Goal: Task Accomplishment & Management: Manage account settings

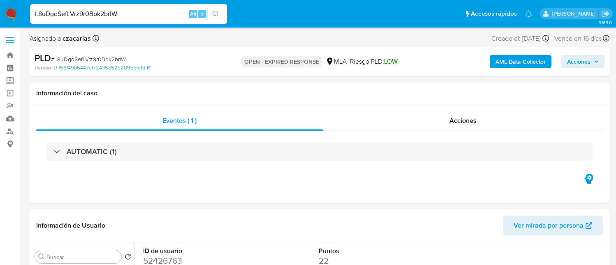
select select "10"
click at [92, 64] on link "f56f49b5447ef7241f5e52e2095efe1d" at bounding box center [105, 67] width 92 height 7
click at [105, 57] on span "# L8uDgdSefLVrz9r0Bok2brIW" at bounding box center [88, 59] width 75 height 8
copy span "L8uDgdSefLVrz9r0Bok2brIW"
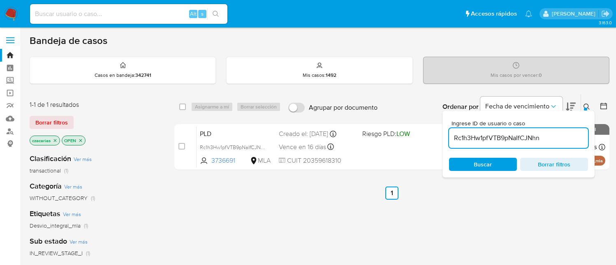
click at [507, 132] on div "Rc1h3Hw1pfVTB9pNaIfCJNhn" at bounding box center [518, 138] width 139 height 20
click at [506, 134] on input "Rc1h3Hw1pfVTB9pNaIfCJNhn" at bounding box center [518, 138] width 139 height 11
paste input "L8uDgdSefLVrz9r0Bok2brIW"
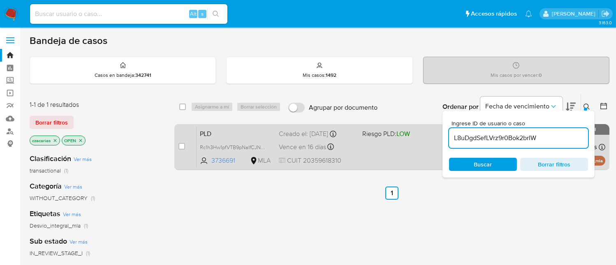
type input "L8uDgdSefLVrz9r0Bok2brIW"
click at [177, 145] on div "case-item-checkbox No es posible asignar el caso PLD L8uDgdSefLVrz9r0Bok2brIW 5…" at bounding box center [391, 147] width 435 height 46
click at [181, 145] on input "checkbox" at bounding box center [181, 146] width 7 height 7
checkbox input "true"
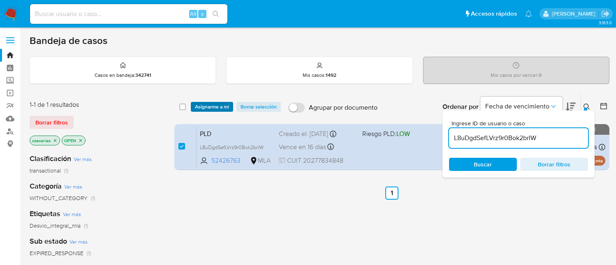
click at [217, 105] on span "Asignarme a mí" at bounding box center [212, 107] width 34 height 8
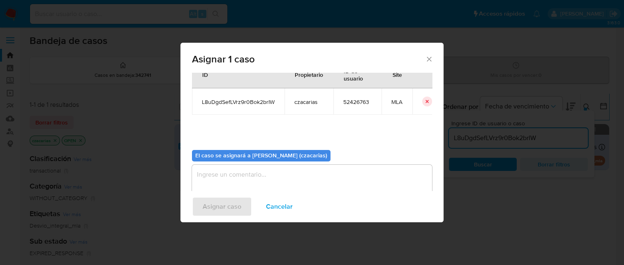
scroll to position [42, 0]
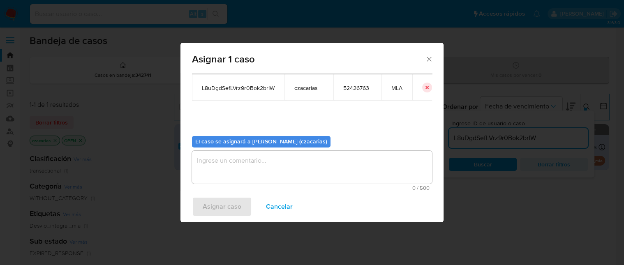
click at [250, 165] on textarea "assign-modal" at bounding box center [312, 167] width 240 height 33
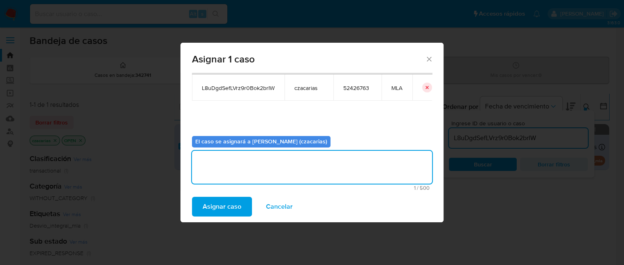
click at [235, 213] on span "Asignar caso" at bounding box center [222, 207] width 39 height 18
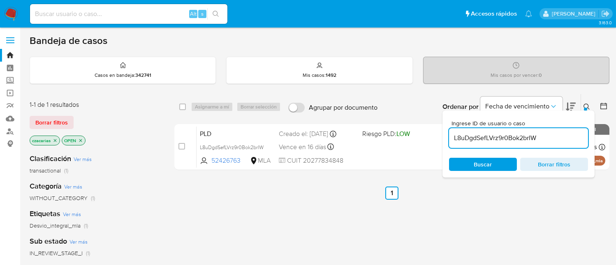
click at [471, 139] on input "L8uDgdSefLVrz9r0Bok2brIW" at bounding box center [518, 138] width 139 height 11
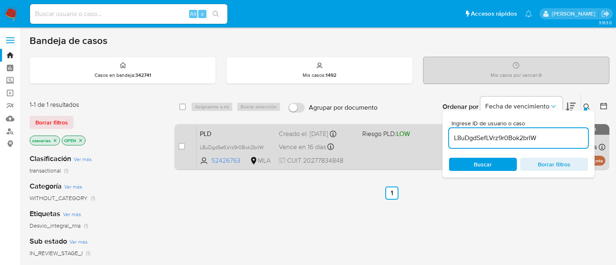
paste input "in9ttxvdnBjtBDazte3p6Y8h"
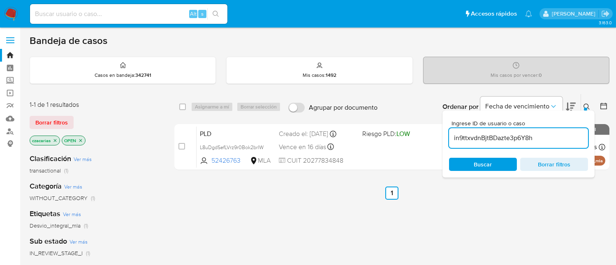
type input "in9ttxvdnBjtBDazte3p6Y8h"
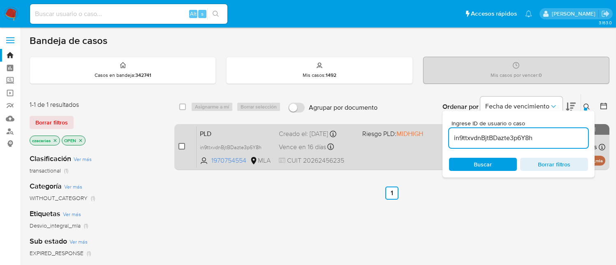
click at [183, 145] on input "checkbox" at bounding box center [181, 146] width 7 height 7
checkbox input "true"
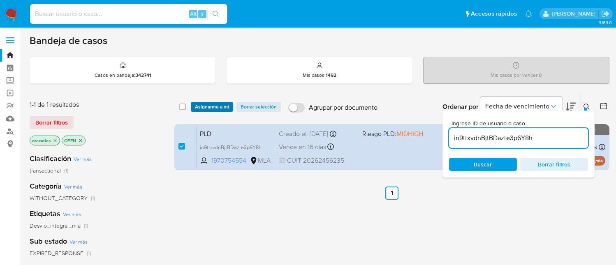
click at [219, 109] on span "Asignarme a mí" at bounding box center [212, 107] width 34 height 8
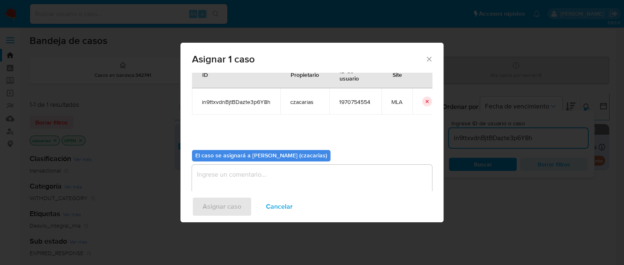
scroll to position [42, 0]
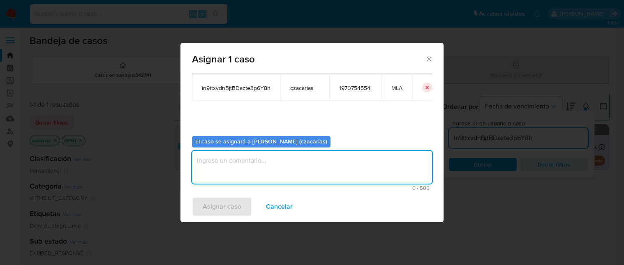
click at [269, 170] on textarea "assign-modal" at bounding box center [312, 167] width 240 height 33
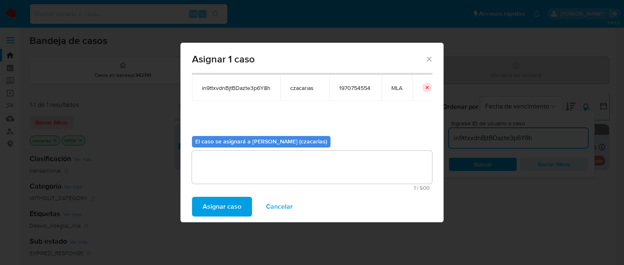
click at [226, 212] on span "Asignar caso" at bounding box center [222, 207] width 39 height 18
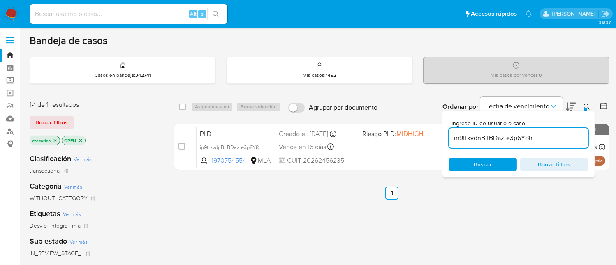
click at [505, 139] on input "in9ttxvdnBjtBDazte3p6Y8h" at bounding box center [518, 138] width 139 height 11
paste input "zbmHn5iRsqSg5isNMiARYNWq"
type input "zbmHn5iRsqSg5isNMiARYNWq"
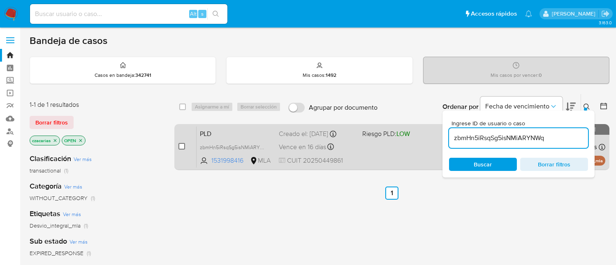
click at [179, 145] on input "checkbox" at bounding box center [181, 146] width 7 height 7
checkbox input "true"
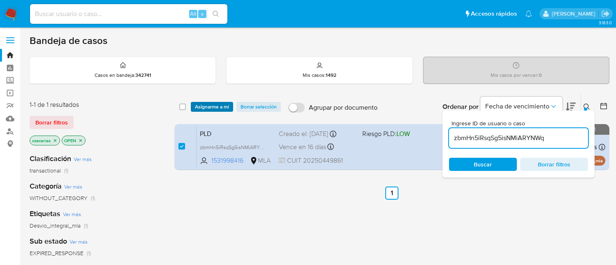
click at [220, 107] on span "Asignarme a mí" at bounding box center [212, 107] width 34 height 8
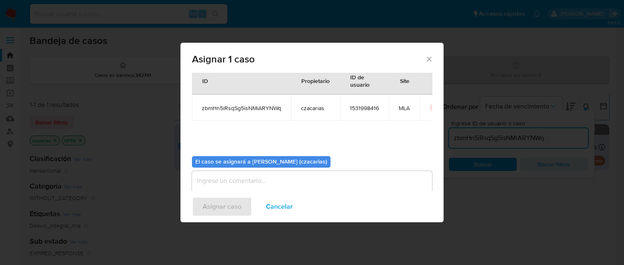
scroll to position [42, 0]
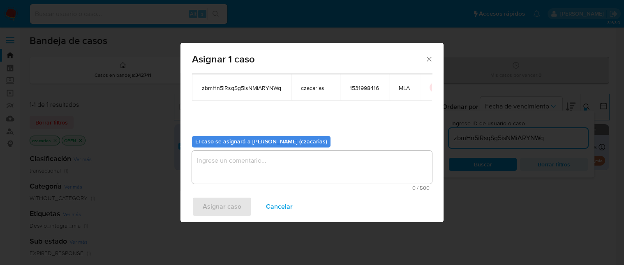
click at [249, 160] on textarea "assign-modal" at bounding box center [312, 167] width 240 height 33
click at [218, 207] on span "Asignar caso" at bounding box center [222, 207] width 39 height 18
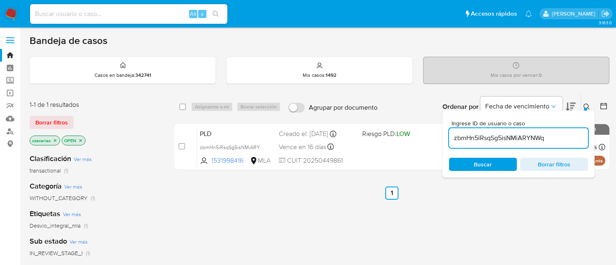
click at [92, 12] on input at bounding box center [128, 14] width 197 height 11
paste input "769893726"
type input "769893726"
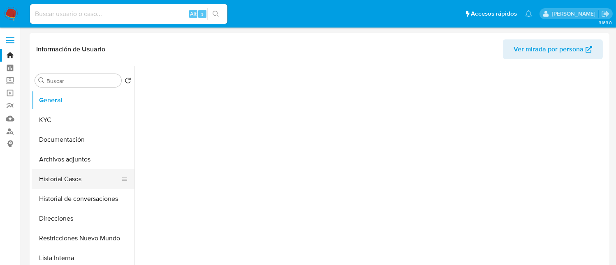
select select "10"
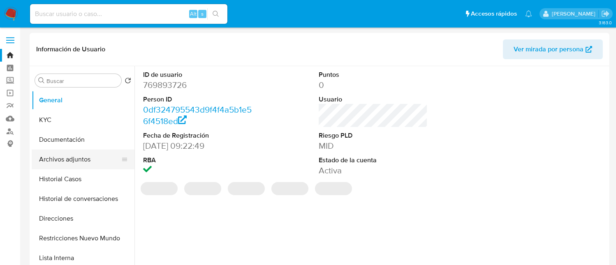
click at [75, 165] on button "Archivos adjuntos" at bounding box center [80, 160] width 96 height 20
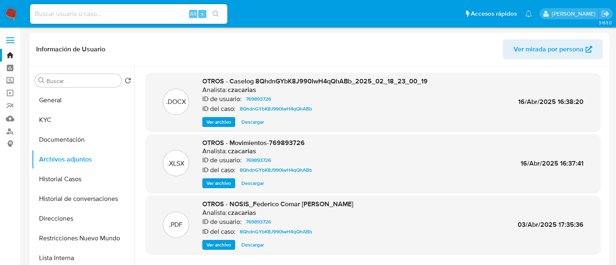
click at [222, 120] on span "Ver archivo" at bounding box center [218, 122] width 25 height 8
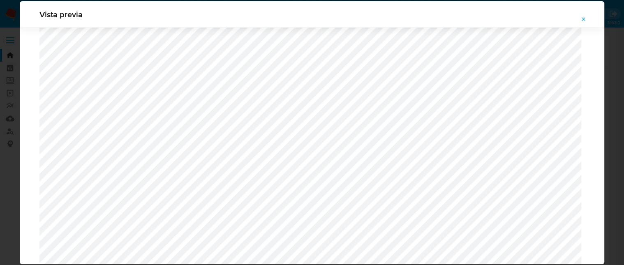
scroll to position [641, 0]
click at [584, 18] on icon "Attachment preview" at bounding box center [584, 19] width 4 height 4
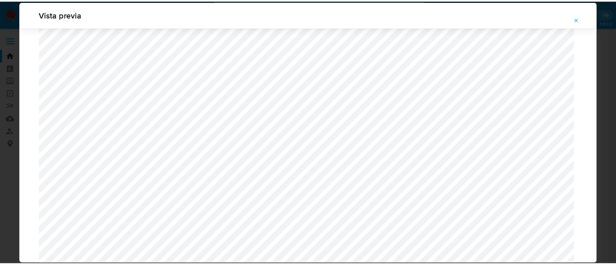
scroll to position [26, 0]
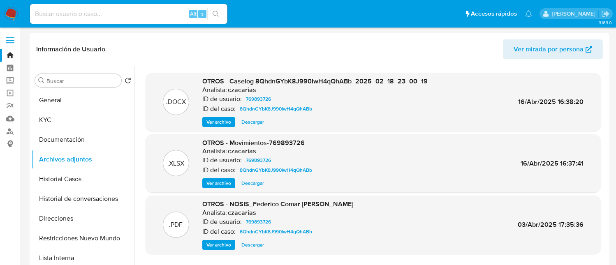
click at [14, 9] on img at bounding box center [11, 14] width 14 height 14
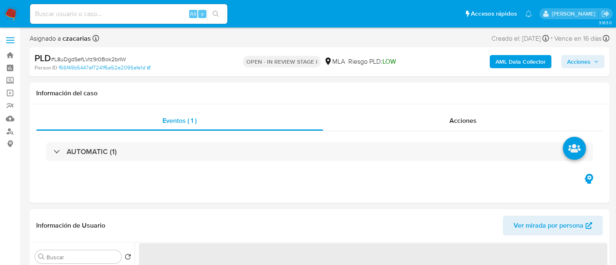
select select "10"
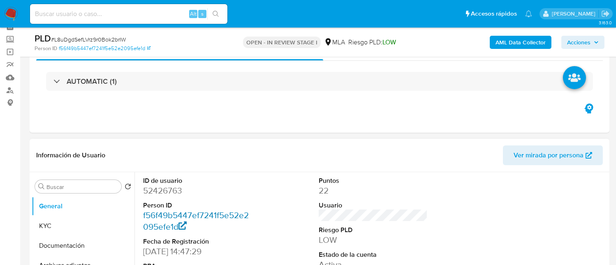
scroll to position [55, 0]
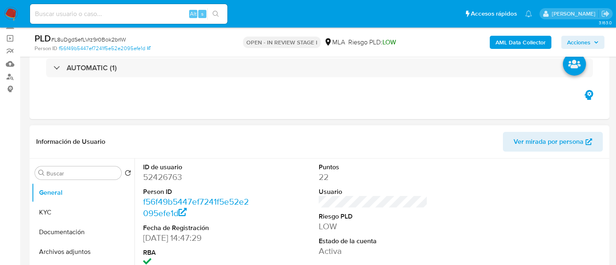
click at [163, 180] on dd "52426763" at bounding box center [197, 178] width 109 height 12
copy dd "52426763"
click at [156, 174] on dd "52426763" at bounding box center [197, 178] width 109 height 12
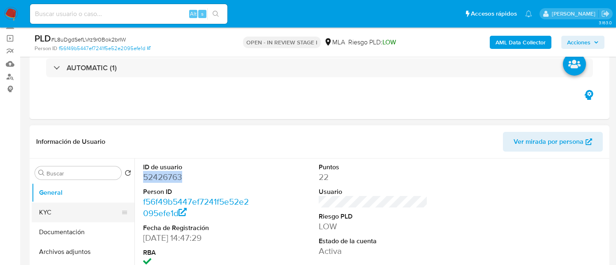
click at [73, 203] on button "KYC" at bounding box center [80, 213] width 96 height 20
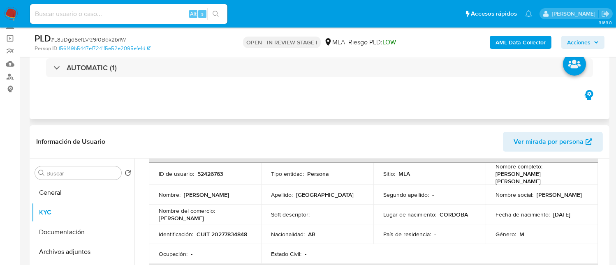
scroll to position [110, 0]
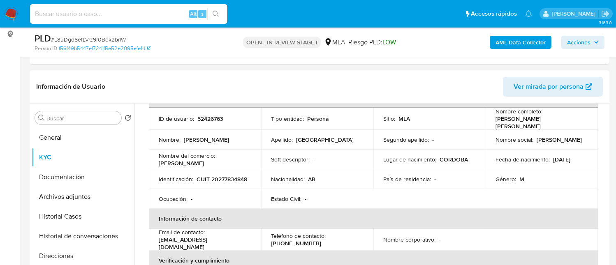
click at [197, 182] on p "CUIT 20277834848" at bounding box center [222, 179] width 51 height 7
copy p "20277834848"
click at [72, 195] on button "Archivos adjuntos" at bounding box center [80, 197] width 96 height 20
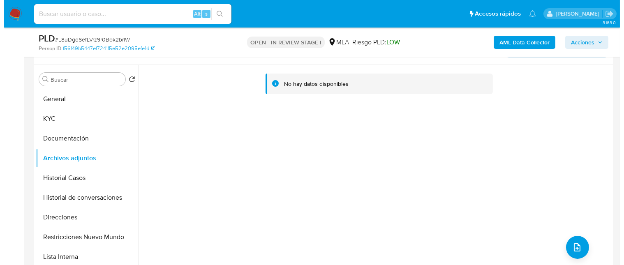
scroll to position [164, 0]
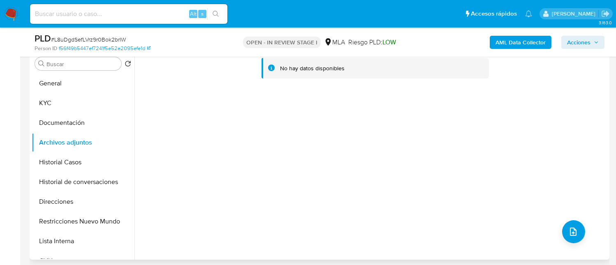
click at [559, 239] on div "No hay datos disponibles" at bounding box center [370, 154] width 473 height 211
click at [568, 232] on icon "upload-file" at bounding box center [573, 232] width 10 height 10
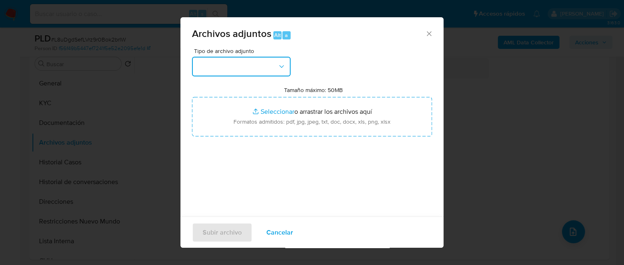
click at [252, 67] on button "button" at bounding box center [241, 67] width 99 height 20
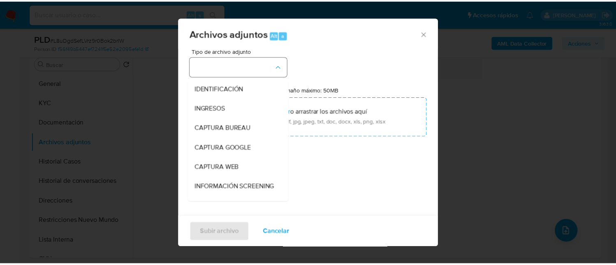
scroll to position [110, 0]
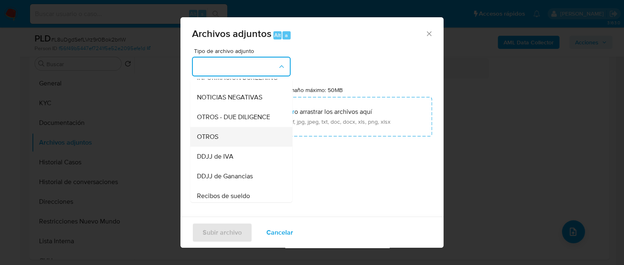
click at [221, 147] on div "OTROS" at bounding box center [239, 137] width 84 height 20
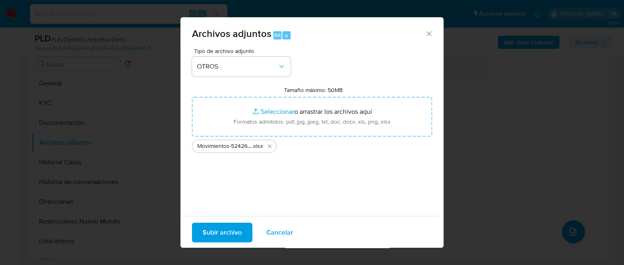
click at [231, 229] on span "Subir archivo" at bounding box center [222, 232] width 39 height 18
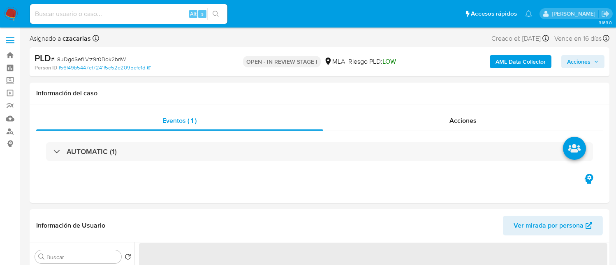
select select "10"
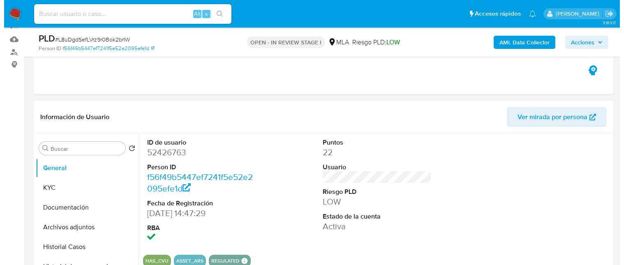
scroll to position [110, 0]
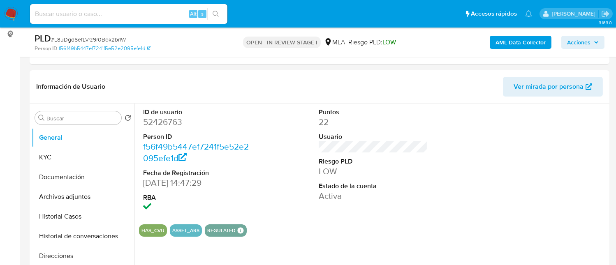
click at [496, 43] on button "AML Data Collector" at bounding box center [521, 42] width 62 height 13
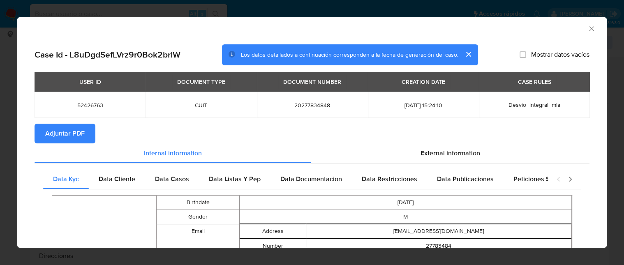
click at [88, 132] on button "Adjuntar PDF" at bounding box center [65, 134] width 61 height 20
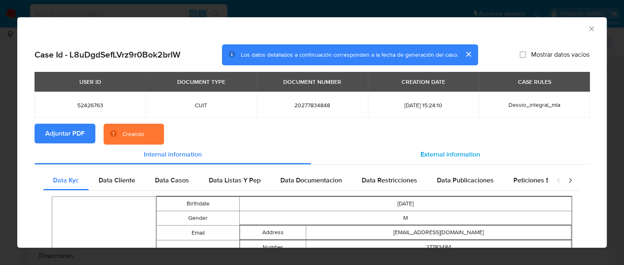
click at [452, 150] on span "External information" at bounding box center [451, 154] width 60 height 9
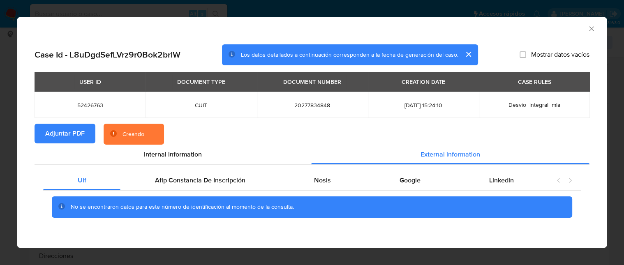
click at [195, 170] on div "Uif Afip Constancia De Inscripción Nosis Google Linkedin No se encontraron dato…" at bounding box center [312, 197] width 555 height 65
click at [239, 181] on span "Afip Constancia De Inscripción" at bounding box center [200, 180] width 90 height 9
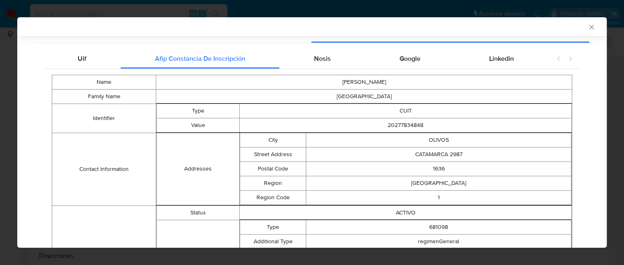
scroll to position [107, 0]
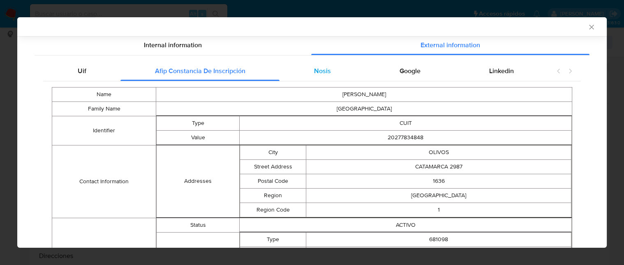
click at [314, 72] on span "Nosis" at bounding box center [322, 70] width 17 height 9
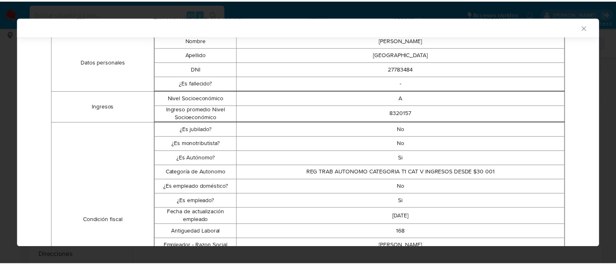
scroll to position [0, 0]
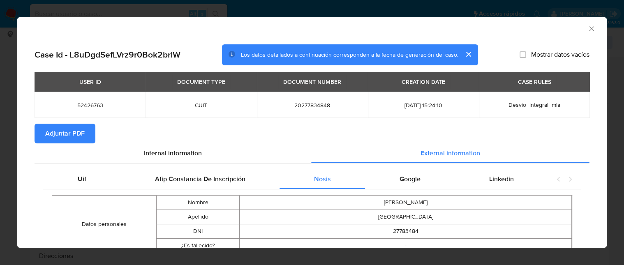
click at [588, 25] on icon "Cerrar ventana" at bounding box center [592, 29] width 8 height 8
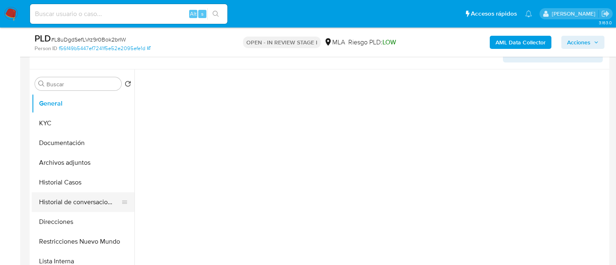
select select "10"
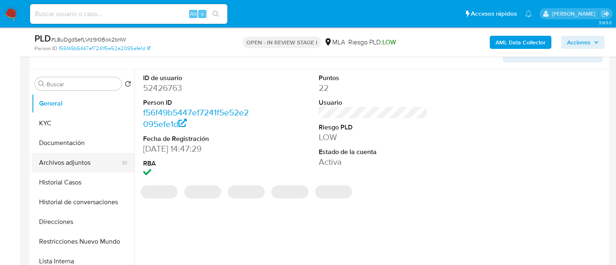
scroll to position [164, 0]
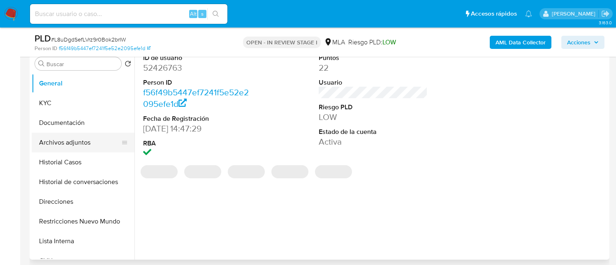
click at [90, 143] on button "Archivos adjuntos" at bounding box center [80, 143] width 96 height 20
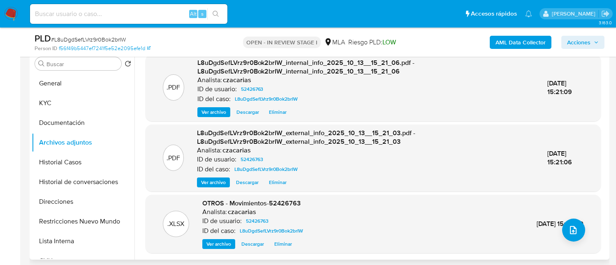
scroll to position [2, 0]
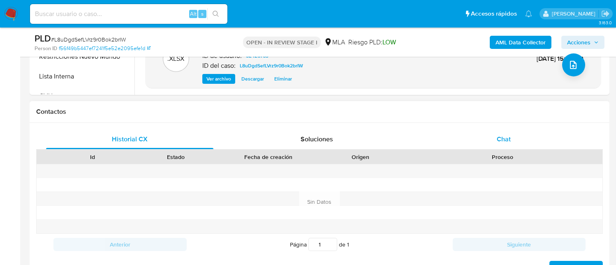
click at [490, 142] on div "Chat" at bounding box center [503, 140] width 167 height 20
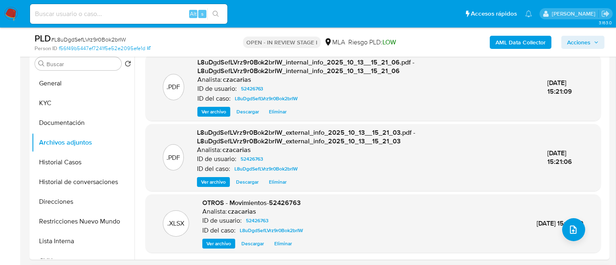
scroll to position [0, 0]
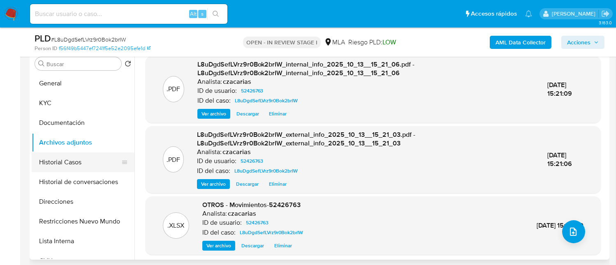
click at [61, 159] on button "Historial Casos" at bounding box center [80, 163] width 96 height 20
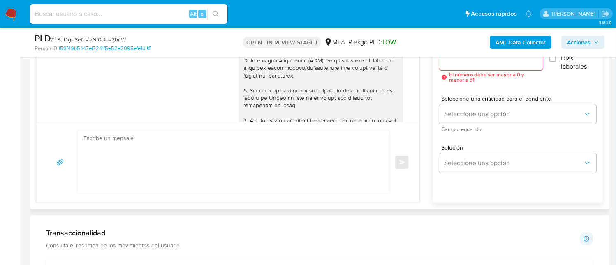
scroll to position [494, 0]
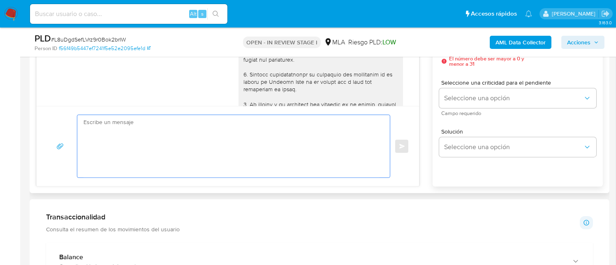
click at [252, 160] on textarea at bounding box center [231, 146] width 296 height 63
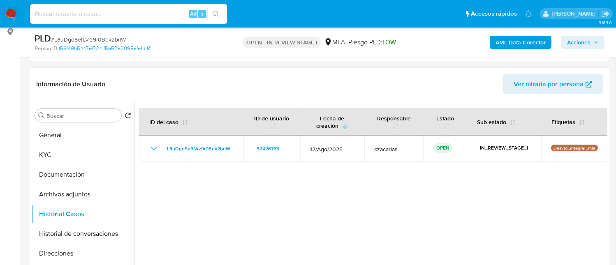
scroll to position [55, 0]
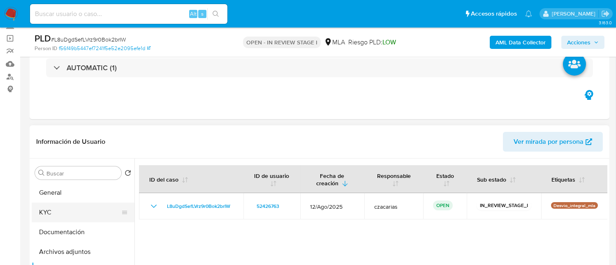
click at [66, 216] on button "KYC" at bounding box center [80, 213] width 96 height 20
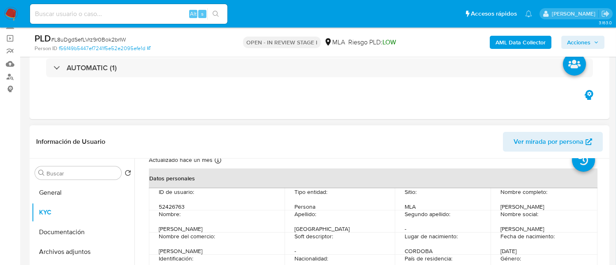
scroll to position [0, 0]
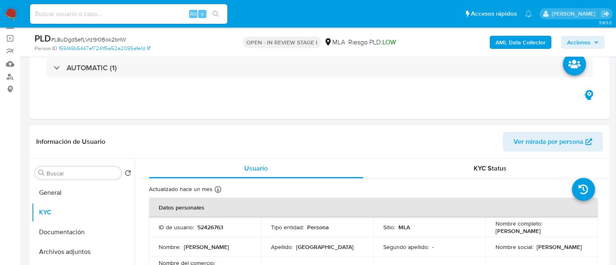
drag, startPoint x: 495, startPoint y: 232, endPoint x: 548, endPoint y: 229, distance: 53.1
click at [541, 229] on p "Nicolas Ruben Trento" at bounding box center [518, 230] width 45 height 7
copy p "Nicolas Ruben Trento"
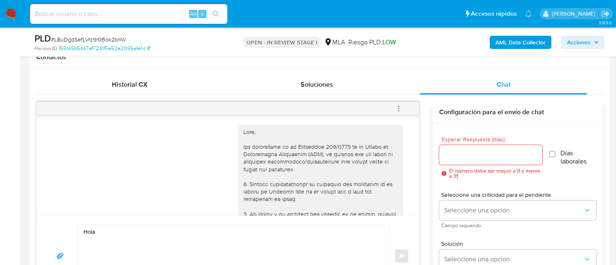
scroll to position [110, 0]
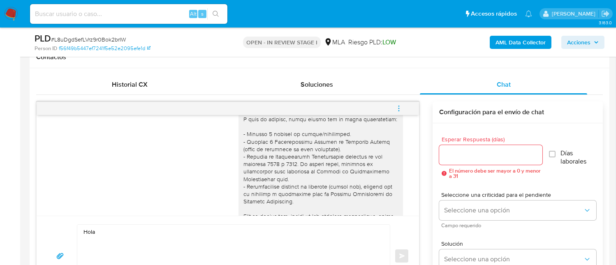
drag, startPoint x: 125, startPoint y: 220, endPoint x: 124, endPoint y: 227, distance: 7.0
click at [124, 225] on div "Hola Enviar" at bounding box center [228, 256] width 382 height 80
click at [128, 233] on textarea "Hola" at bounding box center [231, 256] width 296 height 63
paste textarea "Nicolas Ruben Trento"
paste textarea "En función de las operaciones registradas en tu cuenta de Mercado Pago, necesit…"
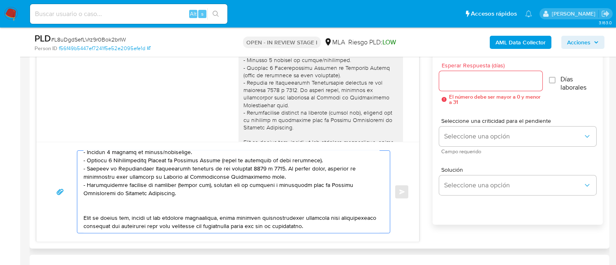
scroll to position [480, 0]
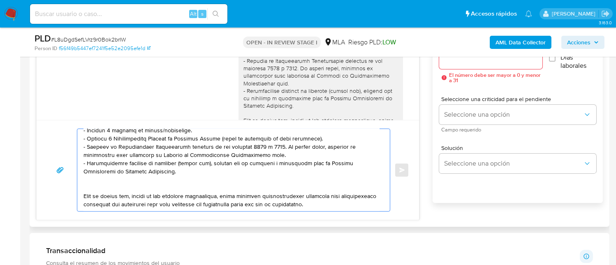
paste textarea "3. Proporciona el vínculo con las siguientes contrapartes con las que operaste,…"
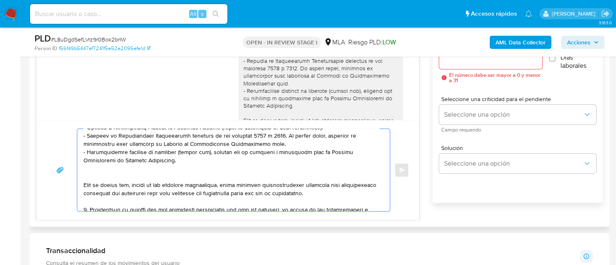
scroll to position [189, 0]
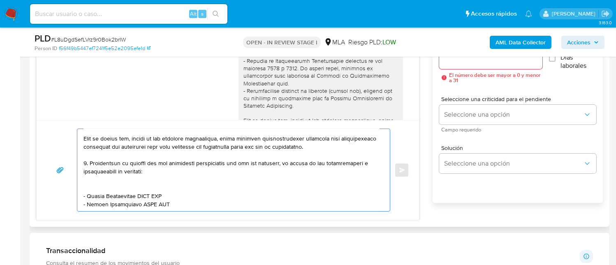
drag, startPoint x: 88, startPoint y: 189, endPoint x: 138, endPoint y: 191, distance: 50.2
click at [138, 191] on textarea at bounding box center [231, 170] width 296 height 82
paste textarea "Daniela Silvana Guardia Cariaga"
click at [190, 188] on textarea at bounding box center [231, 170] width 296 height 82
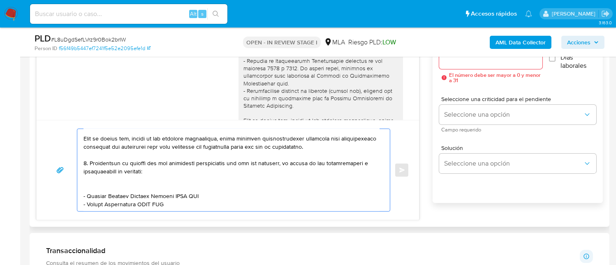
paste textarea "23368644544"
drag, startPoint x: 88, startPoint y: 197, endPoint x: 137, endPoint y: 198, distance: 49.4
click at [137, 198] on textarea at bounding box center [231, 170] width 296 height 82
paste textarea "Sergio Sebastian Hernandez"
click at [182, 201] on textarea at bounding box center [231, 170] width 296 height 82
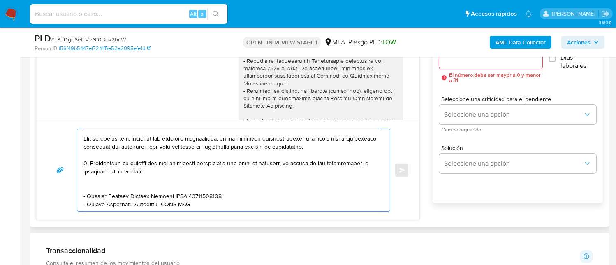
click at [182, 201] on textarea at bounding box center [231, 170] width 296 height 82
paste textarea "20324121782"
click at [182, 201] on textarea at bounding box center [231, 170] width 296 height 82
click at [211, 197] on textarea at bounding box center [231, 170] width 296 height 82
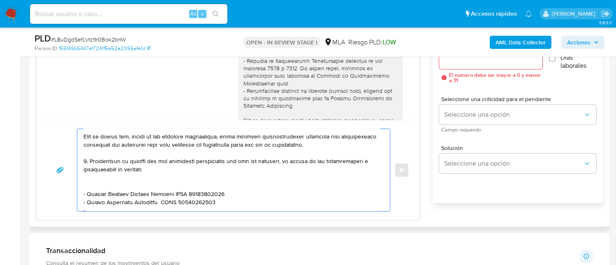
click at [100, 203] on textarea at bounding box center [231, 170] width 296 height 82
paste textarea "Cristian Sebastian Delgado"
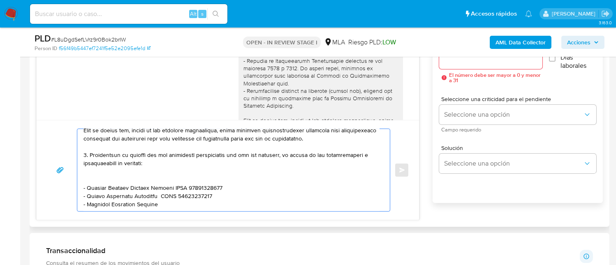
click at [212, 197] on textarea at bounding box center [231, 170] width 296 height 82
paste textarea "23320225019"
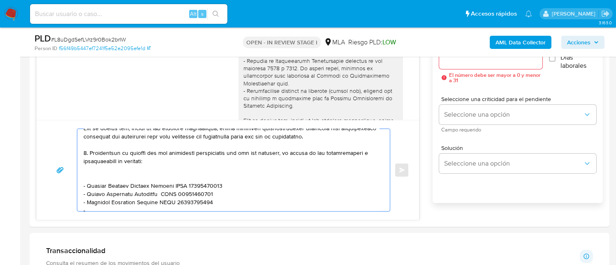
paste textarea "Braian Alejandro Rondan"
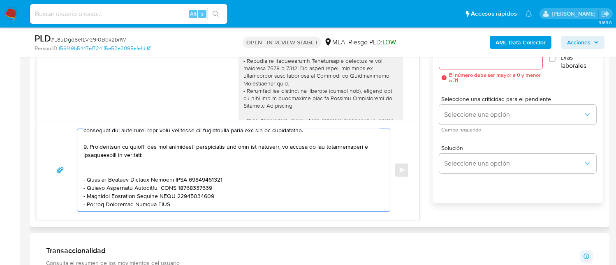
paste textarea "20393915529"
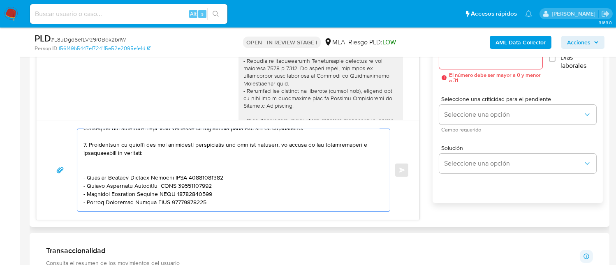
paste textarea "Ramiro Ezequiel Segura"
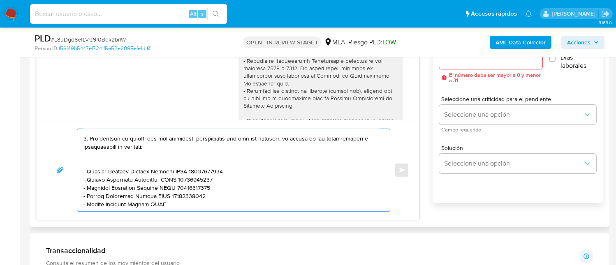
paste textarea "20442741469"
paste textarea "Es importante que sepas que, en caso de no responder a lo solicitado o si lo pr…"
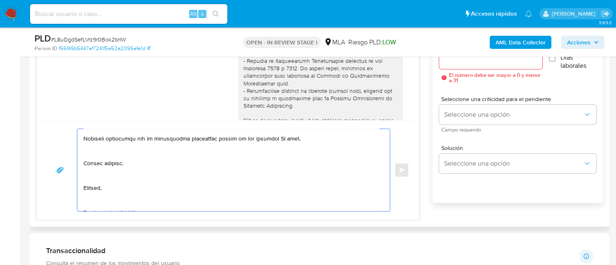
scroll to position [329, 0]
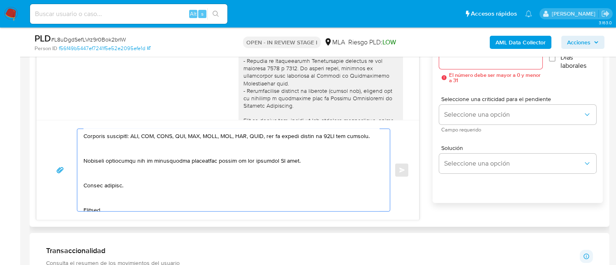
click at [279, 164] on textarea at bounding box center [231, 170] width 296 height 82
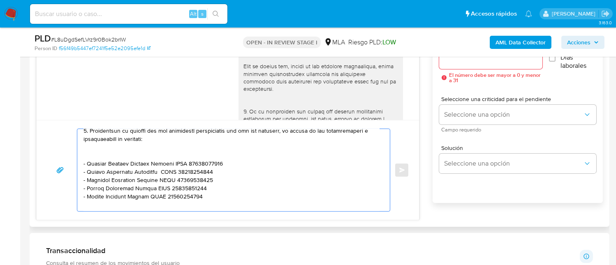
scroll to position [164, 0]
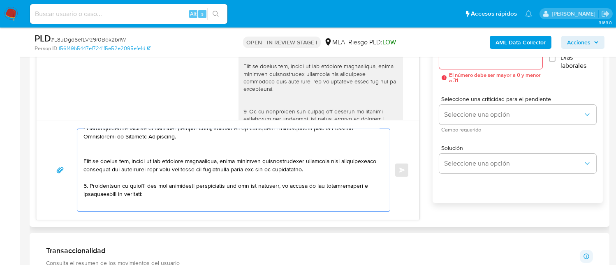
click at [359, 182] on textarea at bounding box center [231, 170] width 296 height 82
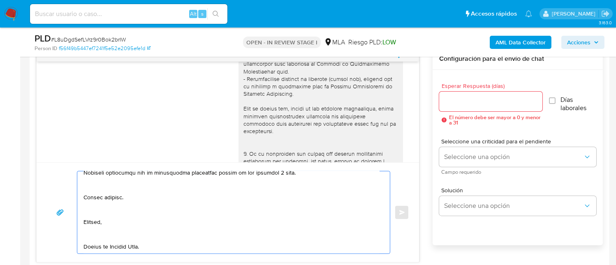
scroll to position [424, 0]
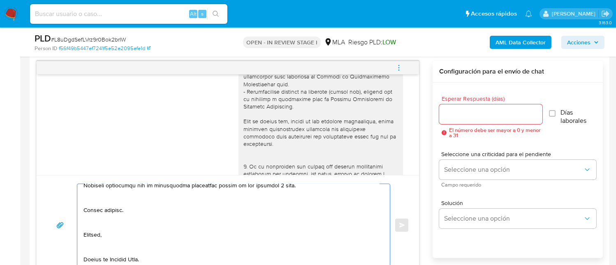
type textarea "Hola Nicolas Ruben Trento En función de las operaciones registradas en tu cuent…"
click at [481, 113] on input "Esperar Respuesta (días)" at bounding box center [490, 114] width 103 height 11
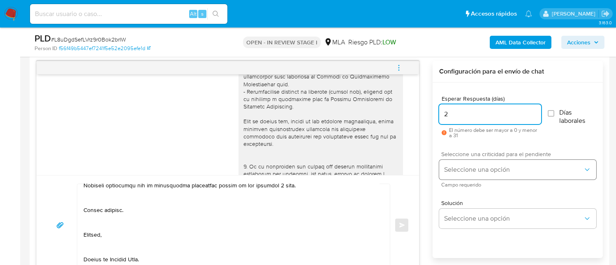
type input "2"
click at [502, 176] on button "Seleccione una opción" at bounding box center [517, 170] width 157 height 20
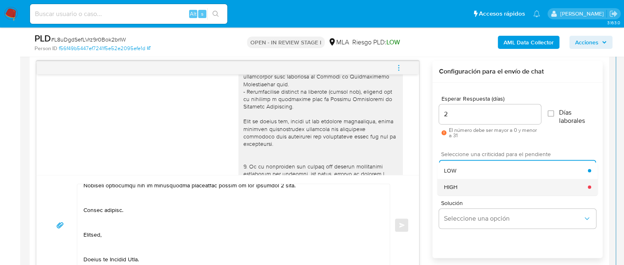
click at [500, 190] on div "HIGH" at bounding box center [516, 187] width 144 height 16
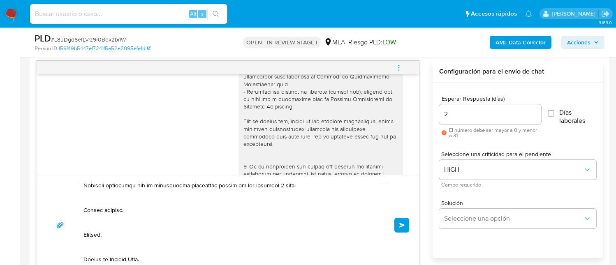
click at [398, 224] on button "Enviar" at bounding box center [401, 225] width 15 height 15
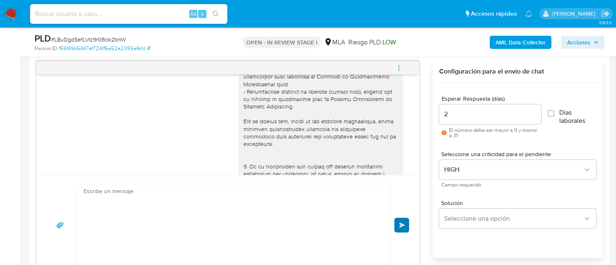
scroll to position [0, 0]
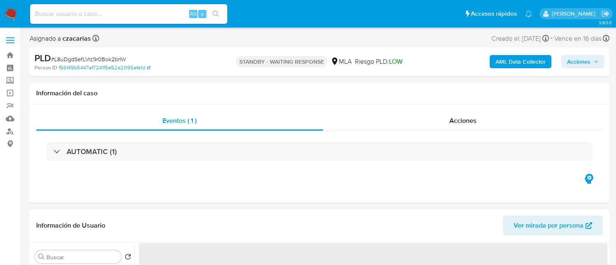
select select "10"
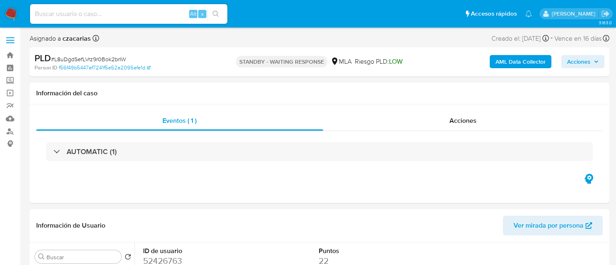
click at [160, 16] on input at bounding box center [128, 14] width 197 height 11
paste input "in9ttxvdnBjtBDazte3p6Y8h"
type input "in9ttxvdnBjtBDazte3p6Y8h"
click at [226, 19] on div "in9ttxvdnBjtBDazte3p6Y8h Alt s" at bounding box center [128, 14] width 197 height 20
click at [221, 14] on button "search-icon" at bounding box center [215, 14] width 17 height 12
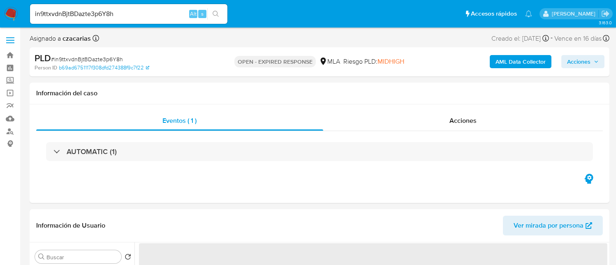
select select "10"
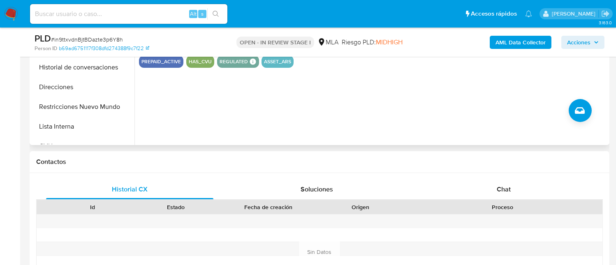
scroll to position [329, 0]
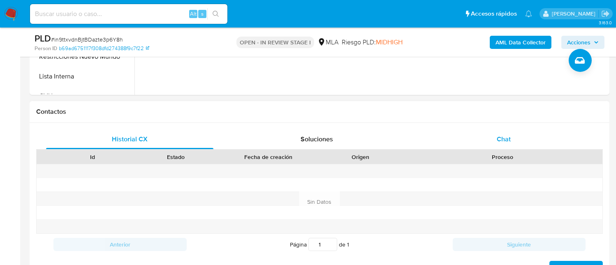
click at [495, 137] on div "Chat" at bounding box center [503, 140] width 167 height 20
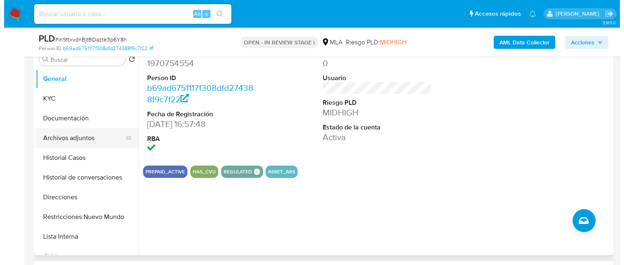
scroll to position [164, 0]
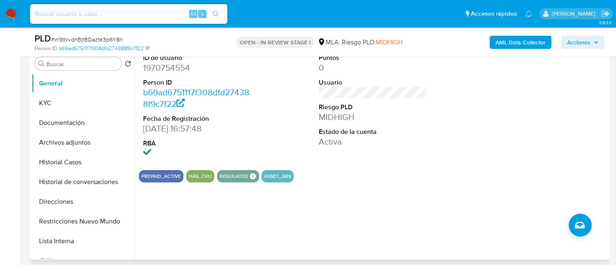
click at [167, 70] on dd "1970754554" at bounding box center [197, 68] width 109 height 12
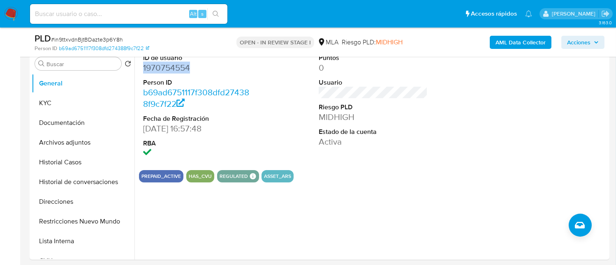
copy dd "1970754554"
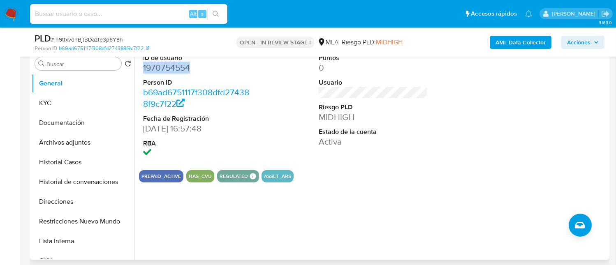
drag, startPoint x: 170, startPoint y: 63, endPoint x: 169, endPoint y: 67, distance: 5.2
click at [171, 63] on dd "1970754554" at bounding box center [197, 68] width 109 height 12
click at [169, 67] on dd "1970754554" at bounding box center [197, 68] width 109 height 12
click at [54, 97] on button "KYC" at bounding box center [80, 103] width 96 height 20
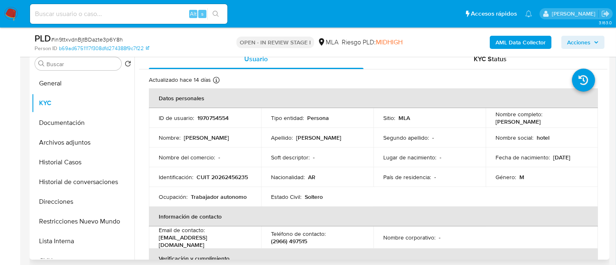
click at [231, 200] on p "Trabajador autonomo" at bounding box center [219, 196] width 56 height 7
click at [197, 181] on p "CUIT 20262456235" at bounding box center [222, 177] width 51 height 7
copy p "20262456235"
click at [198, 178] on p "CUIT 20262456235" at bounding box center [222, 177] width 51 height 7
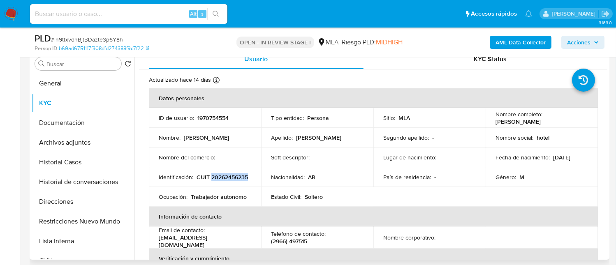
click at [198, 178] on p "CUIT 20262456235" at bounding box center [222, 177] width 51 height 7
copy p "20262456235"
click at [71, 130] on button "Documentación" at bounding box center [80, 123] width 96 height 20
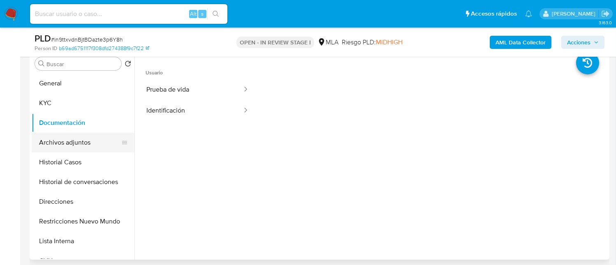
click at [66, 140] on button "Archivos adjuntos" at bounding box center [80, 143] width 96 height 20
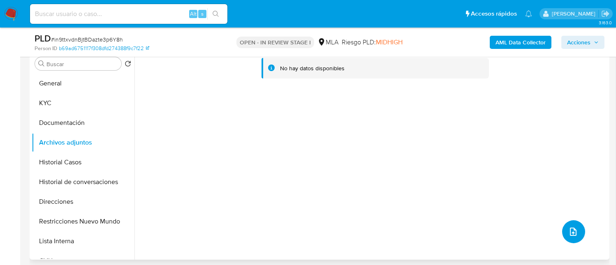
click at [568, 233] on span "upload-file" at bounding box center [573, 232] width 10 height 10
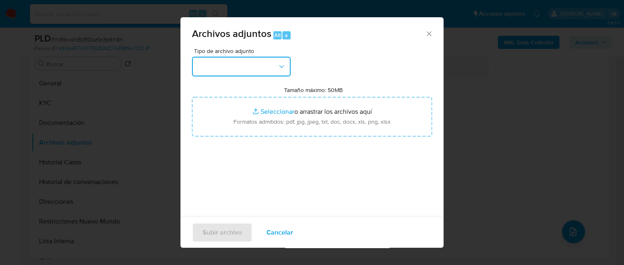
click at [250, 58] on button "button" at bounding box center [241, 67] width 99 height 20
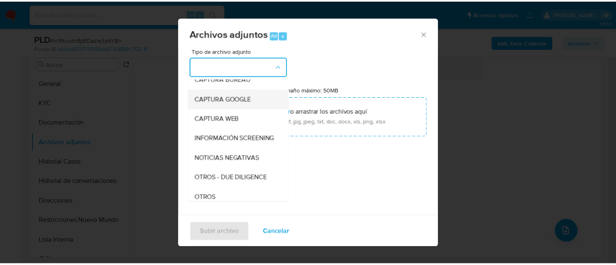
scroll to position [110, 0]
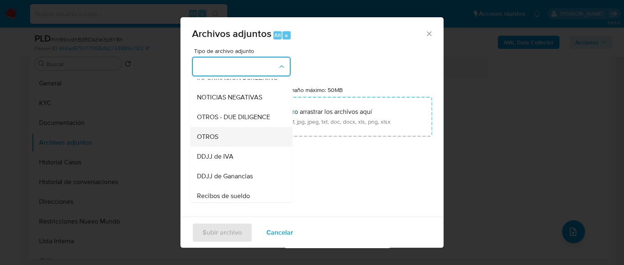
click at [227, 141] on div "OTROS" at bounding box center [239, 137] width 84 height 20
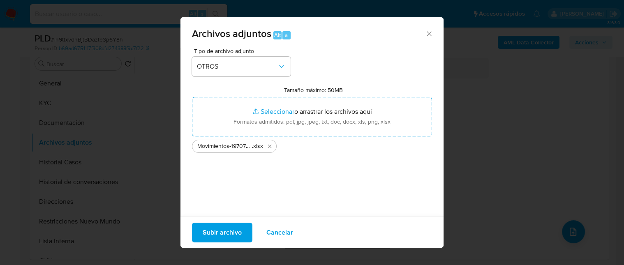
click at [223, 230] on span "Subir archivo" at bounding box center [222, 232] width 39 height 18
click at [224, 229] on span "Subir archivo" at bounding box center [222, 232] width 39 height 18
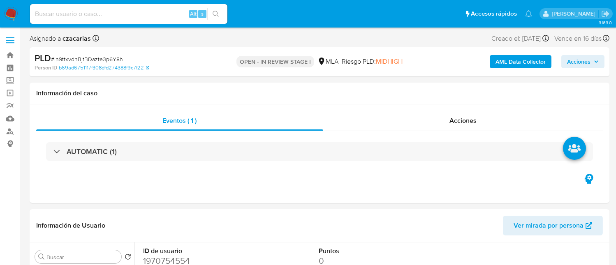
select select "10"
click at [517, 64] on b "AML Data Collector" at bounding box center [521, 61] width 50 height 13
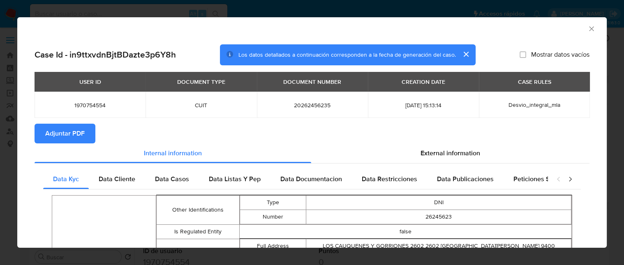
click at [88, 131] on button "Adjuntar PDF" at bounding box center [65, 134] width 61 height 20
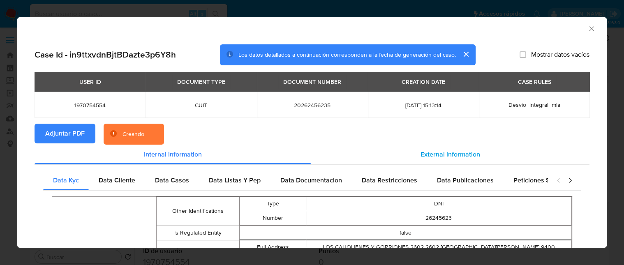
click at [429, 153] on span "External information" at bounding box center [451, 154] width 60 height 9
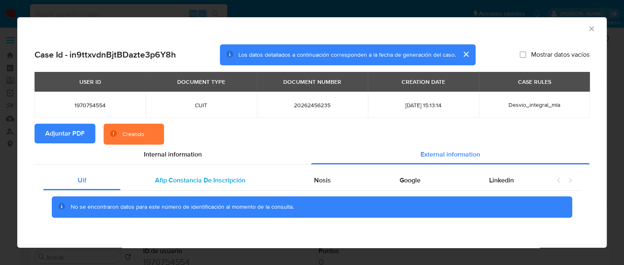
click at [218, 177] on span "Afip Constancia De Inscripción" at bounding box center [200, 180] width 90 height 9
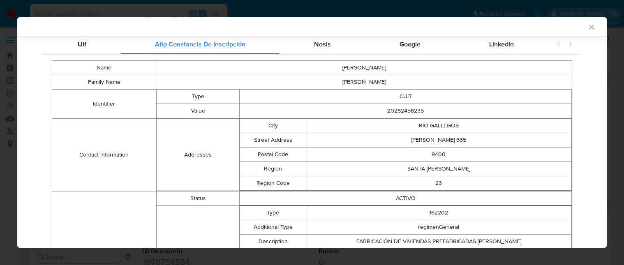
scroll to position [134, 0]
click at [325, 48] on span "Nosis" at bounding box center [322, 44] width 17 height 9
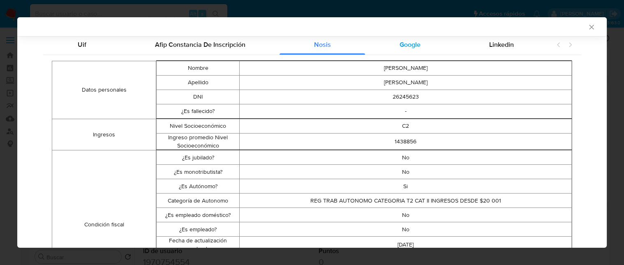
click at [397, 51] on div "Google" at bounding box center [410, 45] width 90 height 20
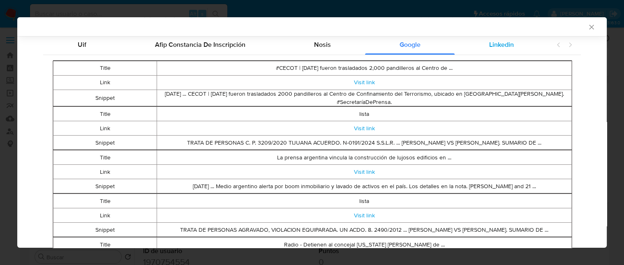
click at [510, 39] on div "Linkedin" at bounding box center [501, 45] width 93 height 20
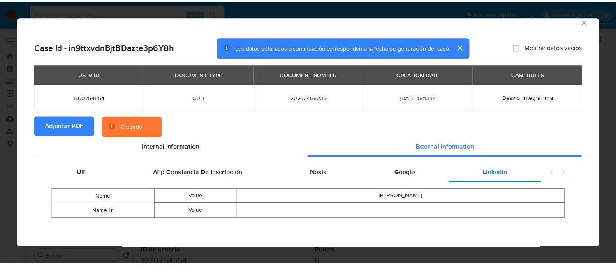
scroll to position [7, 0]
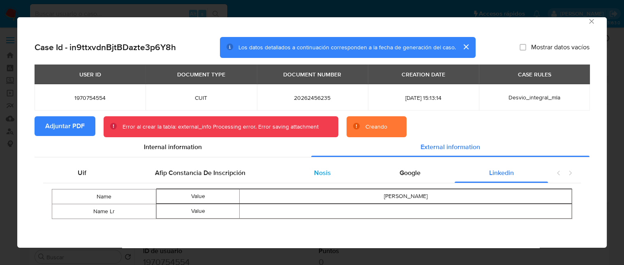
drag, startPoint x: 586, startPoint y: 20, endPoint x: 342, endPoint y: 165, distance: 283.6
click at [342, 165] on div "AML Data Collector Case Id - in9ttxvdnBjtBDazte3p6Y8h Los datos detallados a co…" at bounding box center [312, 132] width 590 height 231
click at [589, 21] on icon "Cerrar ventana" at bounding box center [591, 21] width 5 height 5
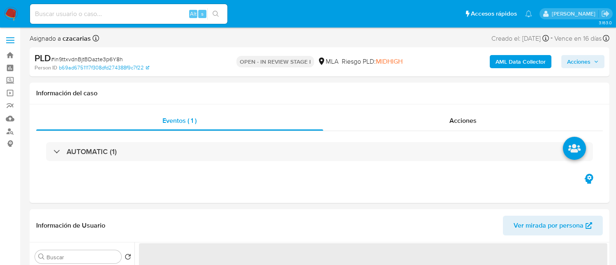
select select "10"
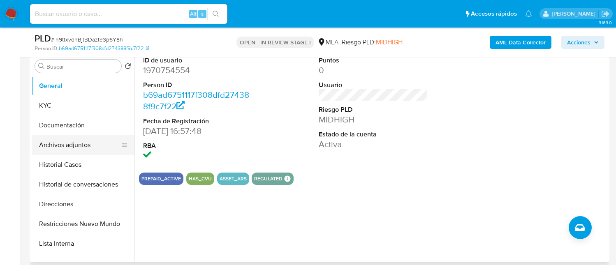
scroll to position [164, 0]
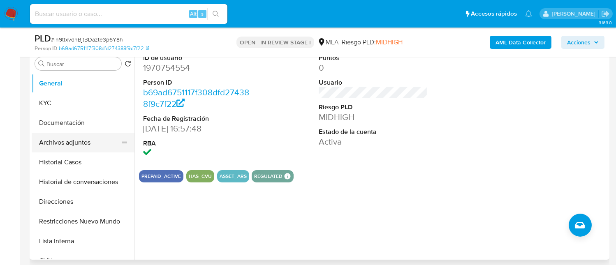
click at [80, 141] on button "Archivos adjuntos" at bounding box center [80, 143] width 96 height 20
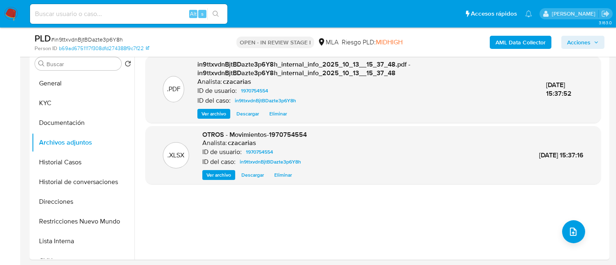
click at [500, 41] on b "AML Data Collector" at bounding box center [521, 42] width 50 height 13
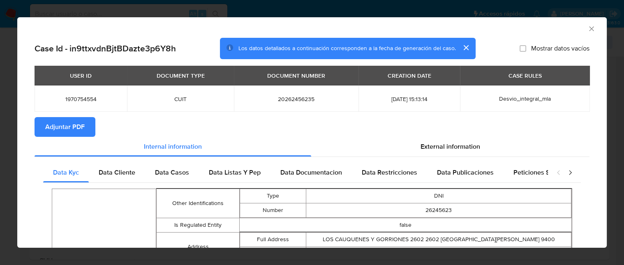
click at [77, 129] on span "Adjuntar PDF" at bounding box center [64, 127] width 39 height 18
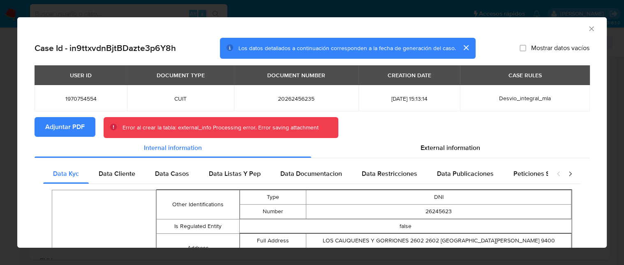
click at [589, 30] on icon "Cerrar ventana" at bounding box center [591, 28] width 5 height 5
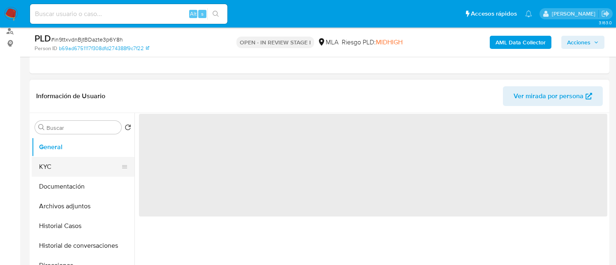
scroll to position [110, 0]
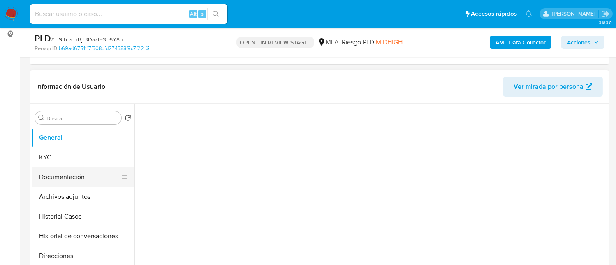
select select "10"
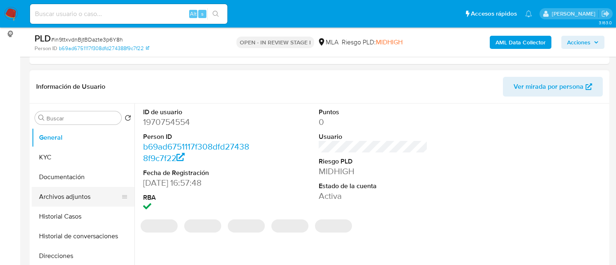
click at [76, 196] on button "Archivos adjuntos" at bounding box center [80, 197] width 96 height 20
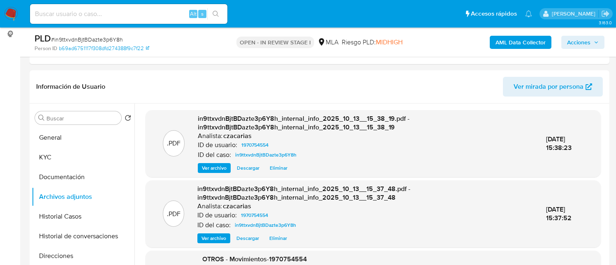
click at [535, 38] on b "AML Data Collector" at bounding box center [521, 42] width 50 height 13
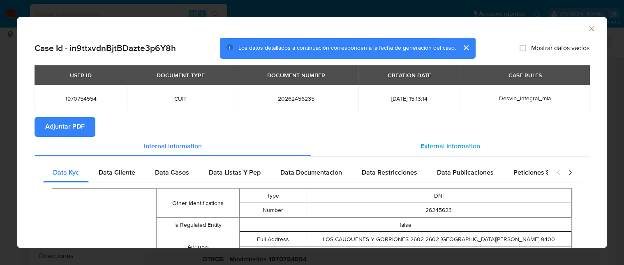
click at [424, 146] on span "External information" at bounding box center [451, 146] width 60 height 9
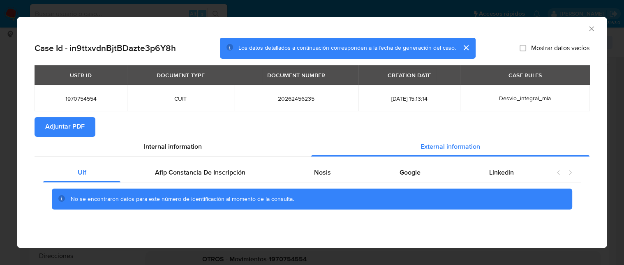
click at [78, 132] on span "Adjuntar PDF" at bounding box center [64, 127] width 39 height 18
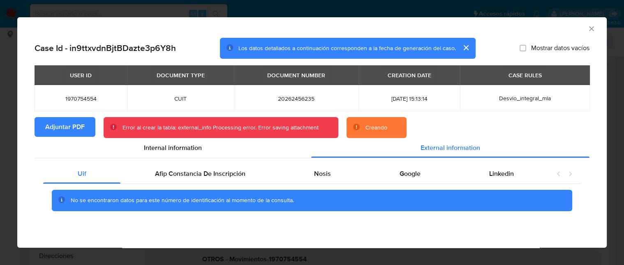
click at [590, 27] on icon "Cerrar ventana" at bounding box center [592, 29] width 8 height 8
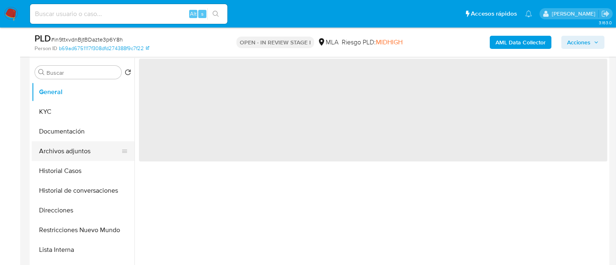
scroll to position [164, 0]
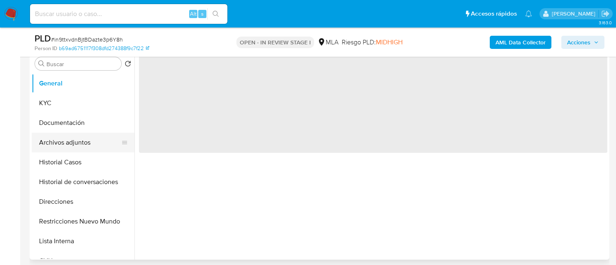
select select "10"
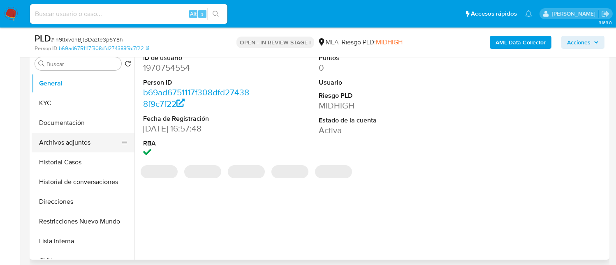
click at [86, 148] on button "Archivos adjuntos" at bounding box center [80, 143] width 96 height 20
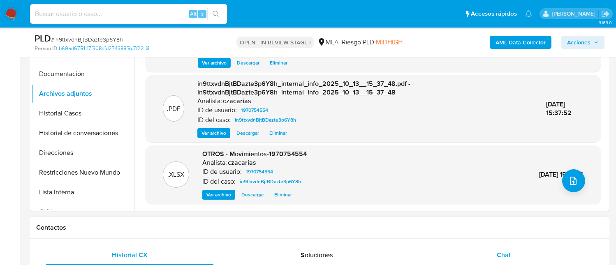
scroll to position [274, 0]
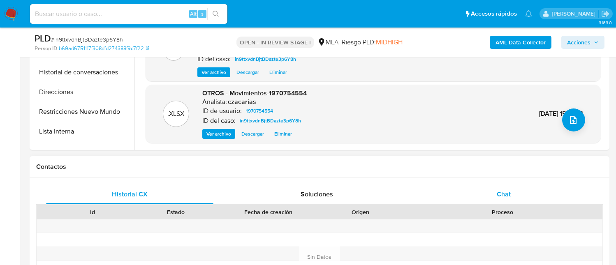
click at [481, 186] on div "Chat" at bounding box center [503, 195] width 167 height 20
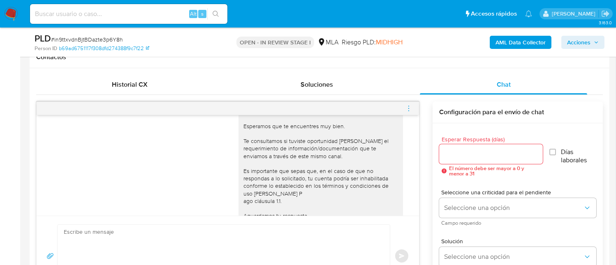
scroll to position [437, 0]
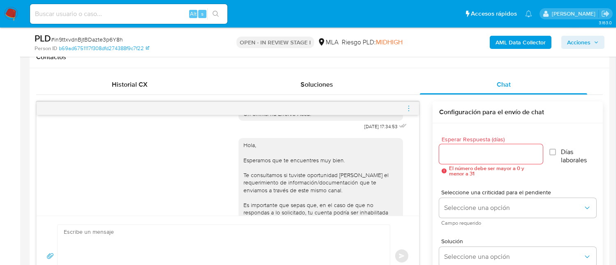
click at [261, 240] on textarea at bounding box center [222, 256] width 316 height 63
type textarea "J"
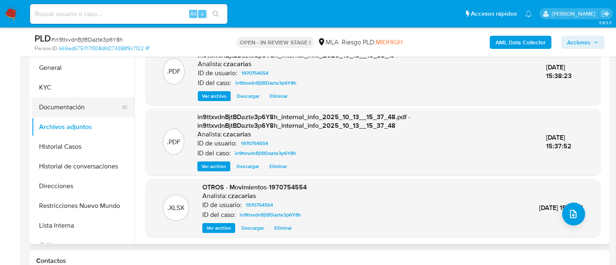
scroll to position [164, 0]
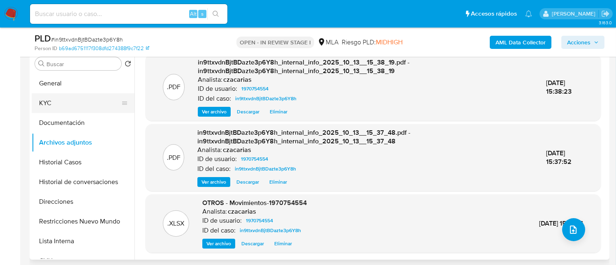
click at [60, 107] on button "KYC" at bounding box center [80, 103] width 96 height 20
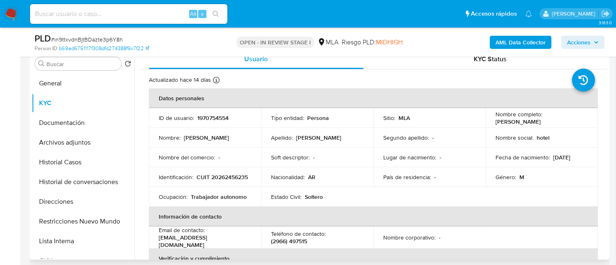
drag, startPoint x: 493, startPoint y: 118, endPoint x: 559, endPoint y: 118, distance: 66.2
click at [559, 118] on div "Nombre completo : Daniel Antonio Martinez" at bounding box center [542, 118] width 93 height 15
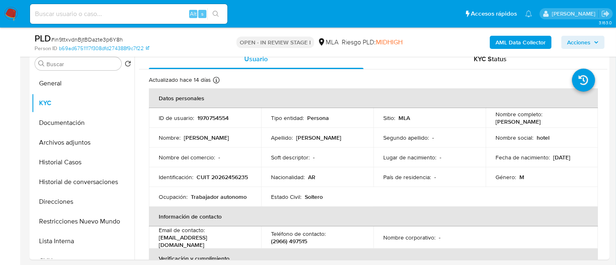
copy p "[PERSON_NAME]"
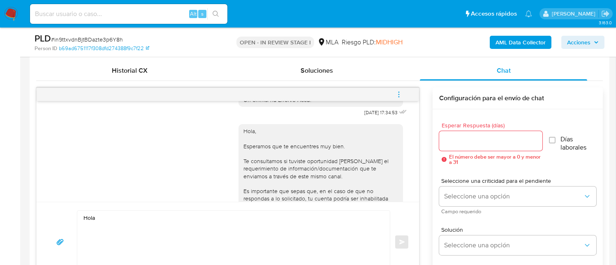
scroll to position [438, 0]
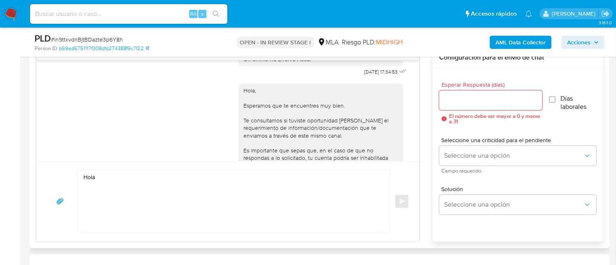
click at [165, 185] on textarea "Hola" at bounding box center [231, 201] width 296 height 63
paste textarea "[PERSON_NAME]"
paste textarea "En función de las operaciones registradas en tu cuenta de Mercado Pago, necesit…"
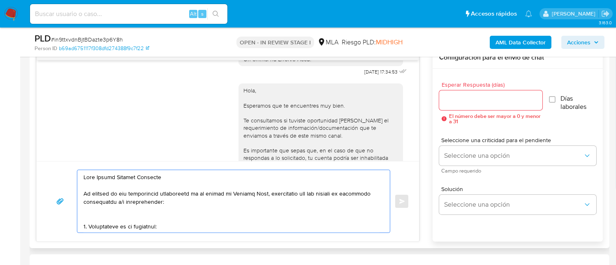
scroll to position [148, 0]
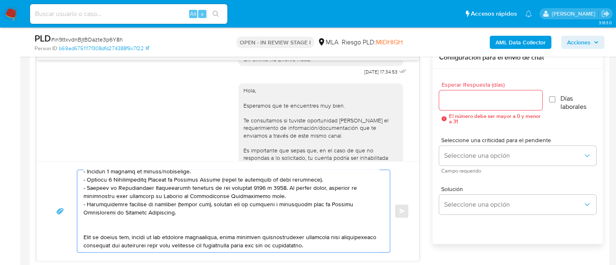
paste textarea "3. Proporciona el vínculo con las siguientes contrapartes con las que operaste,…"
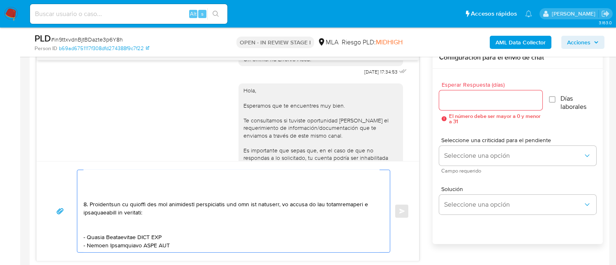
scroll to position [216, 0]
drag, startPoint x: 165, startPoint y: 226, endPoint x: 87, endPoint y: 227, distance: 78.1
click at [87, 227] on textarea at bounding box center [231, 211] width 296 height 82
paste textarea "COMISION DE FOMENTO TRES LAGOS CUIT: 30-67363786-4"
click at [202, 229] on textarea at bounding box center [231, 211] width 296 height 82
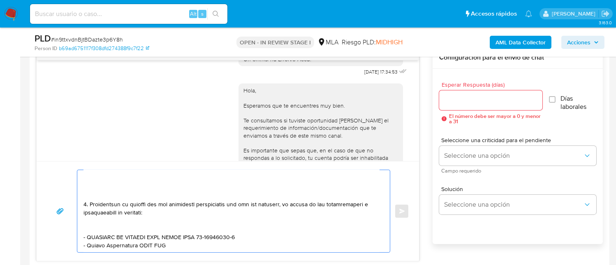
drag, startPoint x: 88, startPoint y: 238, endPoint x: 138, endPoint y: 241, distance: 50.3
click at [138, 241] on textarea at bounding box center [231, 211] width 296 height 82
paste textarea "Maira Eliana Barbosa"
click at [160, 235] on textarea at bounding box center [231, 211] width 296 height 82
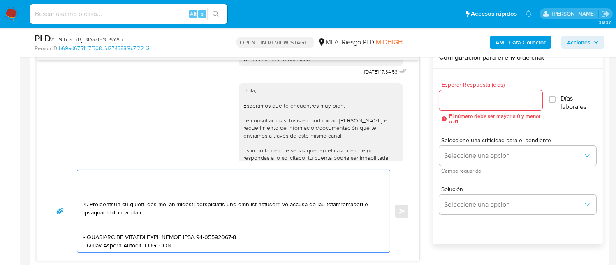
paste textarea "27339396936"
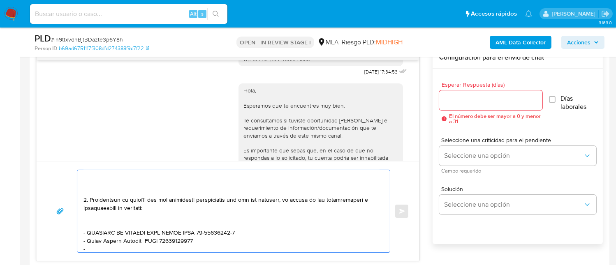
paste textarea "Hilda Liliana Ganga"
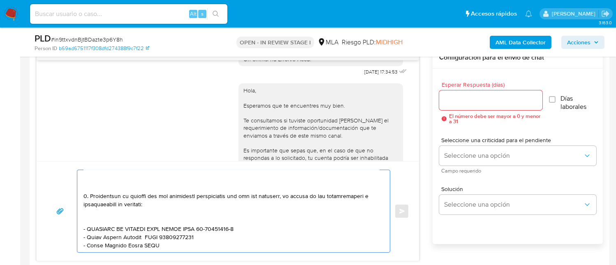
paste textarea "27236260041"
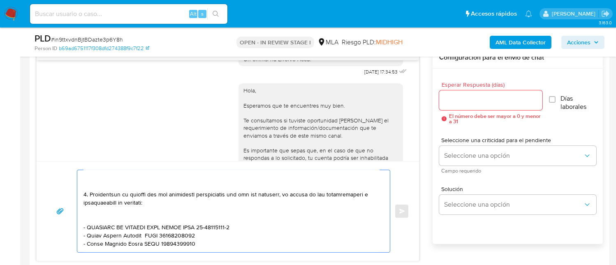
paste textarea "Alan Kevin Peña Rivas"
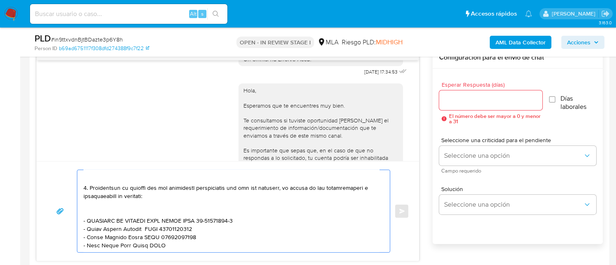
paste textarea "20444382504"
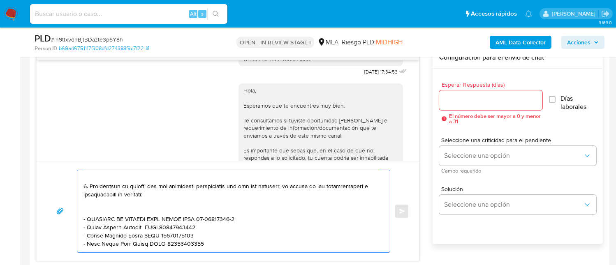
paste textarea "Abel Sergio Machado"
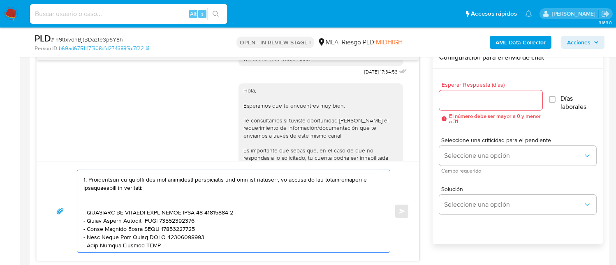
paste textarea "20381182860"
paste textarea "Sayra Leon"
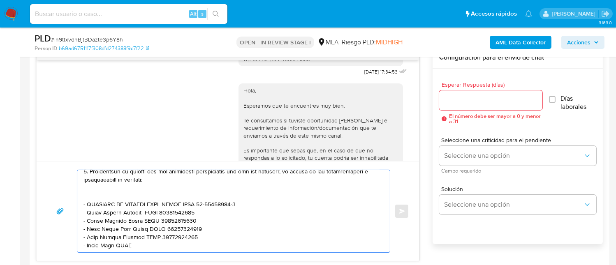
click at [291, 239] on textarea at bounding box center [231, 211] width 296 height 82
paste textarea "27460734296"
click at [291, 239] on textarea at bounding box center [231, 211] width 296 height 82
drag, startPoint x: 303, startPoint y: 258, endPoint x: 204, endPoint y: 238, distance: 100.4
click at [204, 238] on textarea at bounding box center [231, 211] width 296 height 82
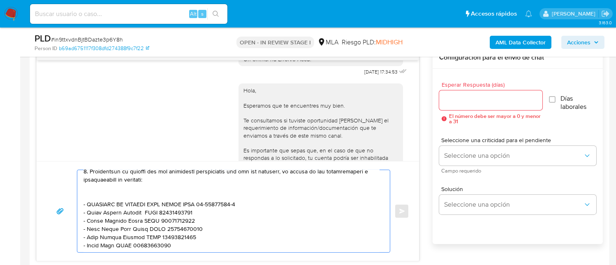
scroll to position [254, 0]
paste textarea "Es importante que sepas que, en el caso de que no respondas a lo solicitado, tu…"
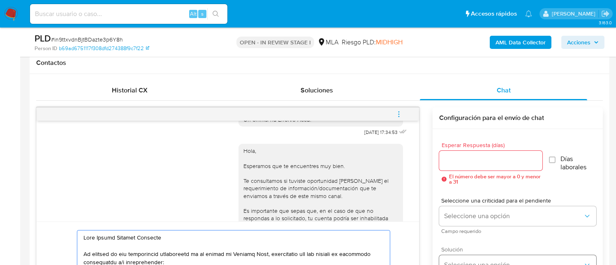
scroll to position [329, 0]
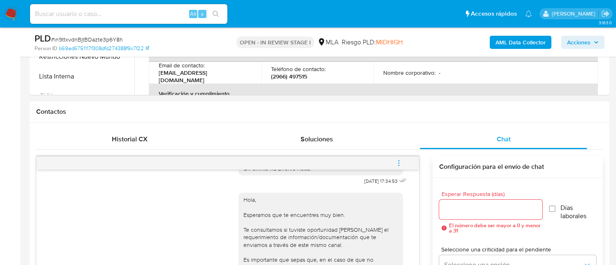
type textarea "Hola Daniel Antonio Martinez En función de las operaciones registradas en tu cu…"
click at [480, 209] on input "Esperar Respuesta (días)" at bounding box center [490, 209] width 103 height 11
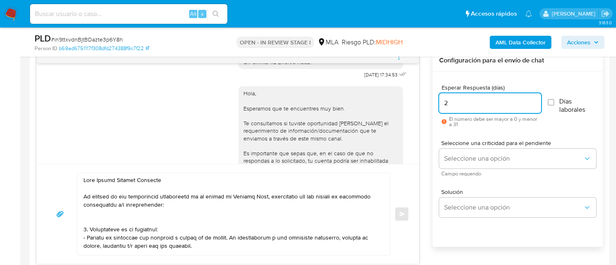
scroll to position [438, 0]
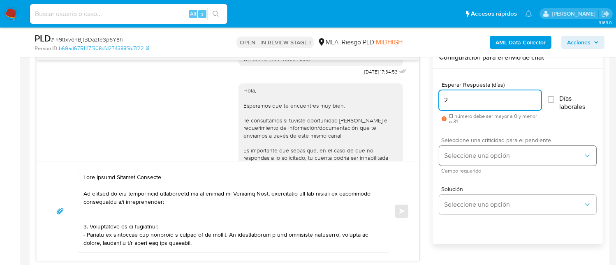
type input "2"
click at [468, 147] on button "Seleccione una opción" at bounding box center [517, 156] width 157 height 20
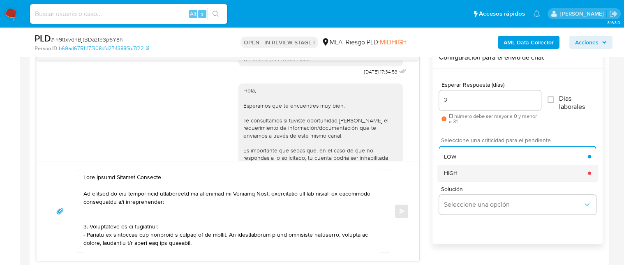
click at [471, 173] on div "HIGH" at bounding box center [516, 173] width 144 height 16
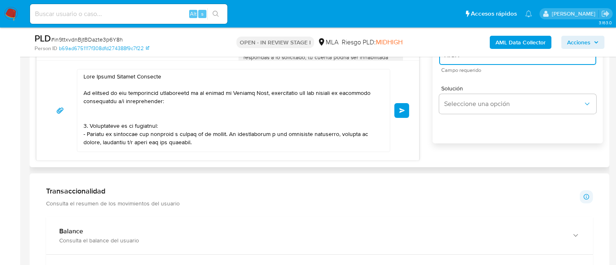
scroll to position [548, 0]
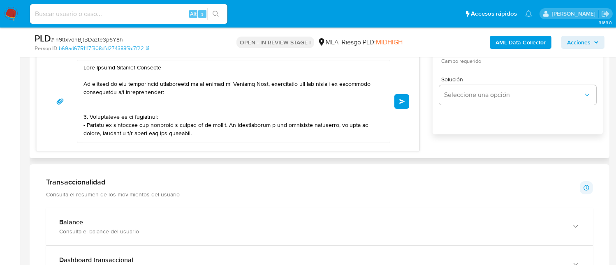
click at [396, 99] on button "Enviar" at bounding box center [401, 101] width 15 height 15
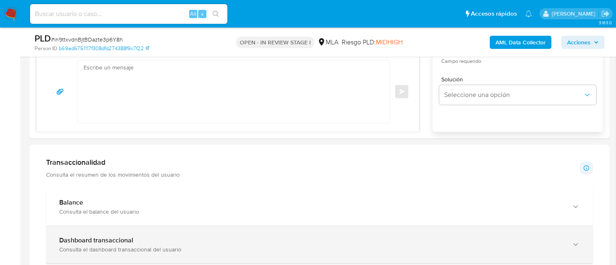
scroll to position [1034, 0]
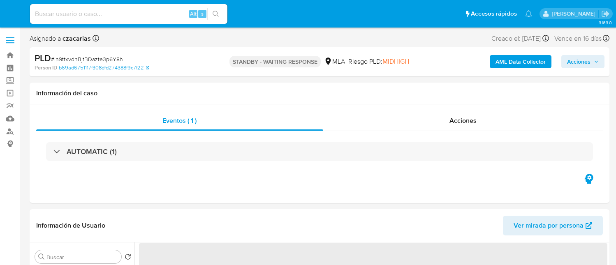
select select "10"
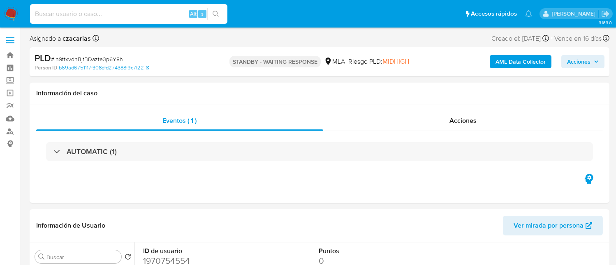
click at [144, 10] on input at bounding box center [128, 14] width 197 height 11
paste input "zbmHn5iRsqSg5isNMiARYNWq"
type input "zbmHn5iRsqSg5isNMiARYNWq"
click at [211, 20] on div "zbmHn5iRsqSg5isNMiARYNWq Alt s" at bounding box center [128, 14] width 197 height 20
click at [212, 16] on button "search-icon" at bounding box center [215, 14] width 17 height 12
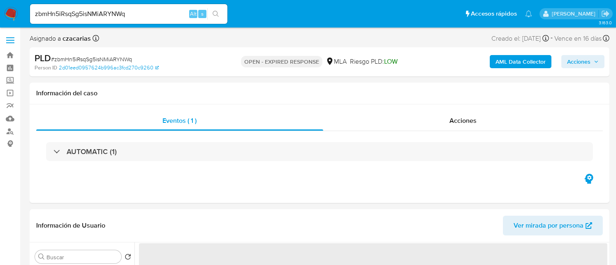
select select "10"
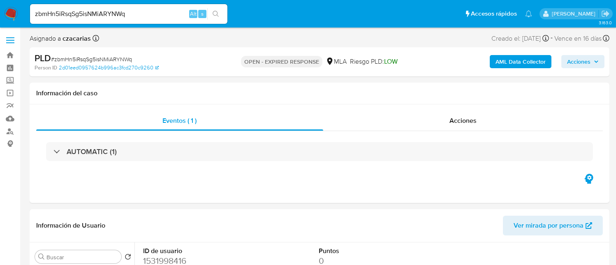
click at [76, 59] on span "# zbmHn5iRsqSg5isNMiARYNWq" at bounding box center [91, 59] width 81 height 8
click at [76, 58] on span "# zbmHn5iRsqSg5isNMiARYNWq" at bounding box center [91, 59] width 81 height 8
copy span "zbmHn5iRsqSg5isNMiARYNWq"
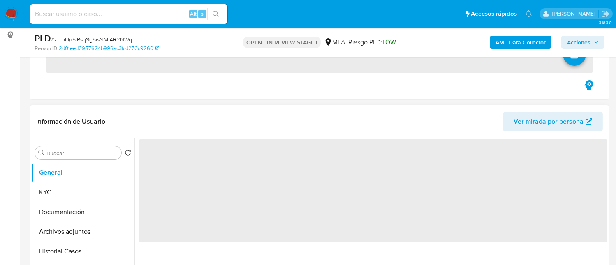
scroll to position [110, 0]
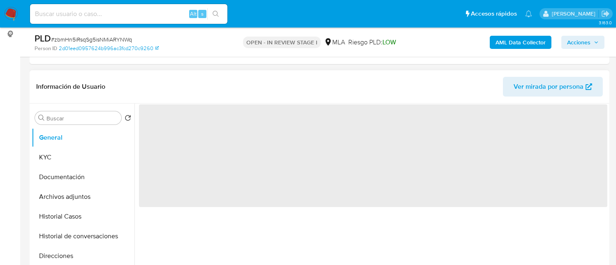
select select "10"
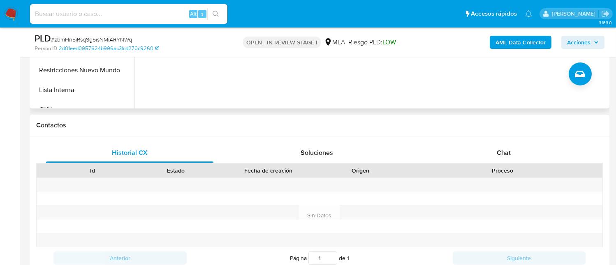
scroll to position [329, 0]
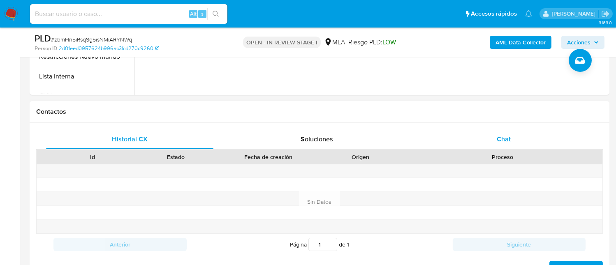
click at [508, 137] on span "Chat" at bounding box center [504, 138] width 14 height 9
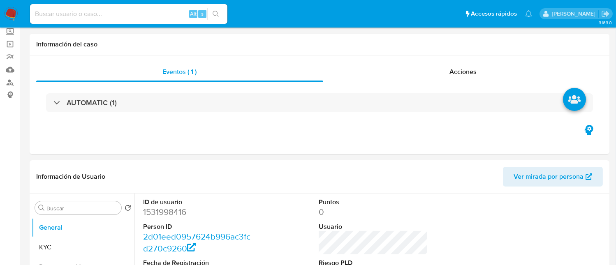
scroll to position [110, 0]
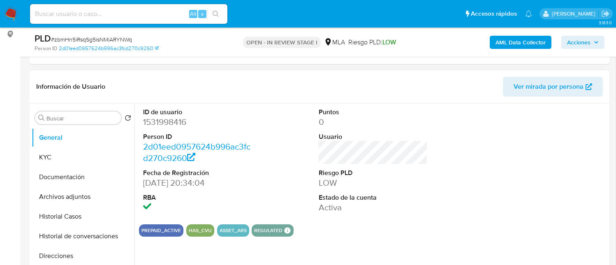
click at [158, 121] on dd "1531998416" at bounding box center [197, 122] width 109 height 12
copy dd "1531998416"
click at [68, 157] on button "KYC" at bounding box center [80, 158] width 96 height 20
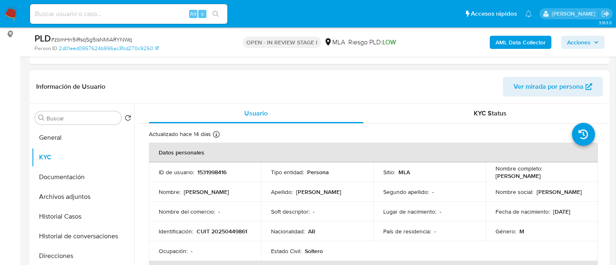
click at [197, 234] on p "CUIT 20250449861" at bounding box center [222, 231] width 51 height 7
copy p "20250449861"
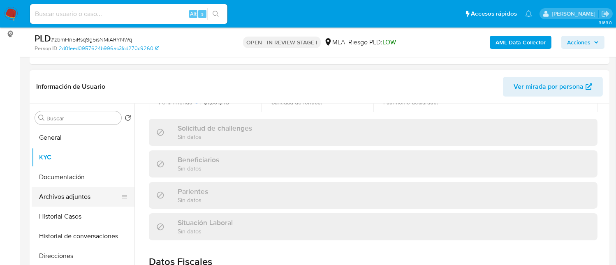
click at [71, 194] on button "Archivos adjuntos" at bounding box center [80, 197] width 96 height 20
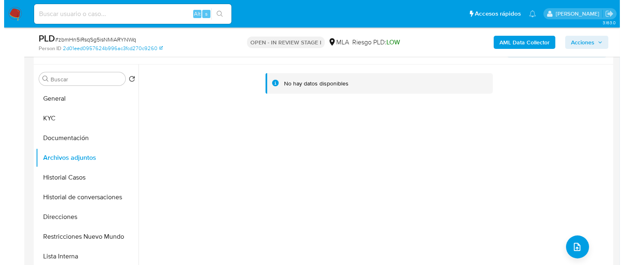
scroll to position [164, 0]
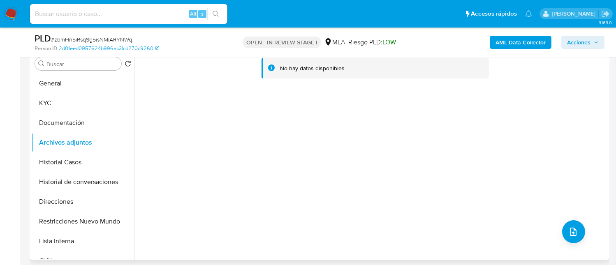
click at [581, 221] on div "No hay datos disponibles" at bounding box center [370, 154] width 473 height 211
click at [579, 227] on button "upload-file" at bounding box center [573, 231] width 23 height 23
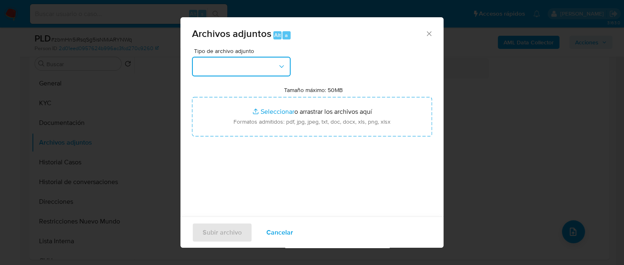
click at [266, 69] on button "button" at bounding box center [241, 67] width 99 height 20
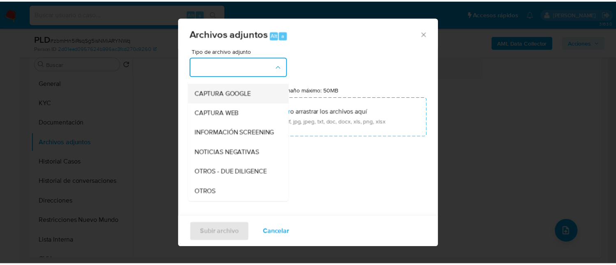
scroll to position [110, 0]
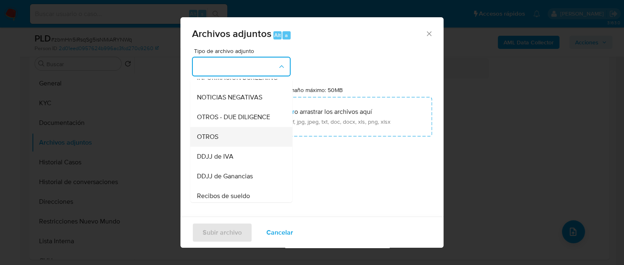
click at [226, 140] on div "OTROS" at bounding box center [239, 137] width 84 height 20
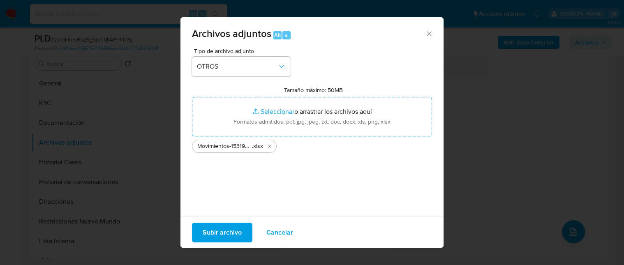
click at [235, 224] on span "Subir archivo" at bounding box center [222, 232] width 39 height 18
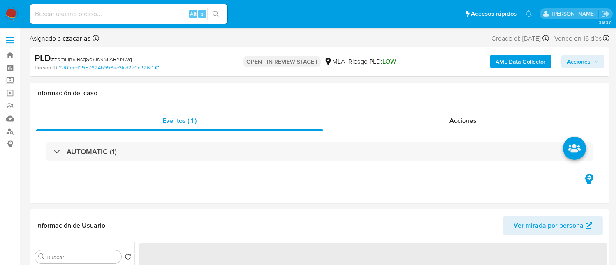
click at [525, 66] on b "AML Data Collector" at bounding box center [521, 61] width 50 height 13
select select "10"
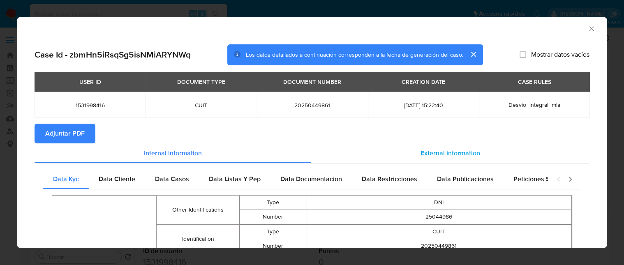
click at [421, 153] on span "External information" at bounding box center [451, 152] width 60 height 9
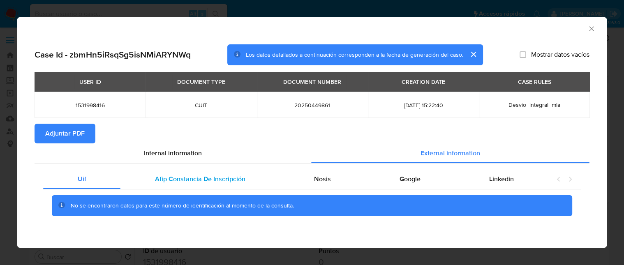
click at [185, 175] on span "Afip Constancia De Inscripción" at bounding box center [200, 178] width 90 height 9
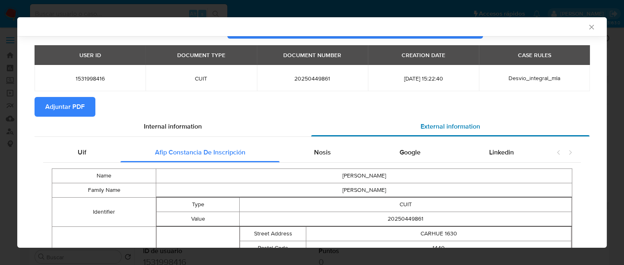
scroll to position [17, 0]
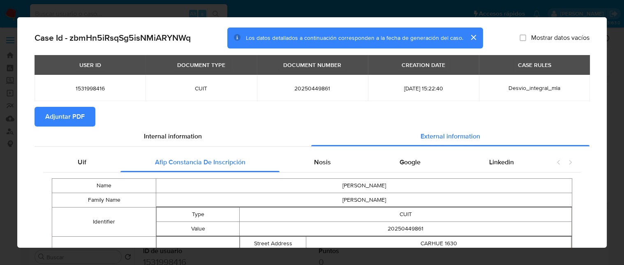
click at [307, 153] on div "Nosis" at bounding box center [323, 163] width 86 height 20
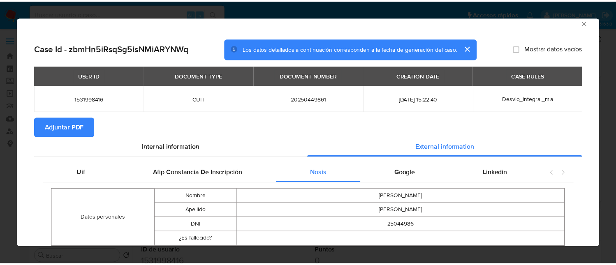
scroll to position [0, 0]
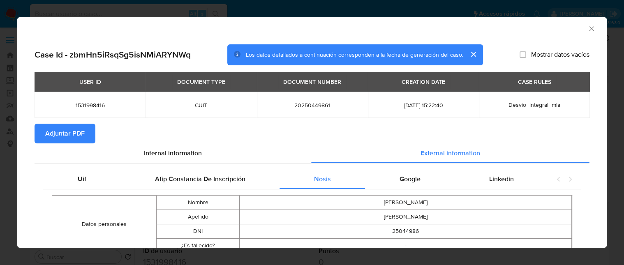
click at [69, 136] on span "Adjuntar PDF" at bounding box center [64, 134] width 39 height 18
click at [589, 29] on icon "Cerrar ventana" at bounding box center [591, 28] width 5 height 5
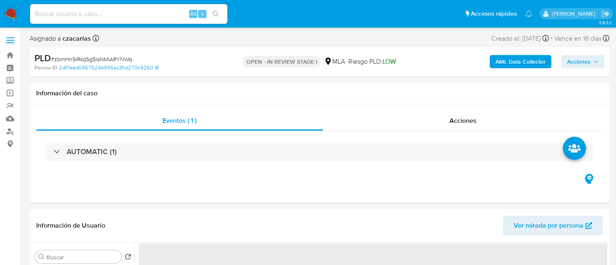
select select "10"
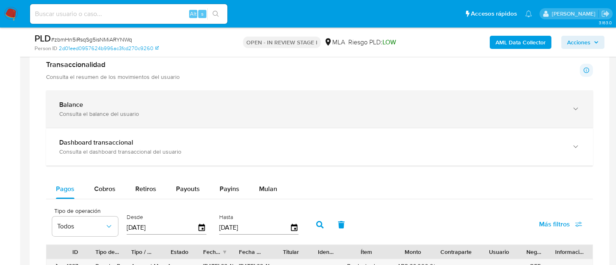
scroll to position [603, 0]
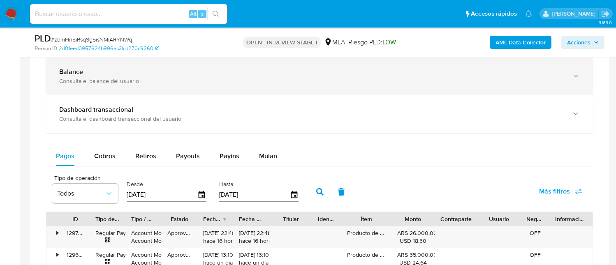
click at [142, 87] on div "Balance Consulta el balance del usuario" at bounding box center [319, 76] width 547 height 37
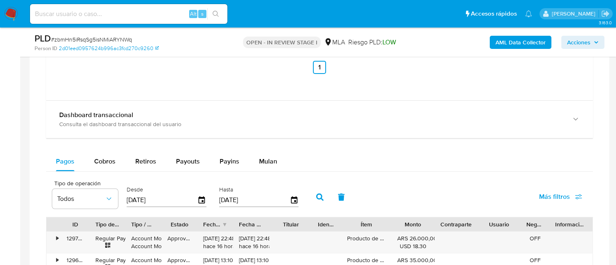
scroll to position [877, 0]
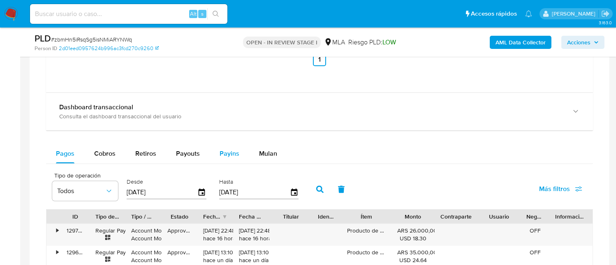
click at [216, 153] on button "Payins" at bounding box center [229, 154] width 39 height 20
select select "10"
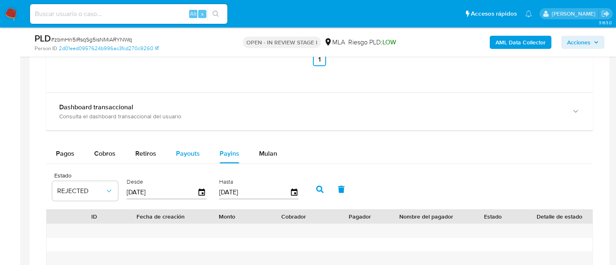
click at [195, 152] on span "Payouts" at bounding box center [188, 153] width 24 height 9
select select "10"
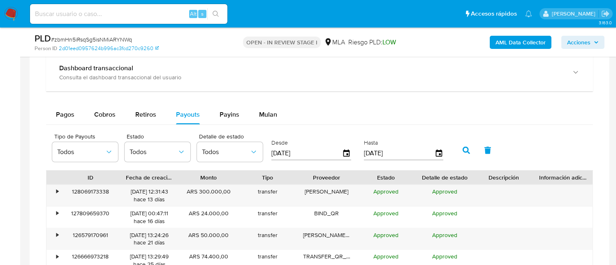
scroll to position [932, 0]
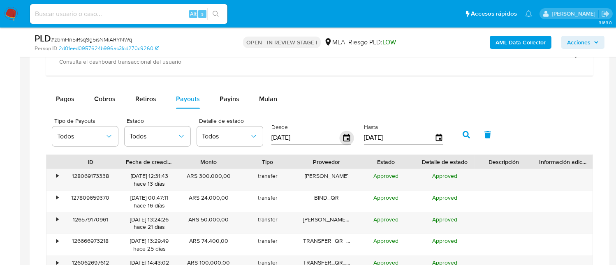
click at [348, 137] on icon "button" at bounding box center [347, 138] width 14 height 14
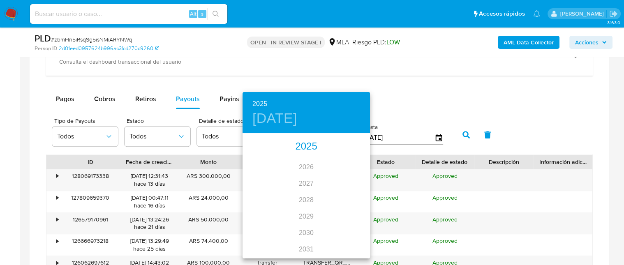
click at [303, 149] on div "2025" at bounding box center [306, 147] width 127 height 16
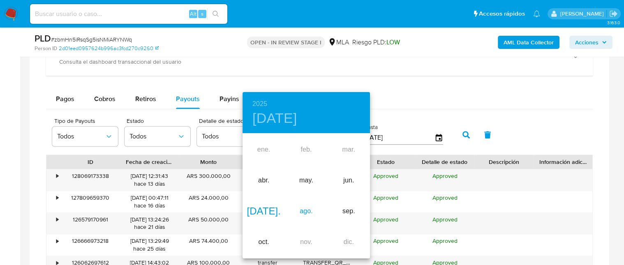
click at [308, 206] on div "ago." at bounding box center [306, 211] width 42 height 31
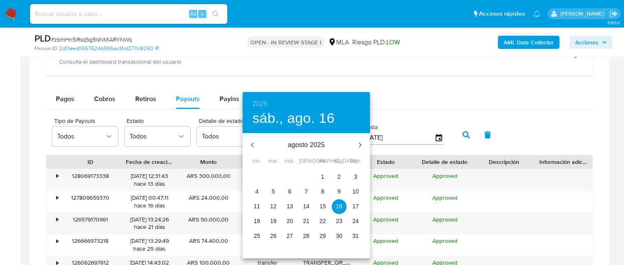
click at [320, 177] on span "1" at bounding box center [322, 177] width 15 height 8
type input "[DATE]"
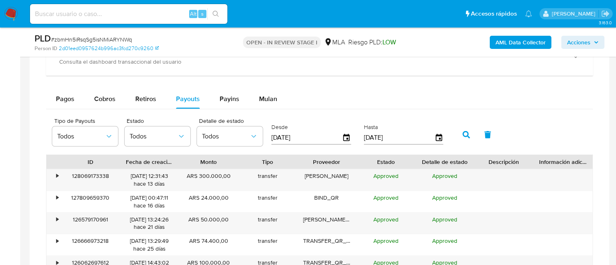
click at [459, 135] on button "button" at bounding box center [466, 135] width 21 height 20
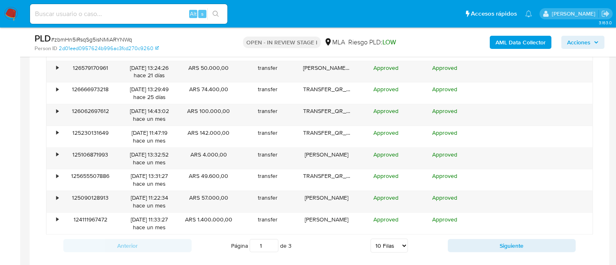
scroll to position [1096, 0]
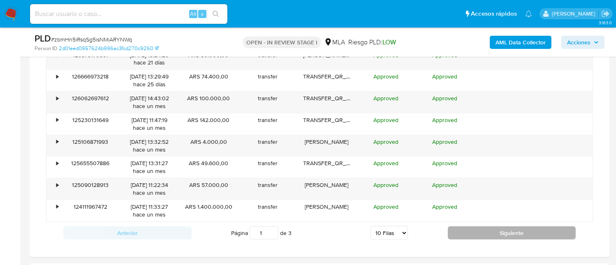
click at [534, 232] on button "Siguiente" at bounding box center [512, 233] width 128 height 13
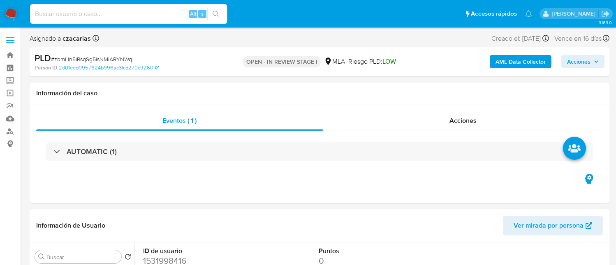
scroll to position [164, 0]
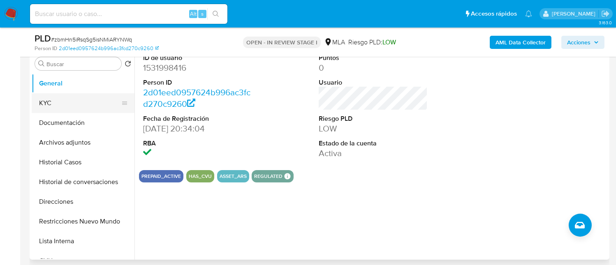
click at [65, 110] on button "KYC" at bounding box center [80, 103] width 96 height 20
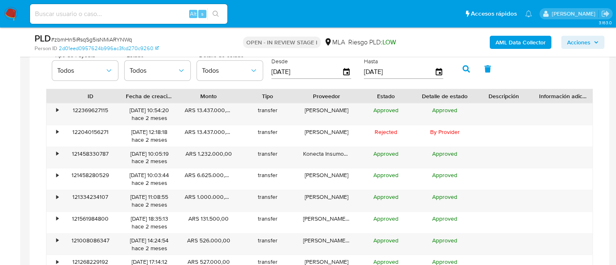
scroll to position [1042, 0]
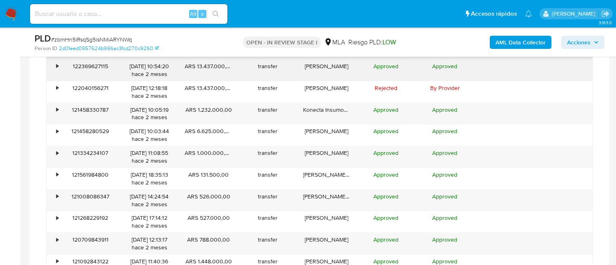
click at [60, 69] on div "•" at bounding box center [53, 70] width 14 height 21
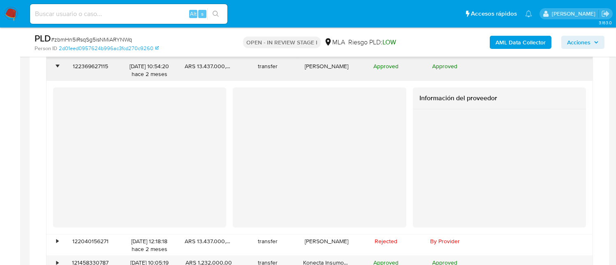
click at [60, 69] on div "•" at bounding box center [53, 70] width 14 height 21
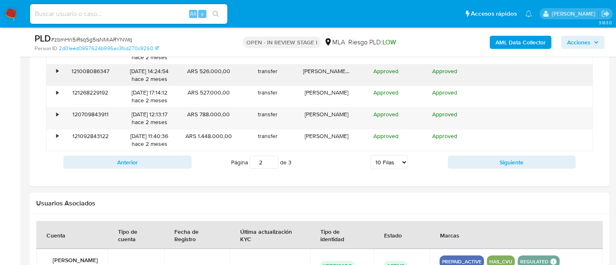
scroll to position [1152, 0]
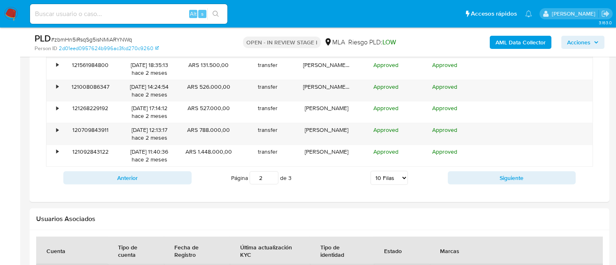
click at [496, 184] on div "Anterior Página 2 de 3 5 Filas 10 Filas 20 Filas 25 Filas 50 Filas 100 Filas Si…" at bounding box center [319, 178] width 547 height 22
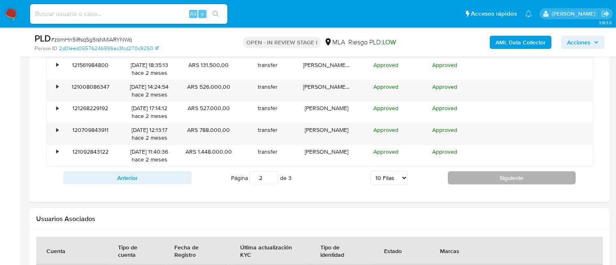
click at [498, 178] on button "Siguiente" at bounding box center [512, 178] width 128 height 13
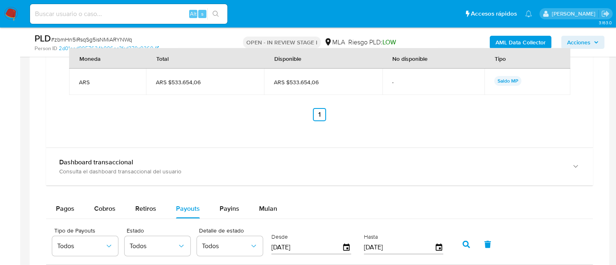
scroll to position [932, 0]
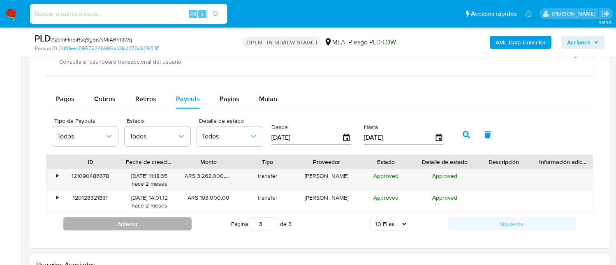
click at [160, 220] on button "Anterior" at bounding box center [127, 224] width 128 height 13
type input "2"
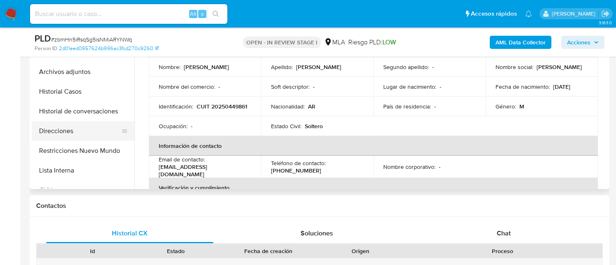
scroll to position [219, 0]
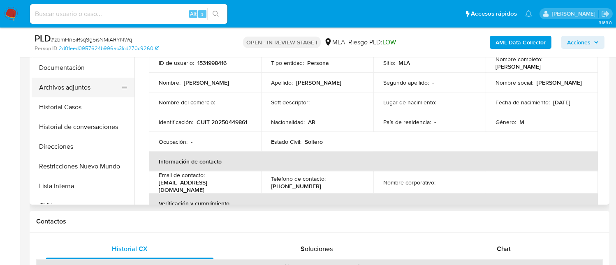
click at [73, 83] on button "Archivos adjuntos" at bounding box center [80, 88] width 96 height 20
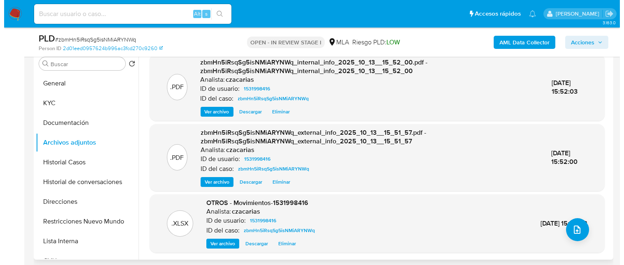
scroll to position [0, 0]
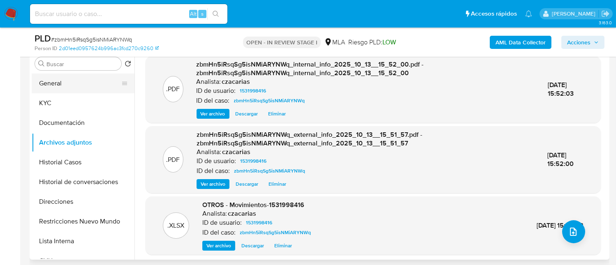
click at [63, 79] on button "General" at bounding box center [80, 84] width 96 height 20
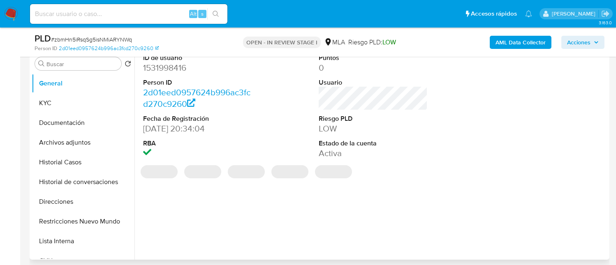
click at [161, 72] on dd "1531998416" at bounding box center [197, 68] width 109 height 12
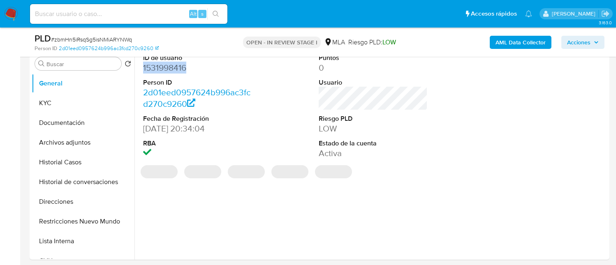
copy dd "1531998416"
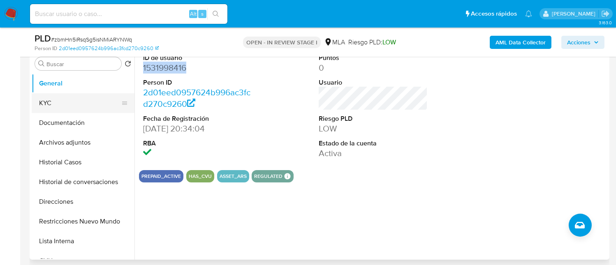
click at [70, 106] on button "KYC" at bounding box center [80, 103] width 96 height 20
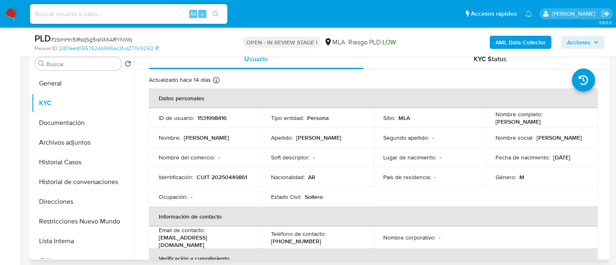
click at [192, 176] on p "Identificación :" at bounding box center [176, 177] width 35 height 7
click at [189, 185] on td "Identificación : CUIT 20250449861" at bounding box center [205, 177] width 112 height 20
click at [197, 181] on p "CUIT 20250449861" at bounding box center [222, 177] width 51 height 7
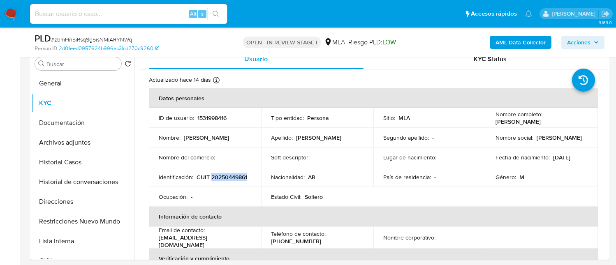
copy p "20250449861"
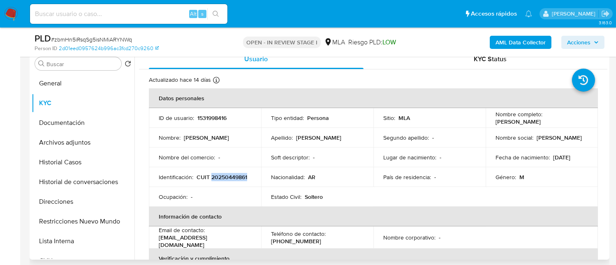
drag, startPoint x: 494, startPoint y: 122, endPoint x: 561, endPoint y: 122, distance: 67.0
click at [561, 122] on div "Nombre completo : Emiliano Daniel Pedro" at bounding box center [542, 118] width 93 height 15
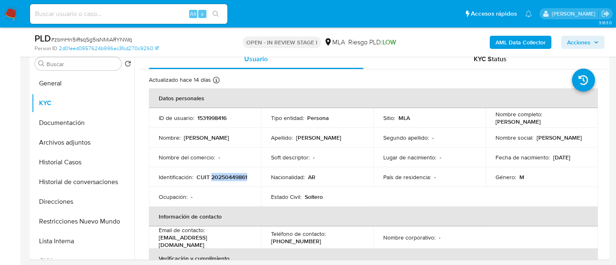
copy p "Emiliano Daniel Pedro"
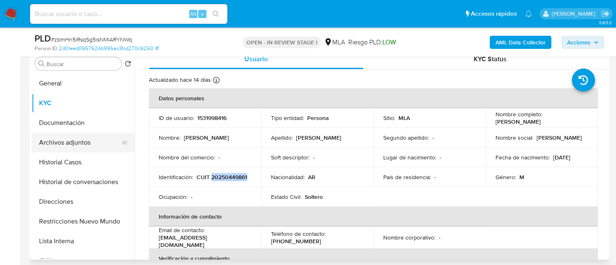
click at [89, 146] on button "Archivos adjuntos" at bounding box center [80, 143] width 96 height 20
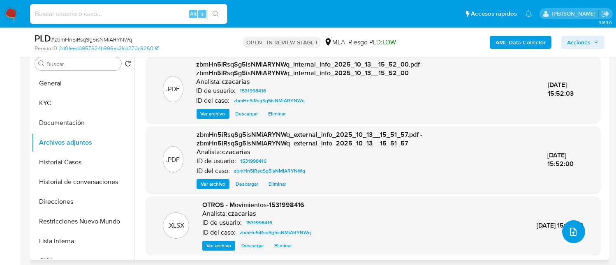
click at [566, 225] on button "upload-file" at bounding box center [573, 231] width 23 height 23
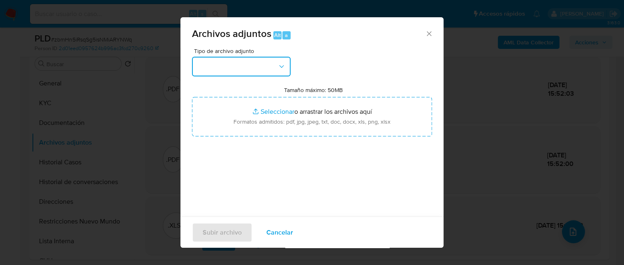
click at [248, 75] on button "button" at bounding box center [241, 67] width 99 height 20
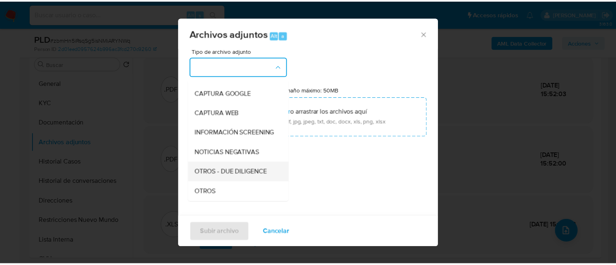
scroll to position [110, 0]
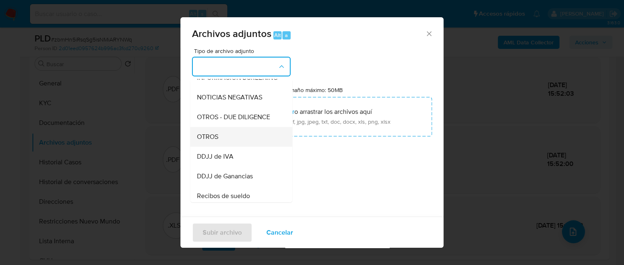
click at [222, 143] on div "OTROS" at bounding box center [239, 137] width 84 height 20
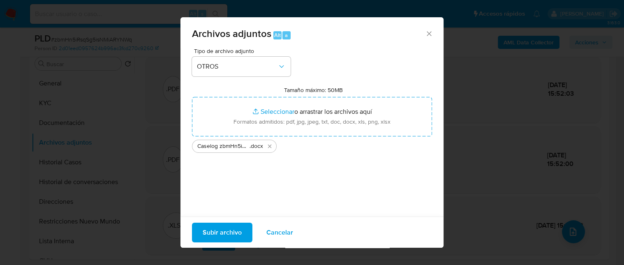
click at [232, 233] on span "Subir archivo" at bounding box center [222, 232] width 39 height 18
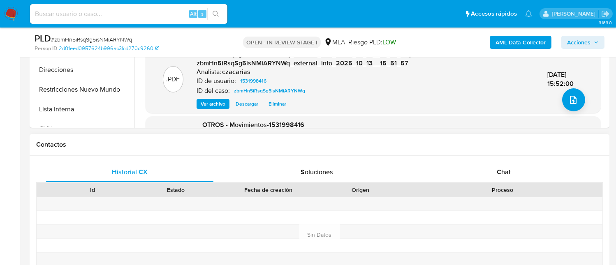
scroll to position [329, 0]
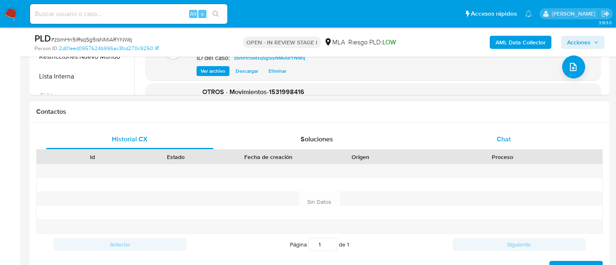
click at [480, 134] on div "Chat" at bounding box center [503, 140] width 167 height 20
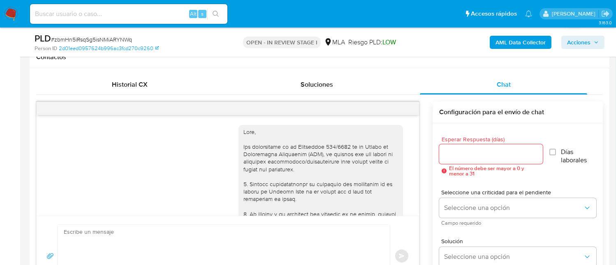
scroll to position [546, 0]
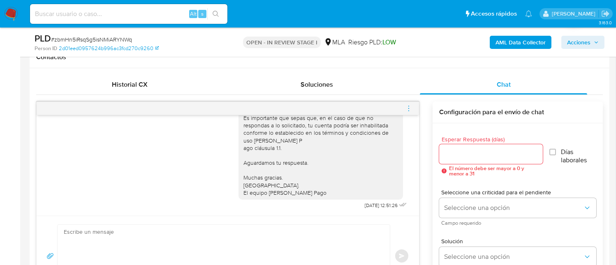
click at [405, 111] on span "menu-action" at bounding box center [408, 109] width 7 height 20
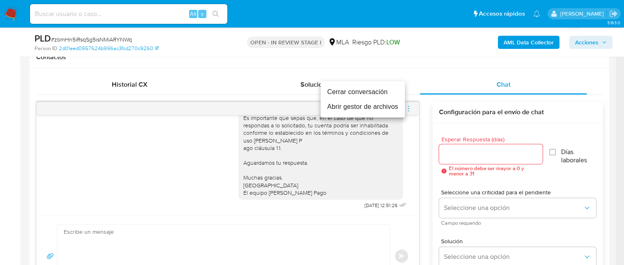
click at [382, 97] on li "Cerrar conversación" at bounding box center [363, 92] width 84 height 15
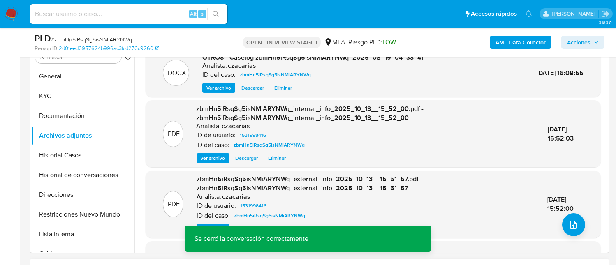
scroll to position [164, 0]
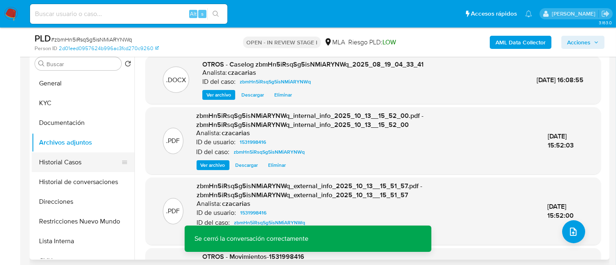
click at [79, 158] on button "Historial Casos" at bounding box center [80, 163] width 96 height 20
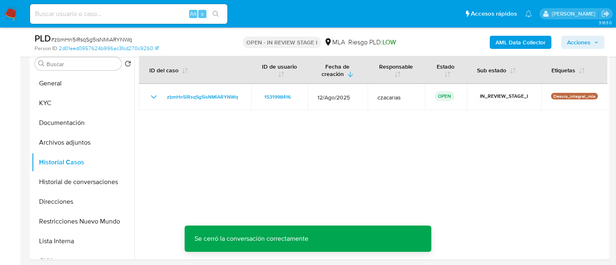
click at [598, 43] on icon "button" at bounding box center [596, 42] width 5 height 5
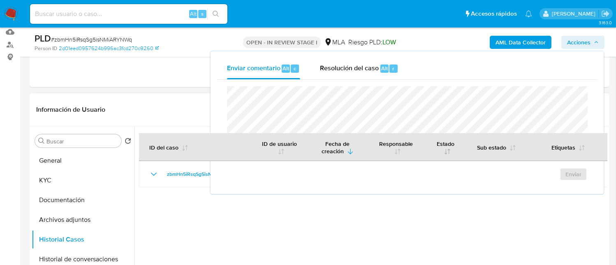
scroll to position [55, 0]
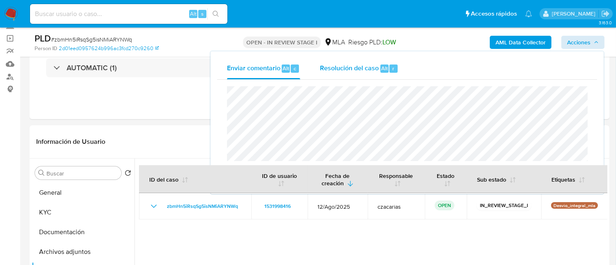
click at [381, 72] on span "Alt" at bounding box center [384, 69] width 7 height 8
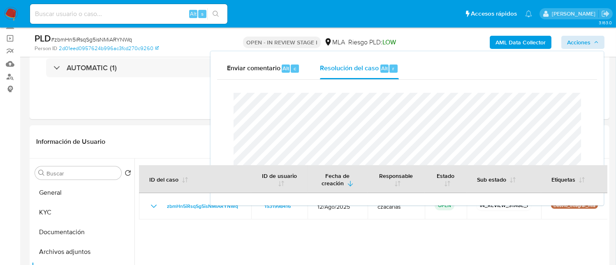
click at [108, 38] on span "# zbmHn5iRsqSg5isNMiARYNWq" at bounding box center [91, 39] width 81 height 8
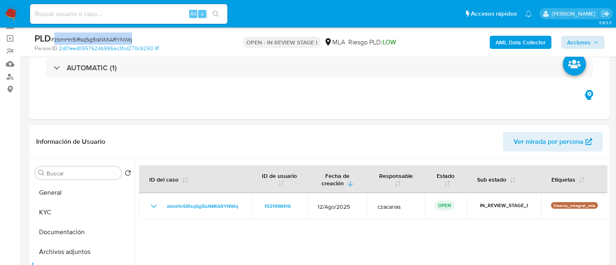
click at [108, 38] on span "# zbmHn5iRsqSg5isNMiARYNWq" at bounding box center [91, 39] width 81 height 8
copy span "zbmHn5iRsqSg5isNMiARYNWq"
click at [584, 44] on span "Acciones" at bounding box center [578, 42] width 23 height 13
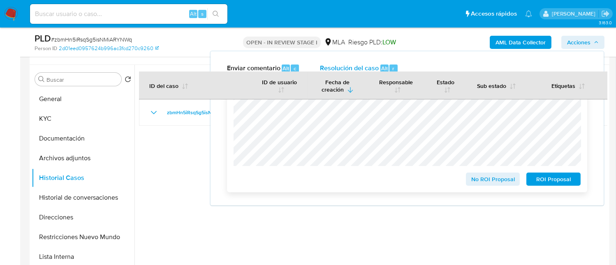
scroll to position [164, 0]
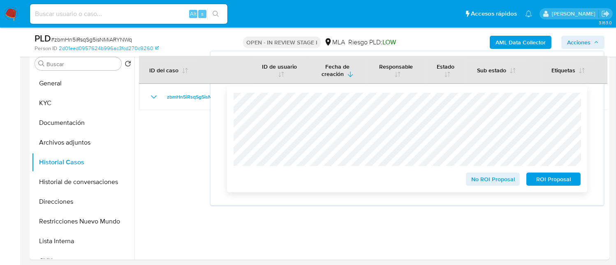
click at [489, 180] on span "No ROI Proposal" at bounding box center [493, 180] width 43 height 12
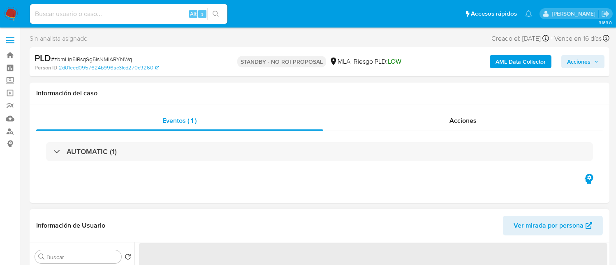
select select "10"
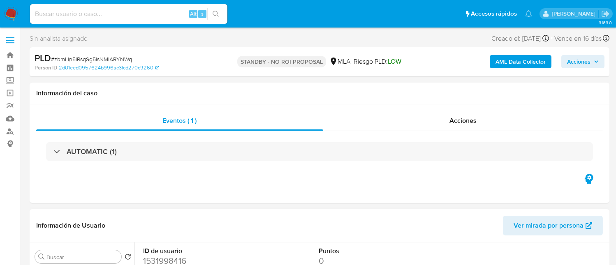
click at [14, 18] on img at bounding box center [11, 14] width 14 height 14
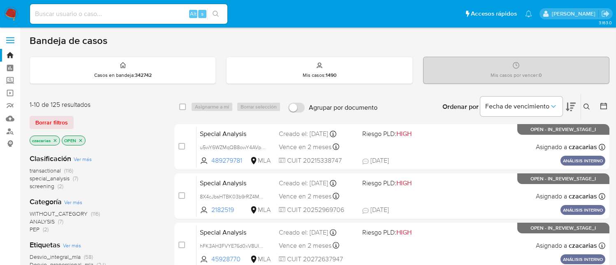
click at [42, 184] on span "screening" at bounding box center [42, 186] width 25 height 8
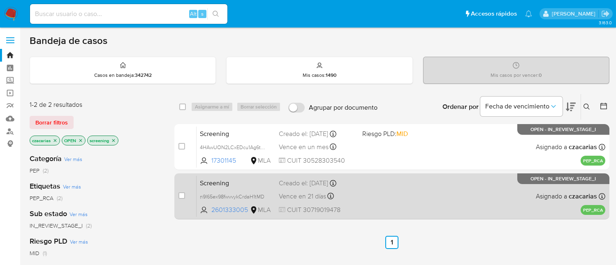
click at [231, 183] on span "Screening" at bounding box center [236, 182] width 72 height 11
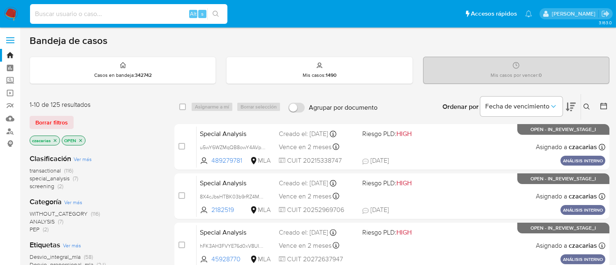
drag, startPoint x: 149, startPoint y: 12, endPoint x: 223, endPoint y: 19, distance: 73.9
click at [150, 12] on input at bounding box center [128, 14] width 197 height 11
paste input "YMRkZQH6gTDI0xPLZWo7Honi"
type input "YMRkZQH6gTDI0xPLZWo7Honi"
click at [222, 14] on button "search-icon" at bounding box center [215, 14] width 17 height 12
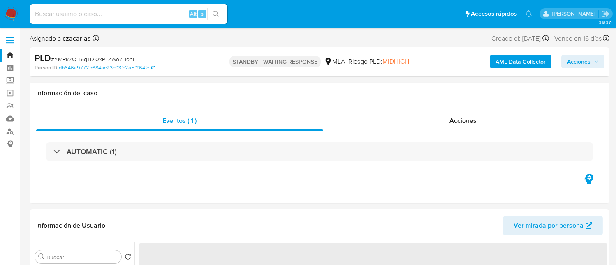
select select "10"
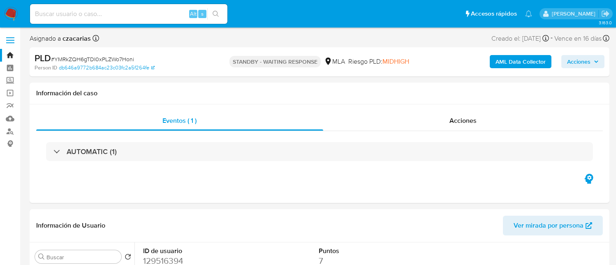
click at [10, 7] on img at bounding box center [11, 14] width 14 height 14
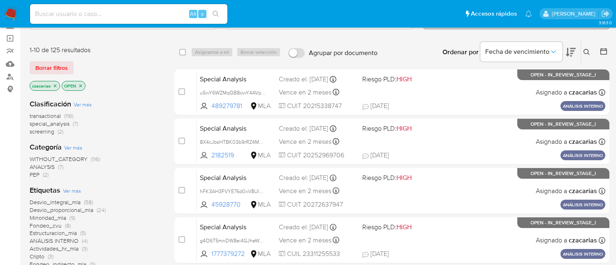
scroll to position [110, 0]
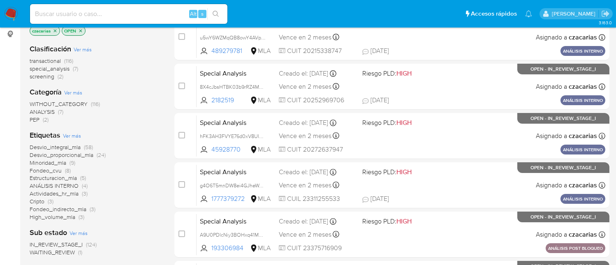
click at [41, 75] on span "screening" at bounding box center [42, 76] width 25 height 8
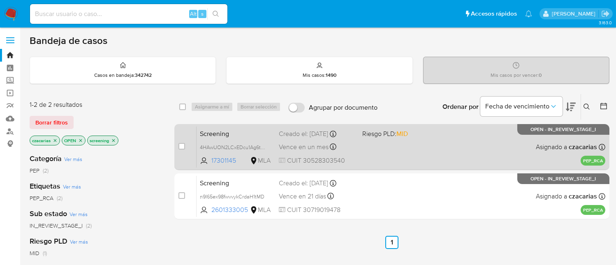
click at [427, 159] on div "Screening 4HAwUON2LCxEDcu1Ag6tSjrU 17301145 MLA Riesgo PLD: MID Creado el: 15/0…" at bounding box center [401, 147] width 409 height 42
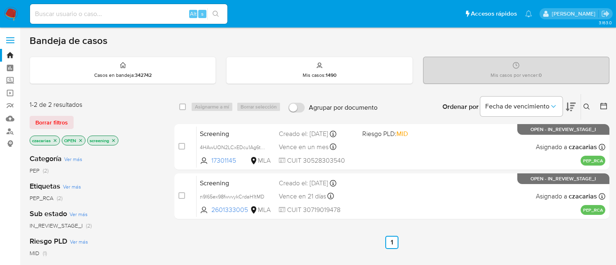
click at [133, 23] on div "Alt s" at bounding box center [128, 14] width 197 height 20
click at [140, 16] on input at bounding box center [128, 14] width 197 height 11
paste input "4HAwUON2LCxEDcu1Ag6tSjrU"
type input "4HAwUON2LCxEDcu1Ag6tSjrU"
click at [219, 18] on button "search-icon" at bounding box center [215, 14] width 17 height 12
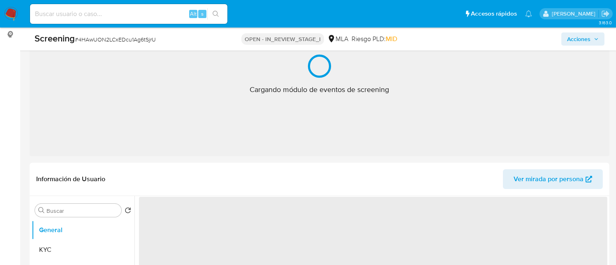
scroll to position [110, 0]
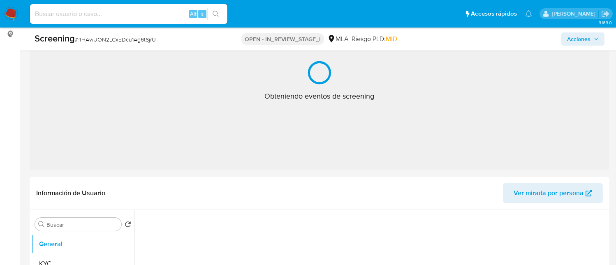
select select "10"
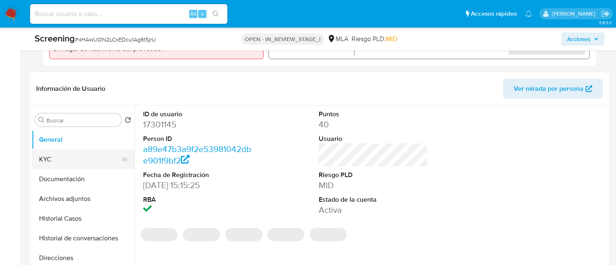
scroll to position [329, 0]
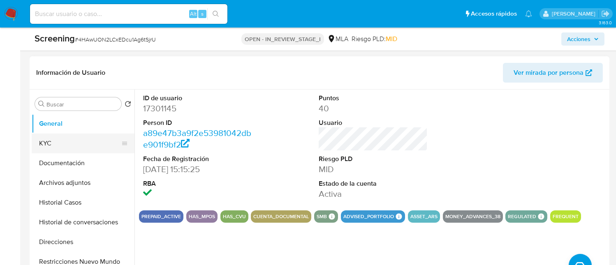
click at [70, 148] on button "KYC" at bounding box center [80, 144] width 96 height 20
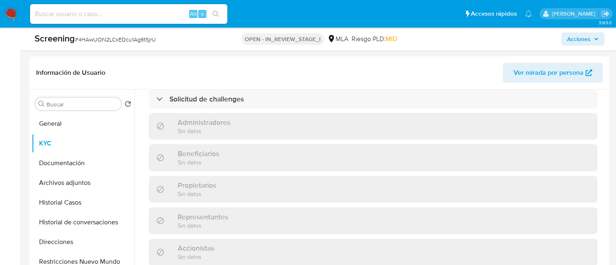
scroll to position [387, 0]
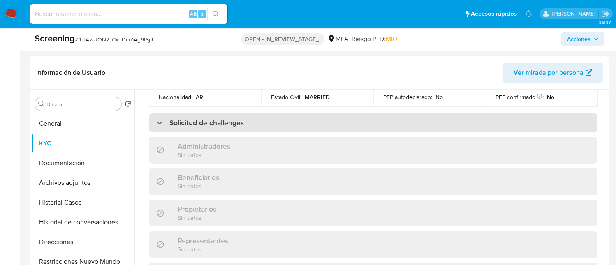
click at [270, 132] on div "Solicitud de challenges" at bounding box center [373, 123] width 449 height 19
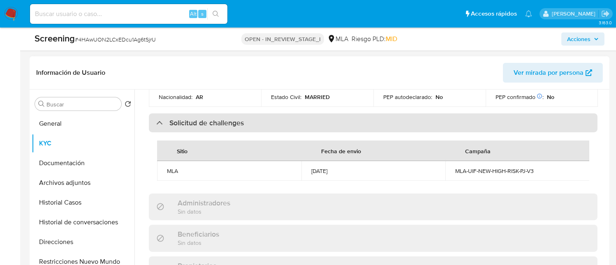
click at [270, 132] on div "Solicitud de challenges" at bounding box center [373, 123] width 449 height 19
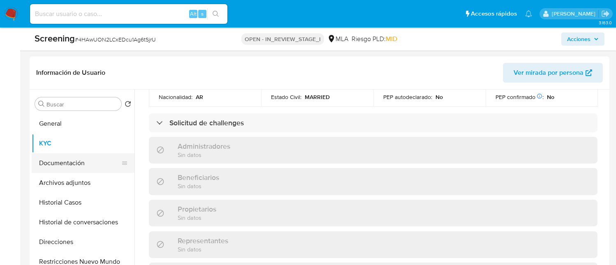
click at [89, 161] on button "Documentación" at bounding box center [80, 163] width 96 height 20
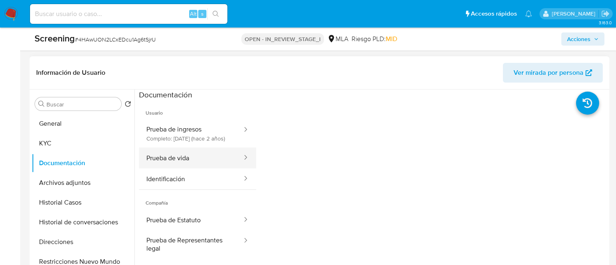
scroll to position [55, 0]
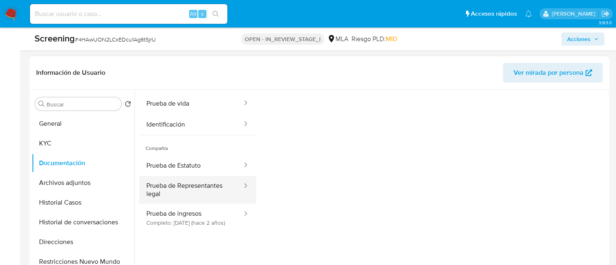
click at [198, 199] on button "Prueba de Representantes legal" at bounding box center [191, 190] width 104 height 28
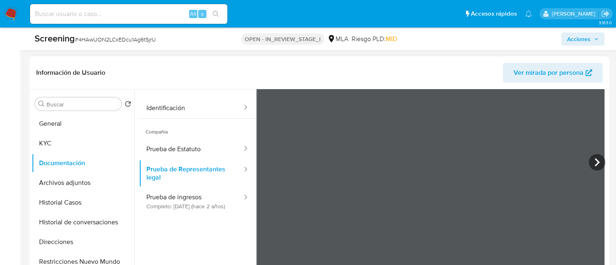
scroll to position [384, 0]
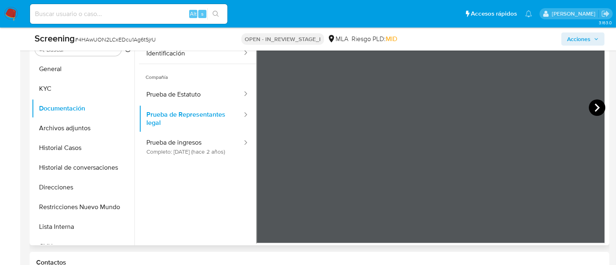
click at [591, 105] on icon at bounding box center [597, 108] width 16 height 16
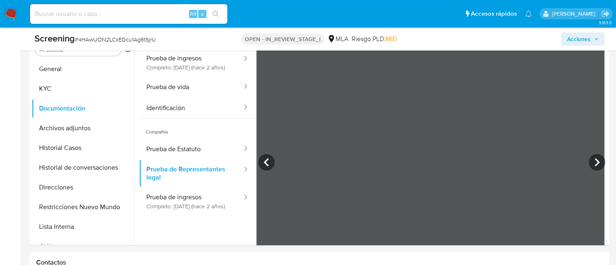
scroll to position [71, 0]
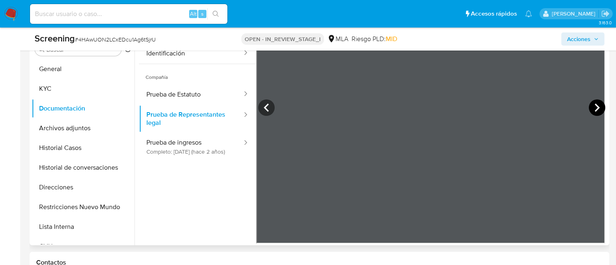
click at [589, 109] on icon at bounding box center [597, 108] width 16 height 16
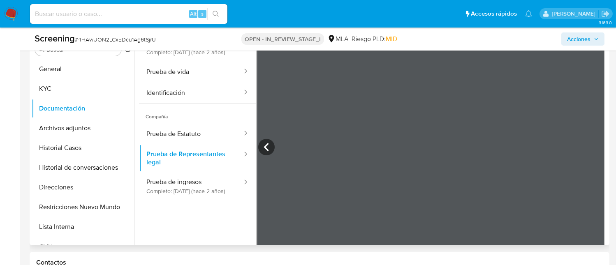
scroll to position [16, 0]
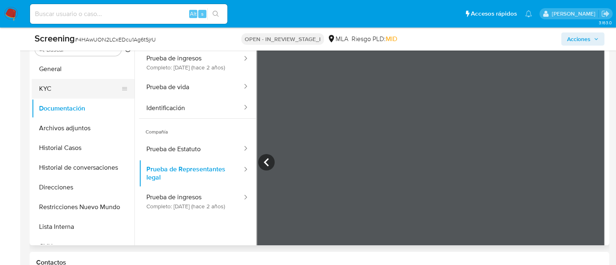
click at [70, 82] on button "KYC" at bounding box center [80, 89] width 96 height 20
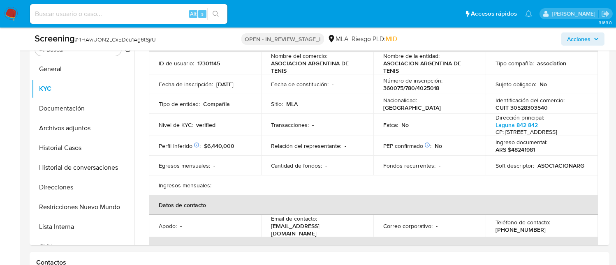
scroll to position [55, 0]
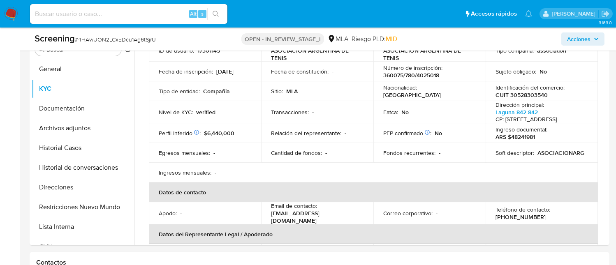
click at [531, 91] on p "CUIT 30528303540" at bounding box center [522, 94] width 52 height 7
copy p "30528303540"
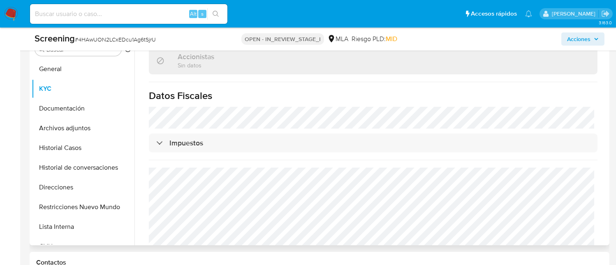
scroll to position [607, 0]
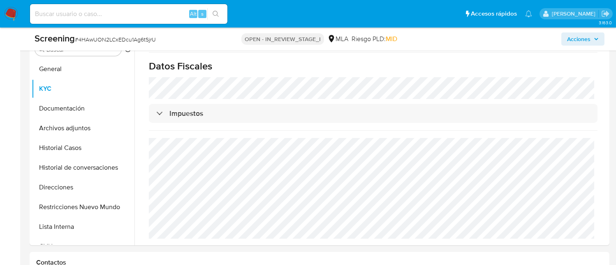
drag, startPoint x: 130, startPoint y: 2, endPoint x: 127, endPoint y: 14, distance: 11.5
click at [130, 2] on div "Alt s" at bounding box center [128, 13] width 197 height 23
click at [127, 14] on input at bounding box center [128, 14] width 197 height 11
paste input "n9I65ex98fwvvykCrdaH1tMD"
type input "n9I65ex98fwvvykCrdaH1tMD"
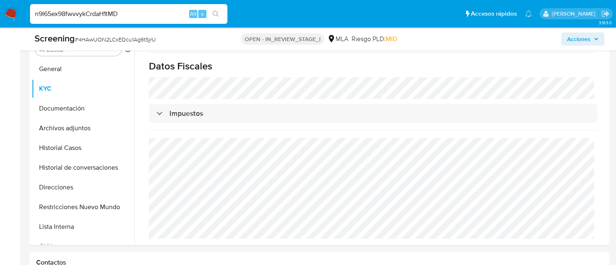
click at [213, 16] on icon "search-icon" at bounding box center [216, 14] width 7 height 7
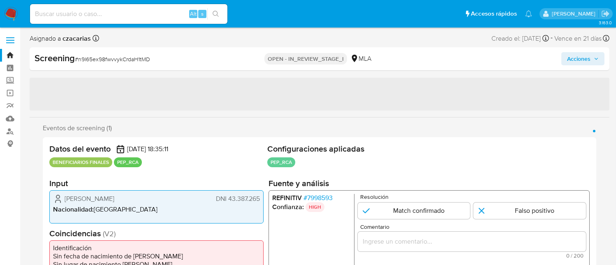
select select "10"
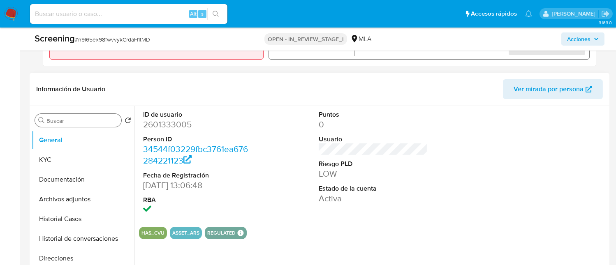
scroll to position [329, 0]
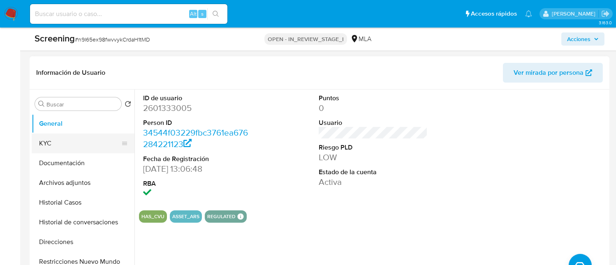
click at [71, 137] on button "KYC" at bounding box center [80, 144] width 96 height 20
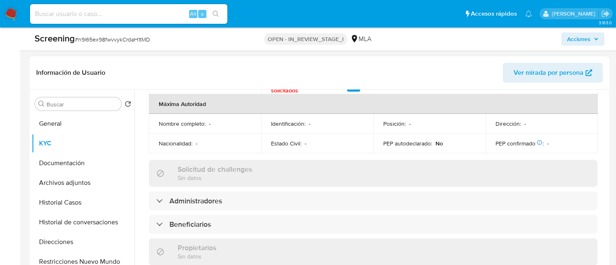
scroll to position [384, 0]
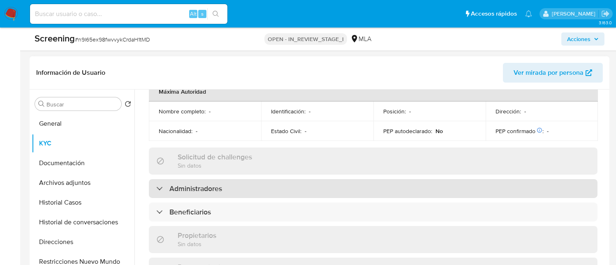
click at [319, 195] on div "Administradores" at bounding box center [373, 188] width 449 height 19
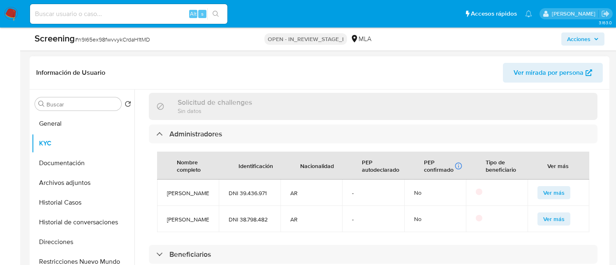
scroll to position [494, 0]
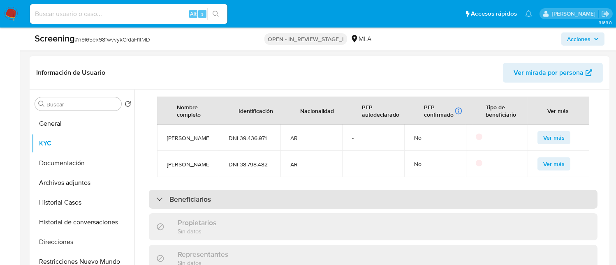
click at [271, 209] on div "Beneficiarios" at bounding box center [373, 199] width 449 height 19
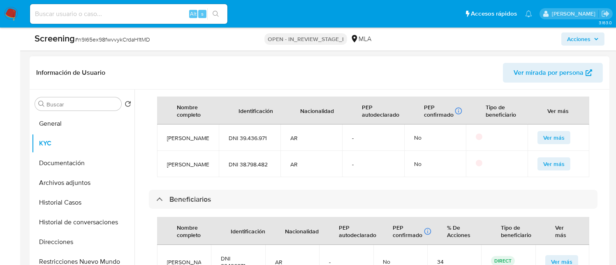
scroll to position [625, 0]
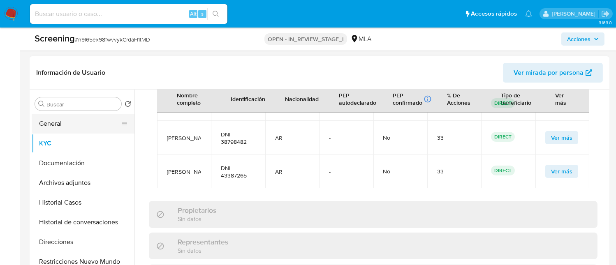
click at [83, 127] on button "General" at bounding box center [80, 124] width 96 height 20
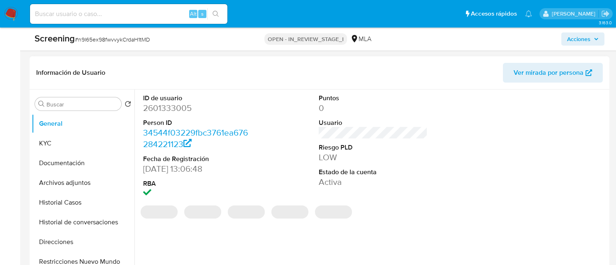
click at [172, 112] on dd "2601333005" at bounding box center [197, 108] width 109 height 12
copy dd "2601333005"
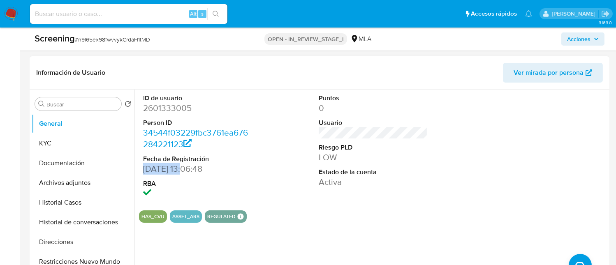
drag, startPoint x: 145, startPoint y: 170, endPoint x: 188, endPoint y: 171, distance: 43.2
click at [188, 171] on dd "04/08/2025 13:06:48" at bounding box center [197, 169] width 109 height 12
copy dd "04/08/2025"
click at [46, 142] on button "KYC" at bounding box center [80, 144] width 96 height 20
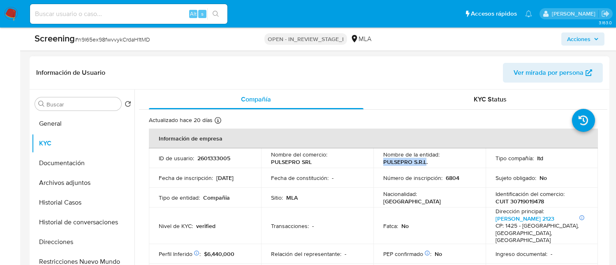
drag, startPoint x: 383, startPoint y: 161, endPoint x: 424, endPoint y: 161, distance: 40.7
click at [424, 161] on p "PULSEPRO S.R.L." at bounding box center [405, 161] width 44 height 7
copy p "PULSEPRO S.R.L"
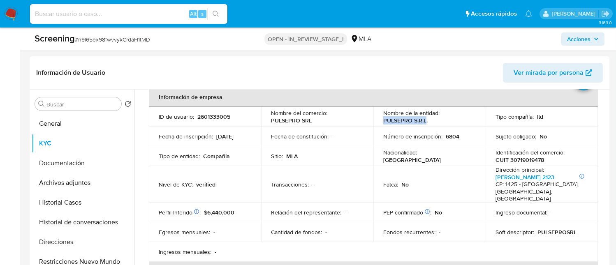
scroll to position [55, 0]
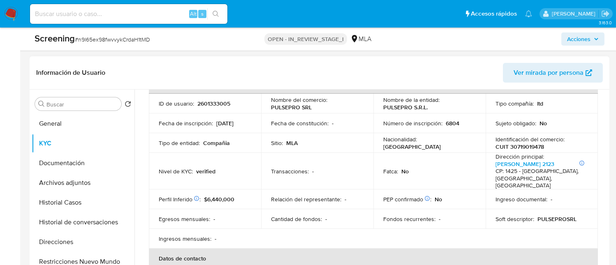
click at [512, 145] on p "CUIT 30719019478" at bounding box center [520, 146] width 49 height 7
copy p "30719019478"
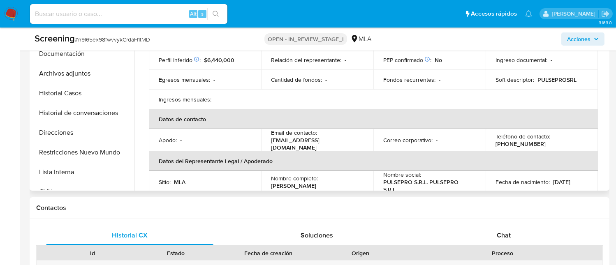
scroll to position [329, 0]
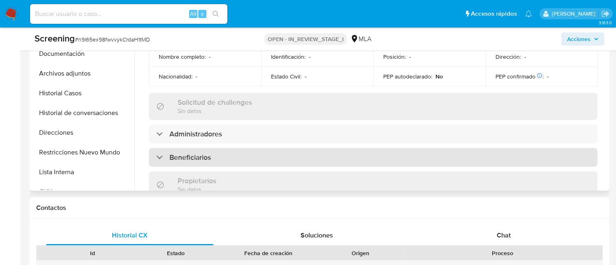
click at [235, 156] on div "Beneficiarios" at bounding box center [373, 157] width 449 height 19
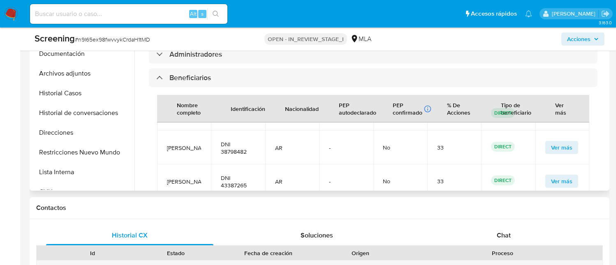
scroll to position [396, 0]
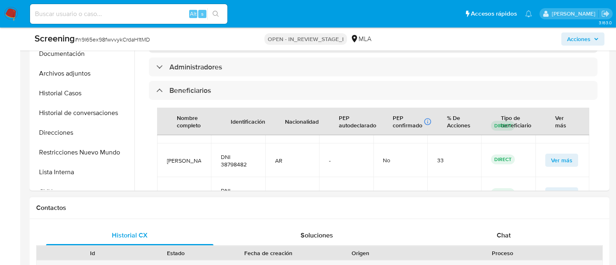
click at [585, 218] on div "Contactos" at bounding box center [320, 208] width 580 height 22
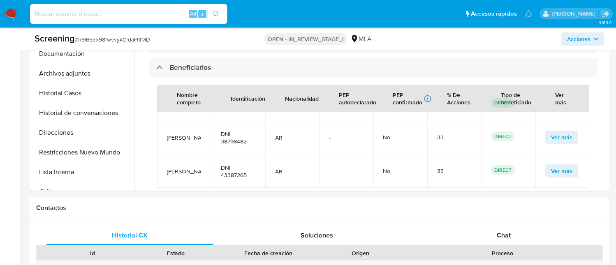
scroll to position [451, 0]
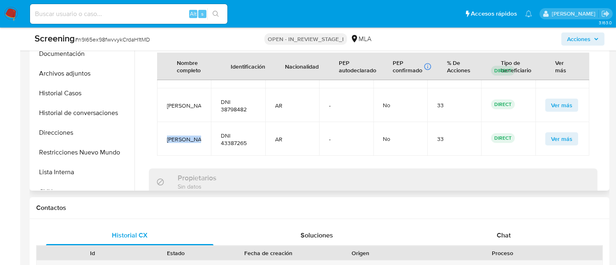
drag, startPoint x: 167, startPoint y: 134, endPoint x: 200, endPoint y: 138, distance: 33.9
click at [200, 138] on td "Elian Molina" at bounding box center [184, 139] width 54 height 34
copy span "Elian Molina"
click at [603, 178] on div "Actualizado hace 20 días Creado: 04/08/2025 14:10:20 Actualizado: 23/09/2025 15…" at bounding box center [373, 0] width 468 height 903
click at [229, 146] on td "DNI 43387265" at bounding box center [238, 139] width 54 height 34
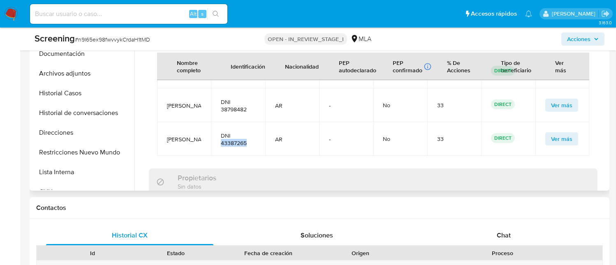
click at [229, 146] on td "DNI 43387265" at bounding box center [238, 139] width 54 height 34
click at [233, 141] on span "DNI 43387265" at bounding box center [238, 139] width 34 height 15
copy span "43387265"
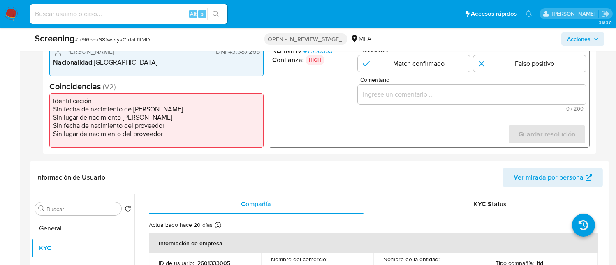
scroll to position [164, 0]
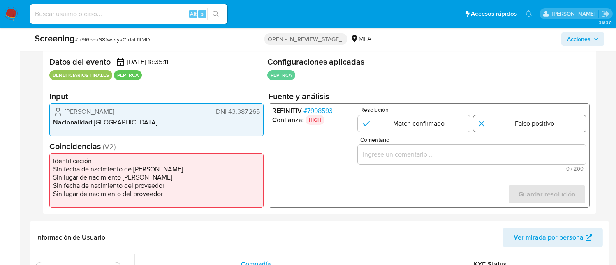
click at [507, 127] on input "1 de 1" at bounding box center [529, 124] width 113 height 16
radio input "true"
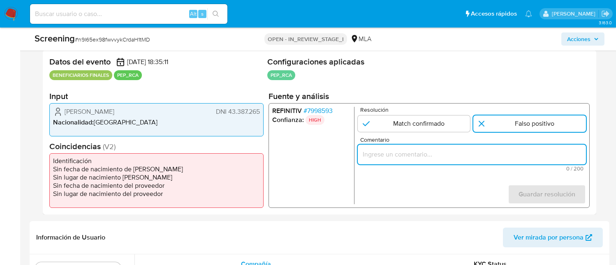
click at [501, 158] on input "Comentario" at bounding box center [472, 154] width 228 height 11
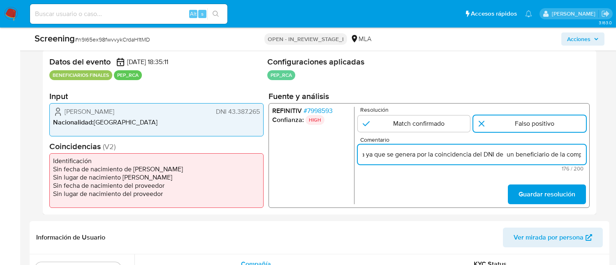
scroll to position [0, 0]
drag, startPoint x: 460, startPoint y: 151, endPoint x: 342, endPoint y: 144, distance: 117.9
click at [342, 144] on div "REFINITIV # 7998593 Confianza: HIGH Resolución Match confirmado Falso positivo …" at bounding box center [429, 155] width 321 height 105
click at [402, 154] on input "El match se descarta ya que se genera por la coincidencia del DNI de un benefic…" at bounding box center [472, 154] width 228 height 11
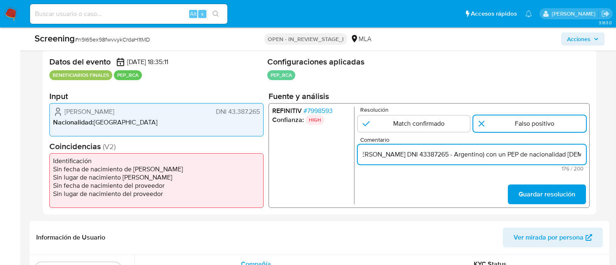
drag, startPoint x: 386, startPoint y: 152, endPoint x: 590, endPoint y: 159, distance: 203.7
click at [590, 159] on div "REFINITIV # 7998593 Confianza: HIGH Resolución Match confirmado Falso positivo …" at bounding box center [429, 155] width 321 height 105
click at [556, 155] on input "El match se descarta ya que se genera por la coincidencia del DNI de un benefic…" at bounding box center [472, 154] width 228 height 11
click at [559, 153] on input "El match se descarta ya que se genera por la coincidencia del DNI de un benefic…" at bounding box center [472, 154] width 228 height 11
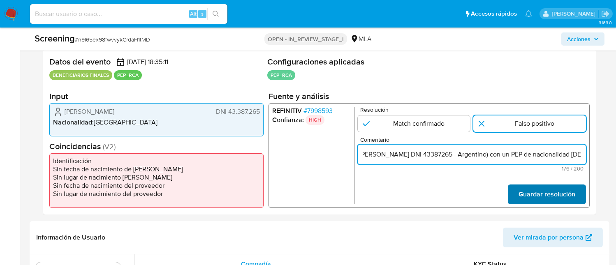
type input "El match se descarta ya que se genera por la coincidencia del DNI de un benefic…"
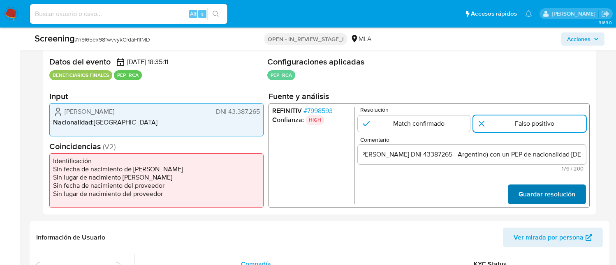
scroll to position [0, 0]
click at [537, 195] on span "Guardar resolución" at bounding box center [547, 194] width 57 height 18
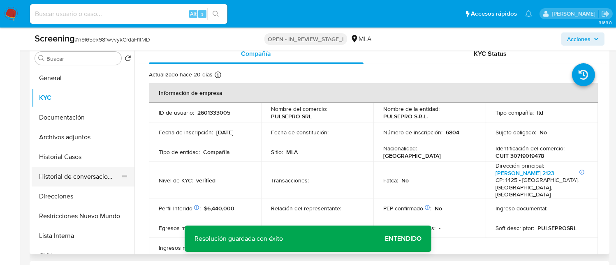
scroll to position [384, 0]
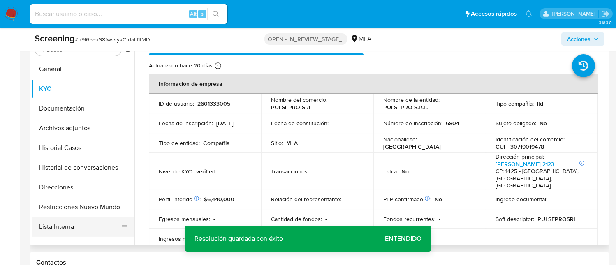
click at [78, 231] on button "Lista Interna" at bounding box center [80, 227] width 96 height 20
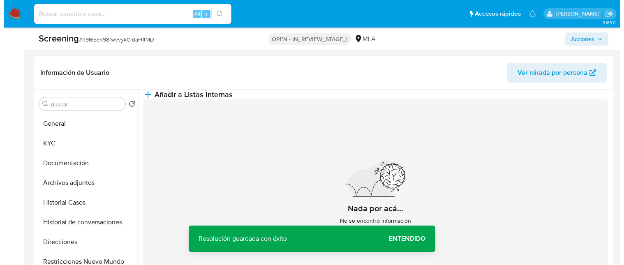
scroll to position [10, 0]
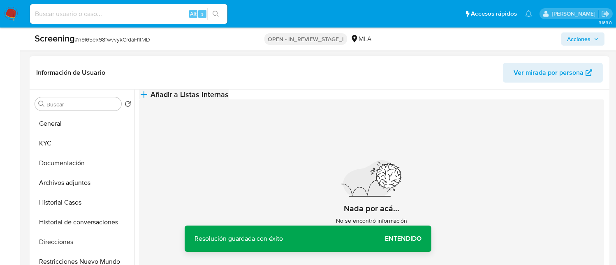
click at [229, 94] on span "Añadir a Listas Internas" at bounding box center [190, 94] width 78 height 9
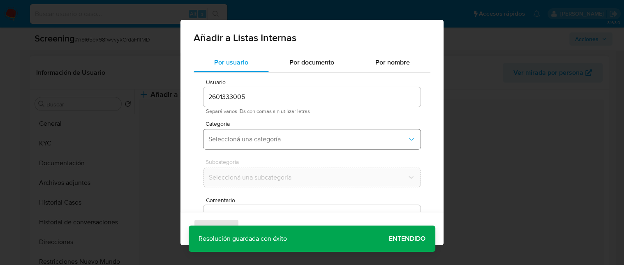
click at [285, 144] on button "Seleccioná una categoría" at bounding box center [312, 140] width 217 height 20
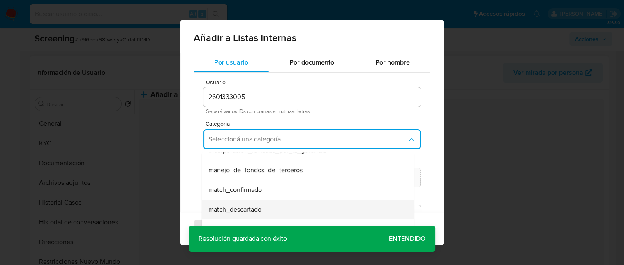
scroll to position [55, 0]
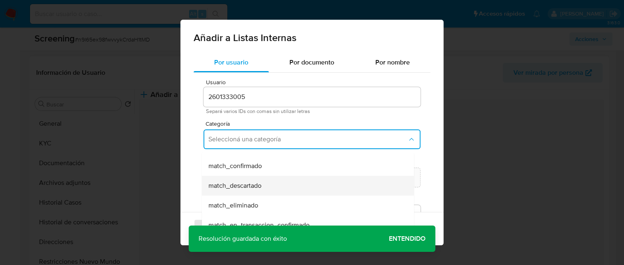
click at [272, 185] on div "match_descartado" at bounding box center [306, 186] width 194 height 20
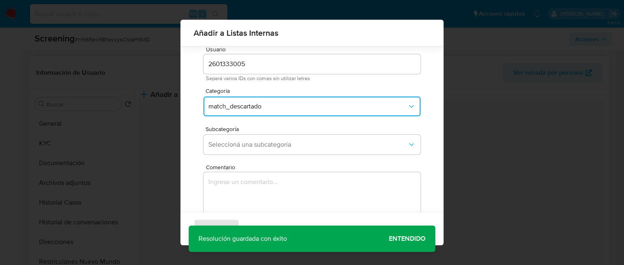
scroll to position [48, 0]
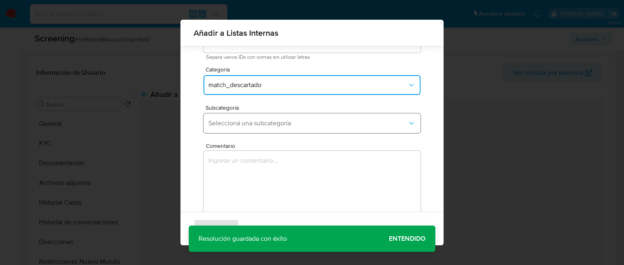
click at [284, 123] on span "Seleccioná una subcategoría" at bounding box center [308, 123] width 199 height 8
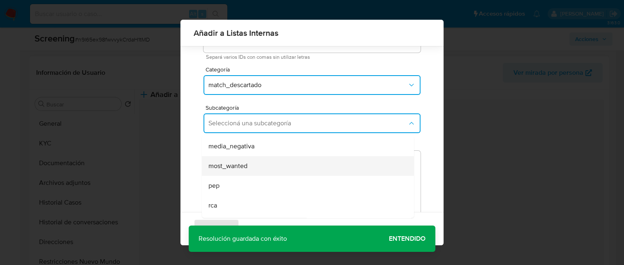
scroll to position [55, 0]
click at [305, 174] on div "pep" at bounding box center [306, 170] width 194 height 20
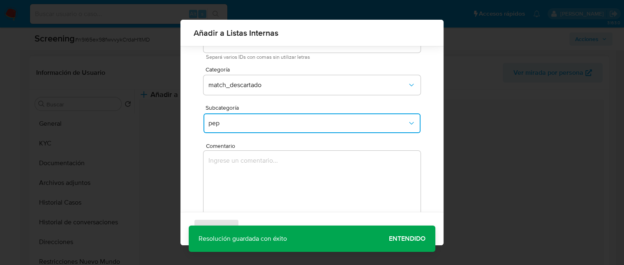
scroll to position [0, 0]
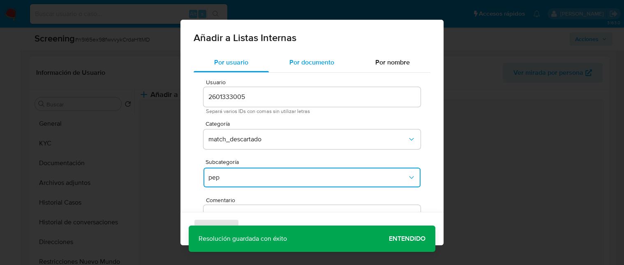
click at [314, 54] on div "Por documento" at bounding box center [312, 63] width 86 height 20
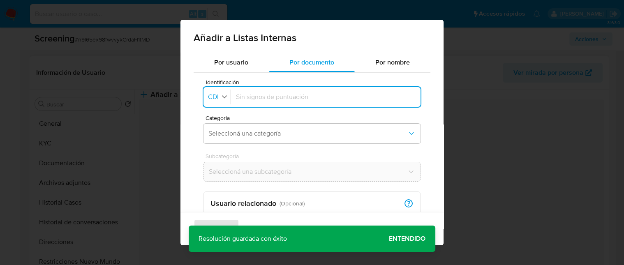
click at [226, 100] on icon "button" at bounding box center [224, 96] width 7 height 7
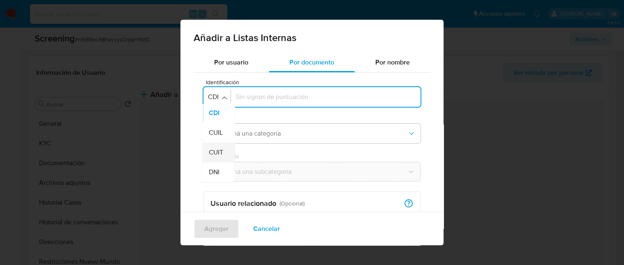
click at [226, 156] on li "CUIT" at bounding box center [218, 153] width 32 height 20
click at [287, 103] on div at bounding box center [328, 97] width 176 height 20
click at [210, 88] on div "Identificación CUIT" at bounding box center [312, 97] width 217 height 20
click at [214, 94] on span "CUIT" at bounding box center [215, 97] width 16 height 8
click at [218, 169] on span "DNI" at bounding box center [214, 172] width 11 height 8
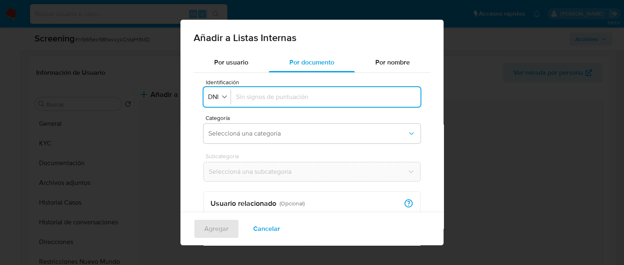
click at [271, 99] on input "Identificación" at bounding box center [326, 97] width 180 height 9
type input "43387265"
click at [270, 139] on button "Seleccioná una categoría" at bounding box center [312, 134] width 217 height 20
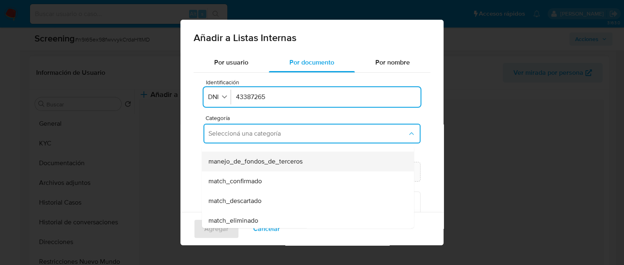
scroll to position [55, 0]
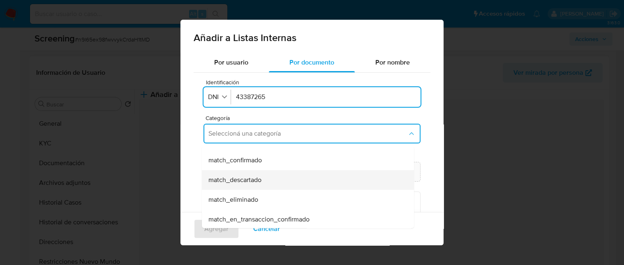
click at [266, 182] on div "match_descartado" at bounding box center [306, 180] width 194 height 20
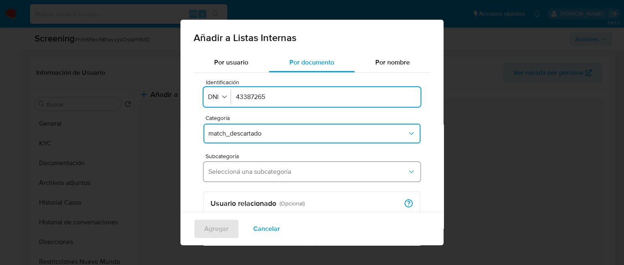
click at [289, 168] on span "Seleccioná una subcategoría" at bounding box center [308, 172] width 199 height 8
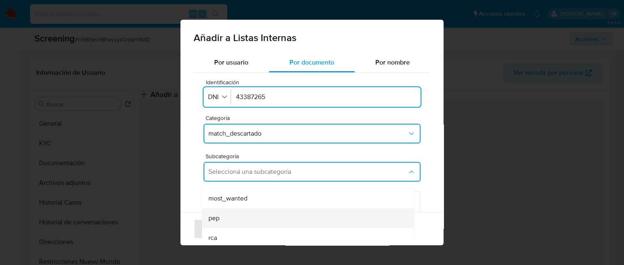
click at [252, 216] on div "pep" at bounding box center [306, 219] width 194 height 20
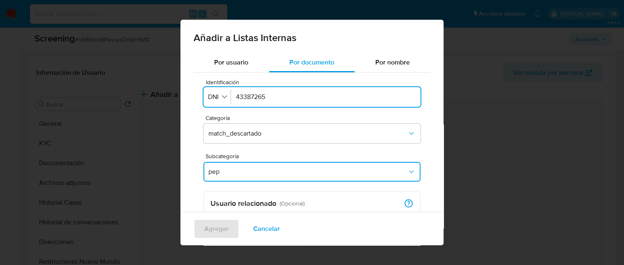
click at [298, 155] on span "Subcategoría" at bounding box center [314, 156] width 217 height 6
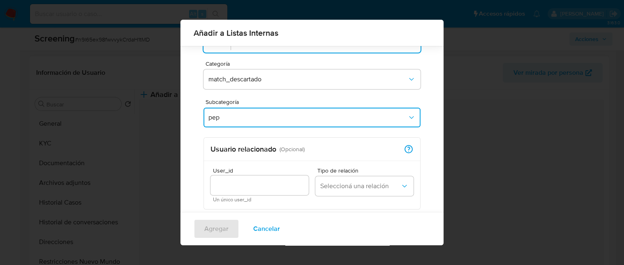
scroll to position [103, 0]
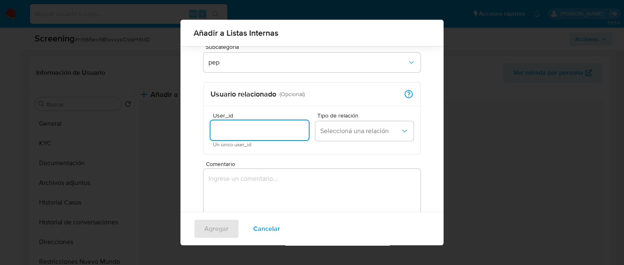
click at [281, 135] on input "User_id" at bounding box center [260, 130] width 98 height 11
type input "2601333005"
click at [365, 127] on span "Seleccioná una relación" at bounding box center [360, 131] width 80 height 8
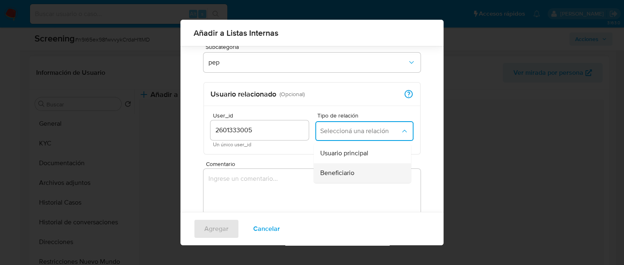
click at [346, 171] on span "Beneficiario" at bounding box center [337, 173] width 34 height 8
click at [322, 187] on textarea "Comentario" at bounding box center [312, 208] width 217 height 79
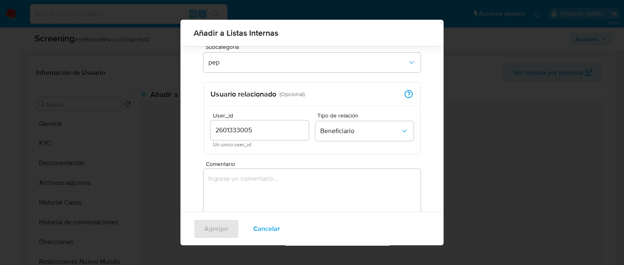
click at [535, 202] on div "Añadir a Listas Internas Por usuario Por documento Por nombre Identificación Id…" at bounding box center [312, 132] width 624 height 265
click at [334, 181] on textarea "Comentario" at bounding box center [312, 208] width 217 height 79
paste textarea "El match se descarta ya que se genera por la coincidencia del DNI de un benefic…"
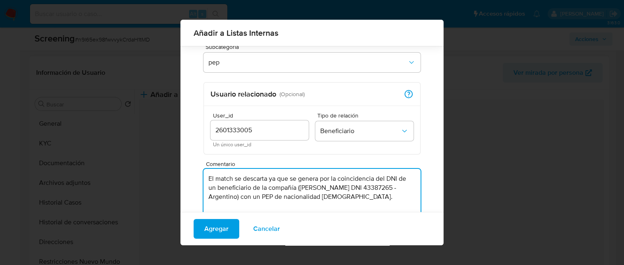
drag, startPoint x: 299, startPoint y: 175, endPoint x: 369, endPoint y: 198, distance: 73.5
click at [369, 198] on textarea "El match se descarta ya que se genera por la coincidencia del DNI de un benefic…" at bounding box center [312, 208] width 217 height 79
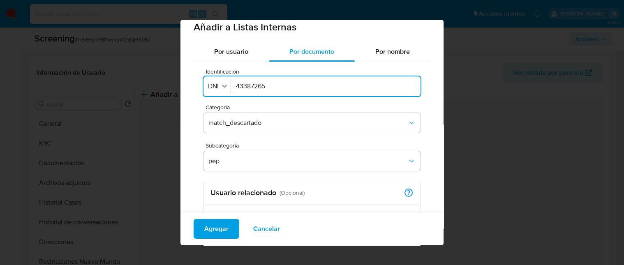
scroll to position [0, 0]
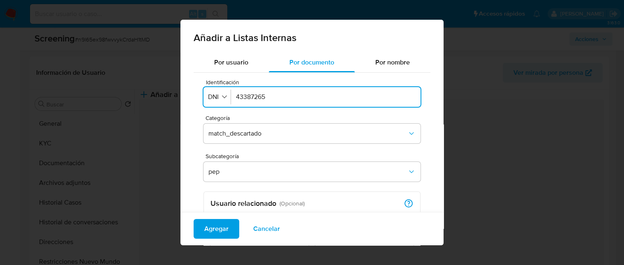
type textarea "El match se descarta ya que se genera por la coincidencia del DNI de un benefic…"
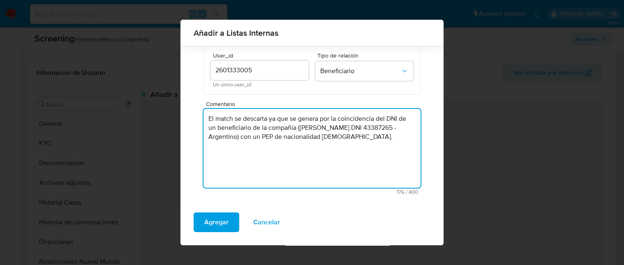
scroll to position [164, 0]
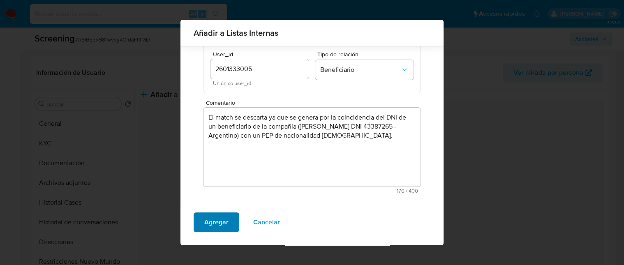
click at [215, 223] on span "Agregar" at bounding box center [216, 222] width 24 height 18
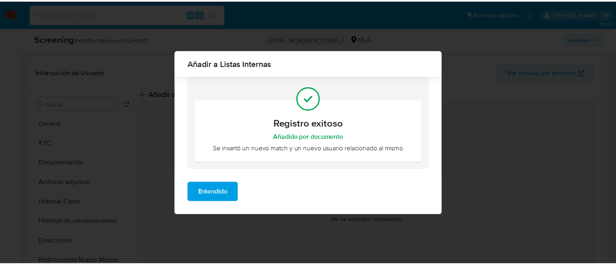
scroll to position [0, 0]
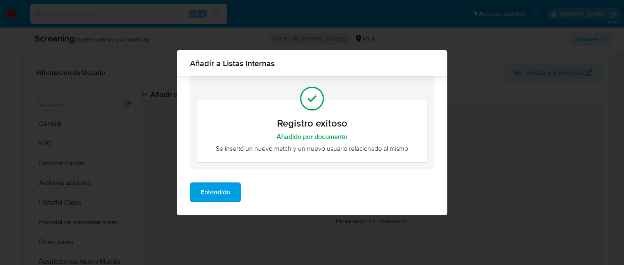
click at [211, 192] on span "Entendido" at bounding box center [216, 192] width 30 height 18
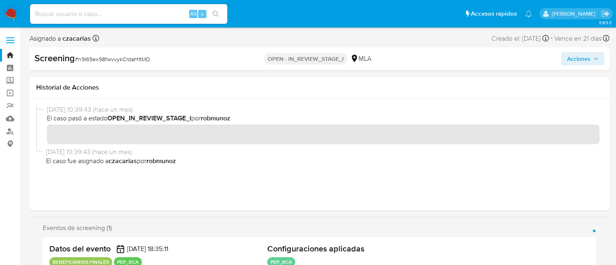
click at [586, 58] on span "Acciones" at bounding box center [578, 58] width 23 height 13
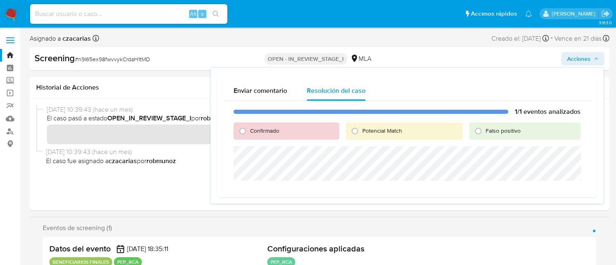
click at [506, 130] on span "Falso positivo" at bounding box center [503, 131] width 35 height 8
click at [485, 130] on input "Falso positivo" at bounding box center [478, 131] width 13 height 13
radio input "true"
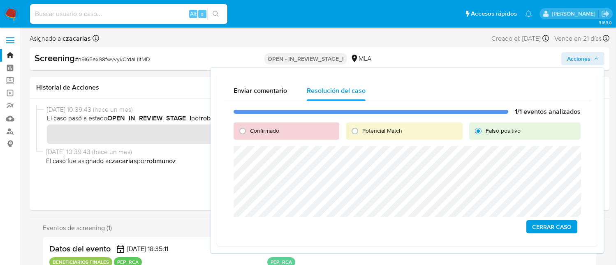
click at [124, 180] on div "17/09/2025 10:39:43 (hace un mes) El caso pasó a estado OPEN_IN_REVIEW_STAGE_I …" at bounding box center [319, 154] width 567 height 99
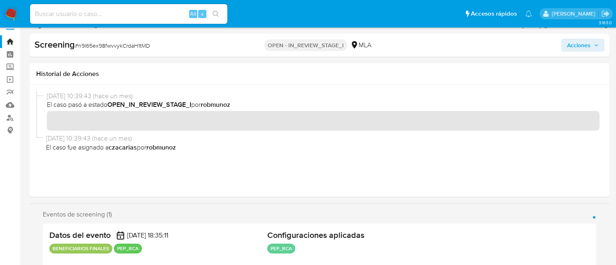
scroll to position [110, 0]
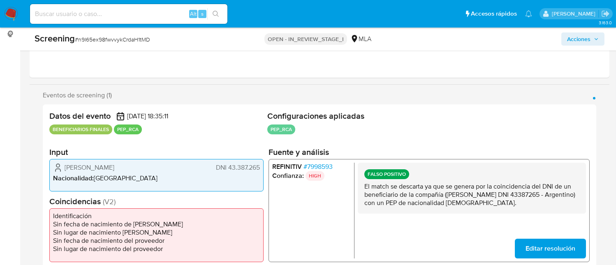
click at [546, 249] on span "Editar resolución" at bounding box center [551, 249] width 50 height 18
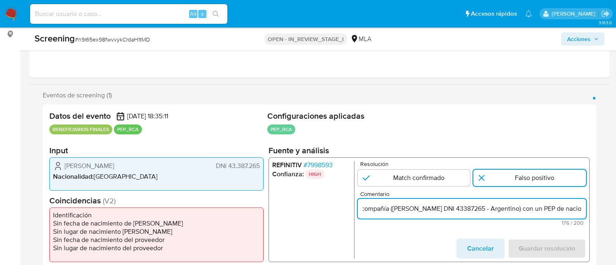
scroll to position [0, 299]
drag, startPoint x: 572, startPoint y: 210, endPoint x: 608, endPoint y: 213, distance: 36.3
click at [577, 207] on input "El match se descarta ya que se genera por la coincidencia del DNI de un benefic…" at bounding box center [472, 209] width 228 height 11
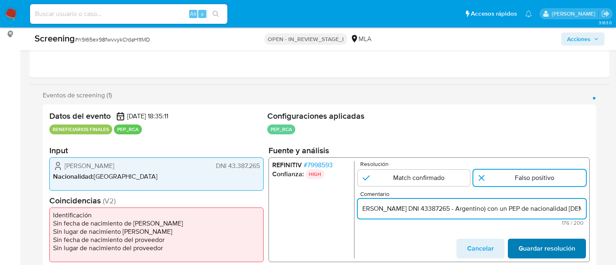
type input "El match se descarta ya que se genera por la coincidencia del DNI de un benefic…"
click at [568, 247] on span "Guardar resolución" at bounding box center [547, 249] width 57 height 18
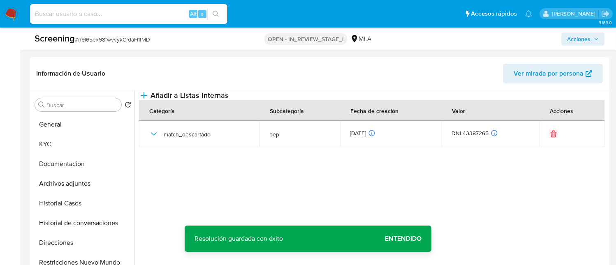
scroll to position [384, 0]
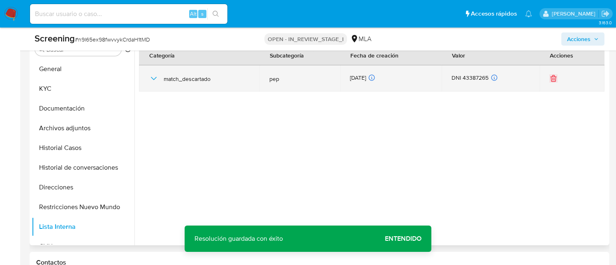
click at [155, 83] on icon "button" at bounding box center [154, 79] width 10 height 10
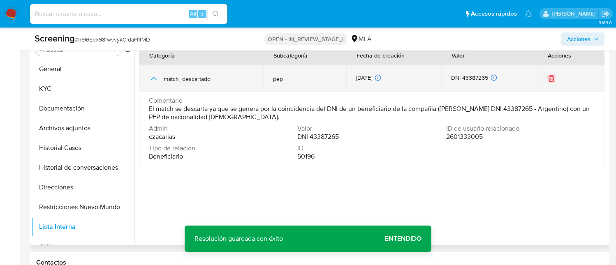
click at [168, 83] on span "match_descartado" at bounding box center [209, 78] width 90 height 7
click at [157, 83] on icon "button" at bounding box center [154, 79] width 10 height 10
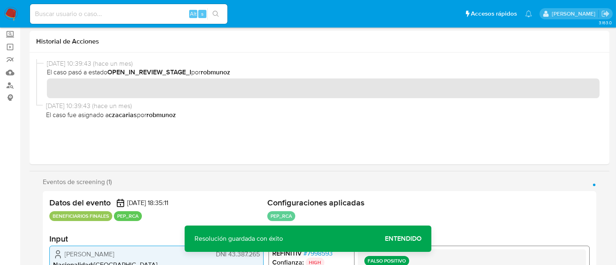
scroll to position [0, 0]
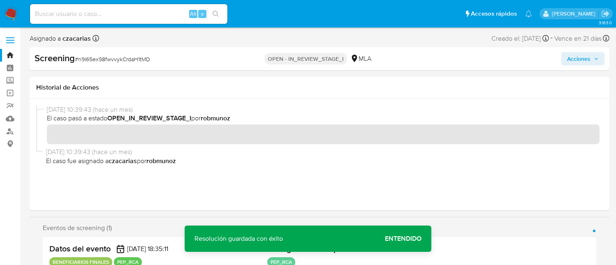
click at [586, 60] on span "Acciones" at bounding box center [578, 58] width 23 height 13
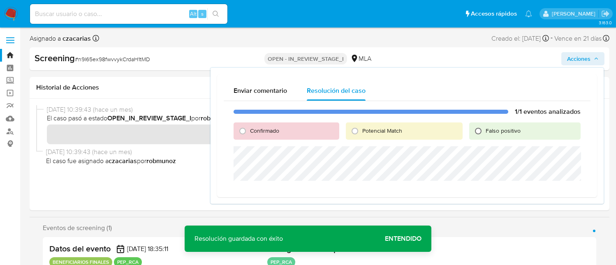
click at [477, 129] on input "Falso positivo" at bounding box center [478, 131] width 13 height 13
radio input "true"
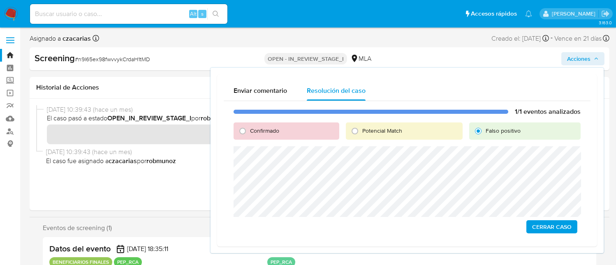
scroll to position [55, 0]
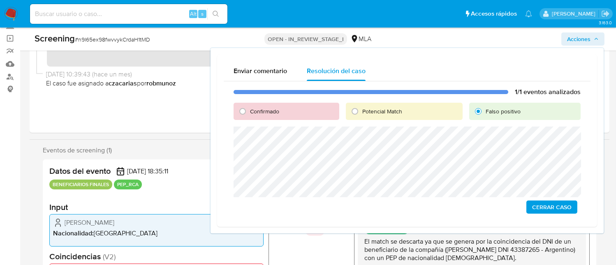
click at [545, 209] on span "Cerrar Caso" at bounding box center [551, 208] width 39 height 12
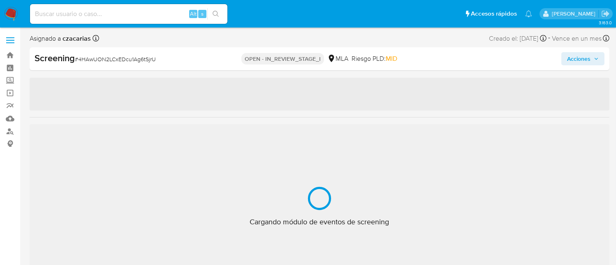
select select "10"
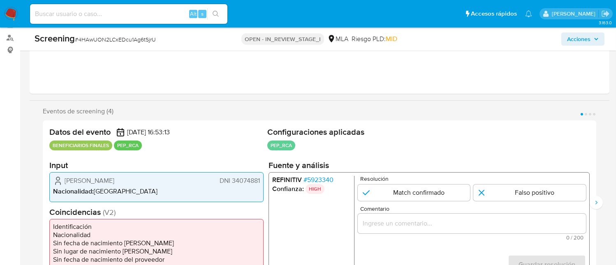
scroll to position [110, 0]
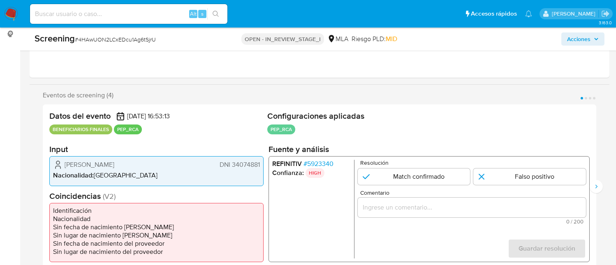
click at [322, 164] on span "# 5923340" at bounding box center [319, 164] width 30 height 8
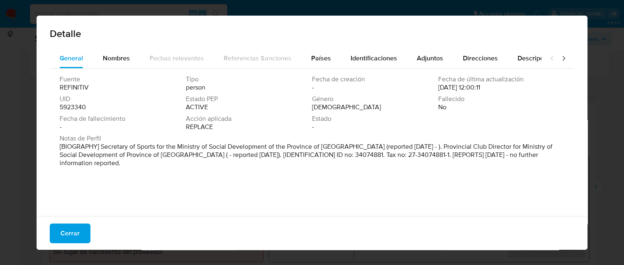
click at [75, 225] on span "Cerrar" at bounding box center [69, 234] width 19 height 18
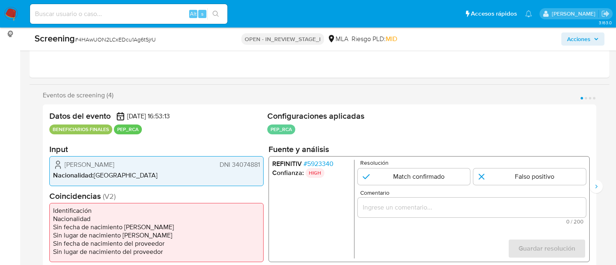
click at [115, 37] on span "# 4HAwUON2LCxEDcu1Ag6tSjrU" at bounding box center [115, 39] width 81 height 8
copy span "4HAwUON2LCxEDcu1Ag6tSjrU"
click at [331, 164] on span "# 5923340" at bounding box center [319, 164] width 30 height 8
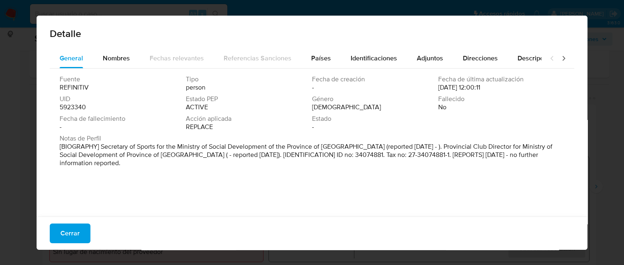
click at [127, 46] on div "Detalle" at bounding box center [312, 32] width 551 height 33
click at [121, 56] on span "Nombres" at bounding box center [116, 57] width 27 height 9
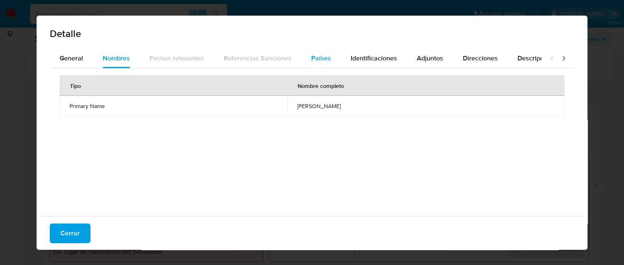
click at [336, 64] on button "Países" at bounding box center [320, 59] width 39 height 20
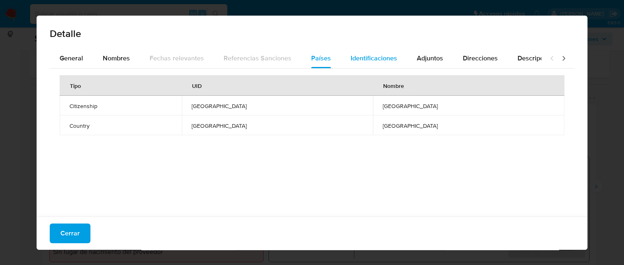
click at [369, 61] on span "Identificaciones" at bounding box center [374, 57] width 46 height 9
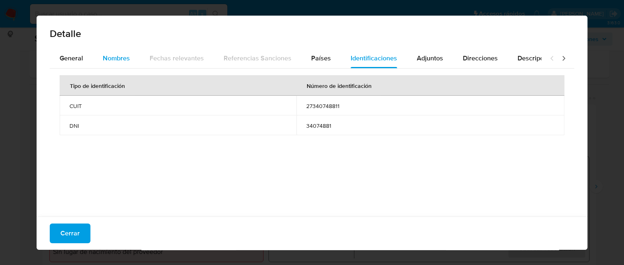
click at [112, 63] on div "Nombres" at bounding box center [116, 59] width 27 height 20
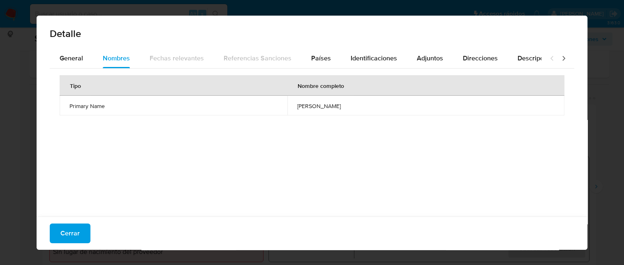
drag, startPoint x: 264, startPoint y: 107, endPoint x: 362, endPoint y: 116, distance: 97.8
click at [362, 116] on div "Tipo Nombre completo Primary Name [GEOGRAPHIC_DATA][PERSON_NAME]" at bounding box center [312, 141] width 525 height 144
click at [299, 113] on td "[PERSON_NAME]" at bounding box center [425, 106] width 277 height 20
click at [300, 107] on span "[PERSON_NAME]" at bounding box center [425, 105] width 257 height 7
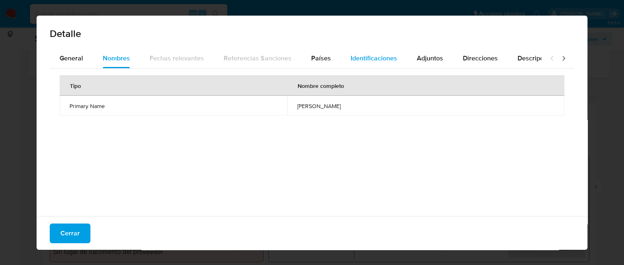
click at [395, 49] on button "Identificaciones" at bounding box center [374, 59] width 66 height 20
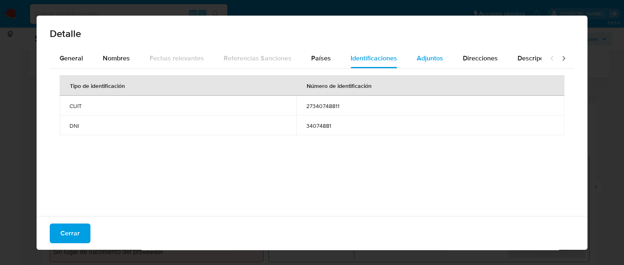
click at [430, 56] on span "Adjuntos" at bounding box center [430, 57] width 26 height 9
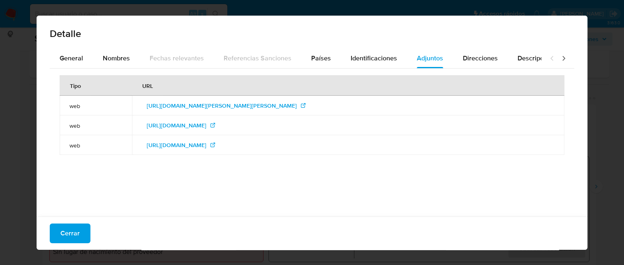
drag, startPoint x: 366, startPoint y: 54, endPoint x: 361, endPoint y: 70, distance: 16.0
click at [366, 54] on span "Identificaciones" at bounding box center [374, 57] width 46 height 9
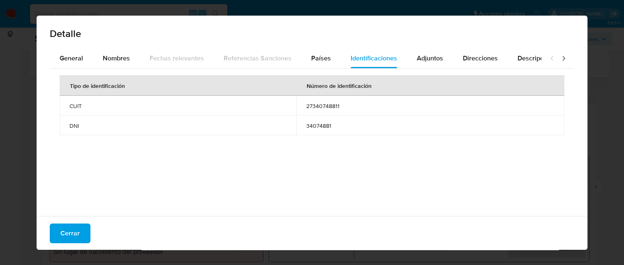
click at [334, 104] on span "27340748811" at bounding box center [430, 105] width 248 height 7
click at [329, 110] on td "27340748811" at bounding box center [431, 106] width 268 height 20
click at [120, 61] on span "Nombres" at bounding box center [116, 57] width 27 height 9
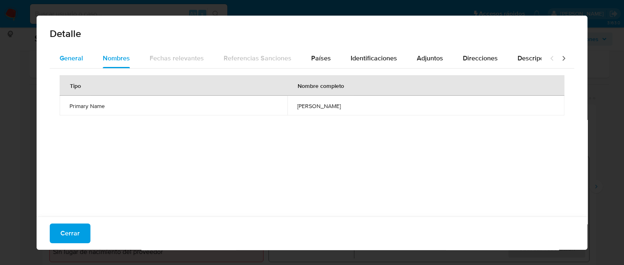
click at [71, 60] on span "General" at bounding box center [71, 57] width 23 height 9
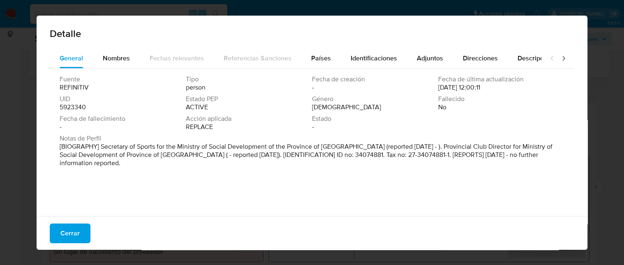
drag, startPoint x: 105, startPoint y: 151, endPoint x: 129, endPoint y: 175, distance: 33.7
click at [129, 175] on div "Fuente REFINITIV Tipo person Fecha de creación - Fecha de última actualización …" at bounding box center [312, 141] width 525 height 144
click at [67, 232] on span "Cerrar" at bounding box center [69, 234] width 19 height 18
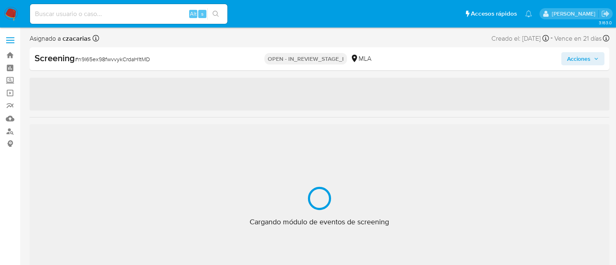
click at [114, 63] on div "Screening # n9I65ex98fwvvykCrdaH1tMD" at bounding box center [128, 58] width 187 height 12
click at [114, 63] on span "# n9I65ex98fwvvykCrdaH1tMD" at bounding box center [112, 59] width 75 height 8
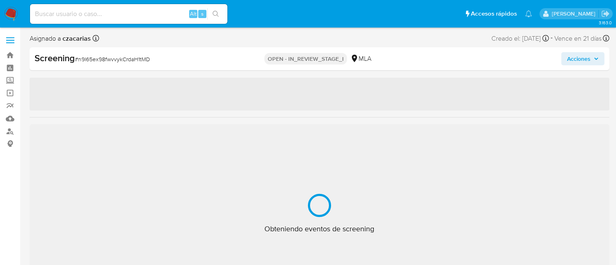
click at [114, 62] on span "# n9I65ex98fwvvykCrdaH1tMD" at bounding box center [112, 59] width 75 height 8
select select "10"
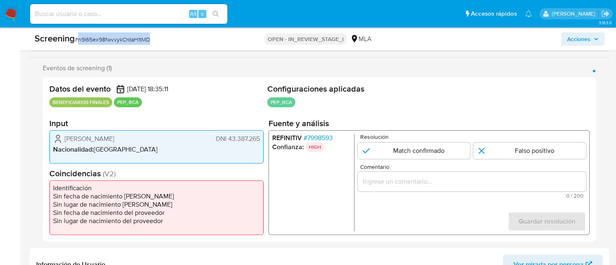
scroll to position [164, 0]
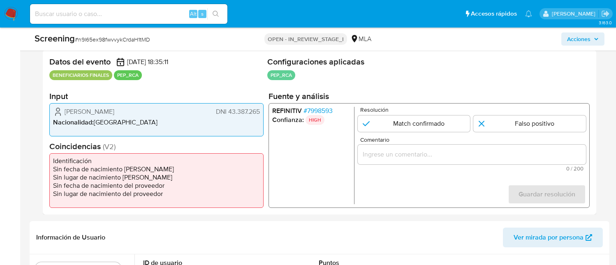
click at [318, 111] on span "# 7998593" at bounding box center [318, 111] width 29 height 8
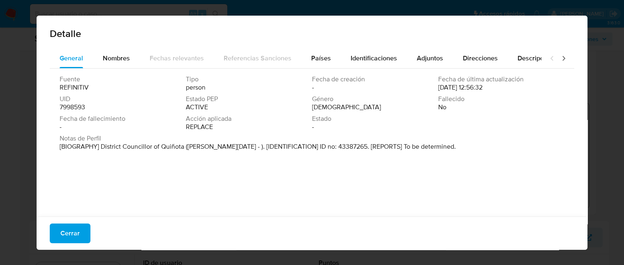
drag, startPoint x: 105, startPoint y: 146, endPoint x: 418, endPoint y: 154, distance: 312.7
click at [418, 154] on div "Notas de Perfil [BIOGRAPHY] District Councillor of Quiñota (Jan 2023 - ). [IDEN…" at bounding box center [312, 144] width 505 height 20
click at [93, 60] on button "Nombres" at bounding box center [116, 59] width 47 height 20
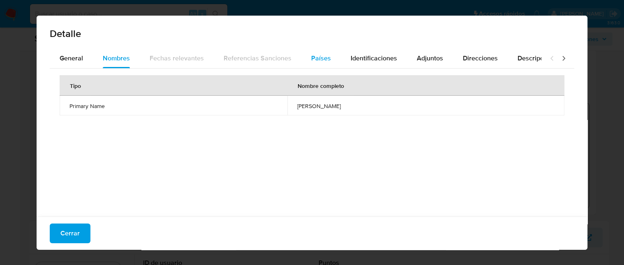
click at [322, 53] on div "Países" at bounding box center [321, 59] width 20 height 20
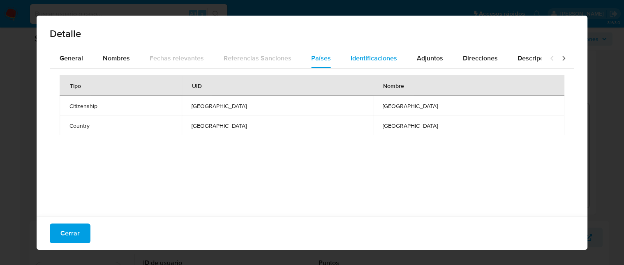
click at [352, 55] on span "Identificaciones" at bounding box center [374, 57] width 46 height 9
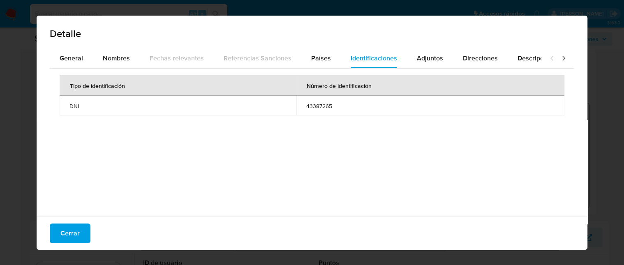
click at [311, 110] on td "43387265" at bounding box center [431, 106] width 268 height 20
click at [79, 230] on button "Cerrar" at bounding box center [70, 234] width 41 height 20
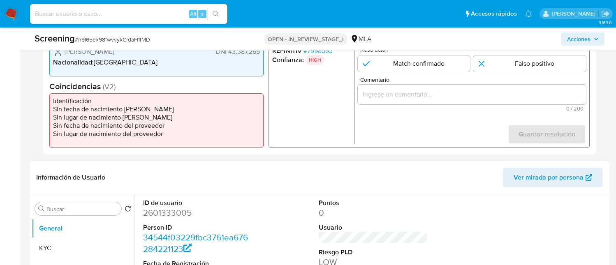
scroll to position [274, 0]
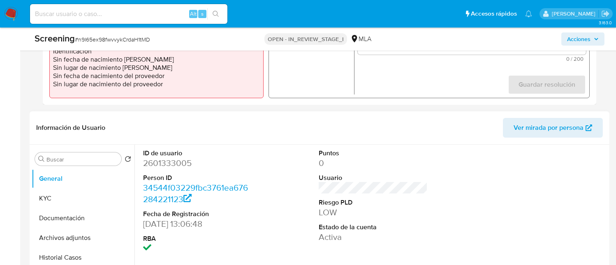
click at [156, 160] on dd "2601333005" at bounding box center [197, 164] width 109 height 12
copy dd "2601333005"
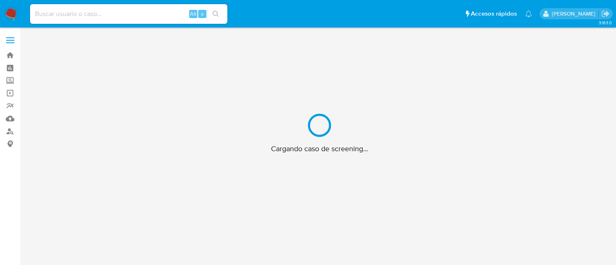
scroll to position [29, 0]
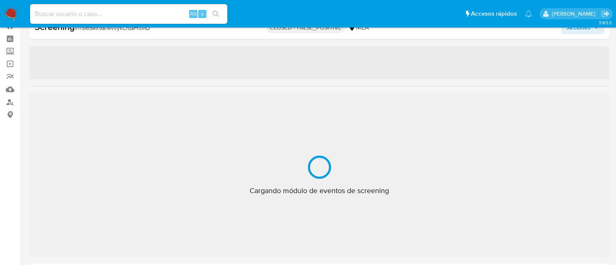
select select "10"
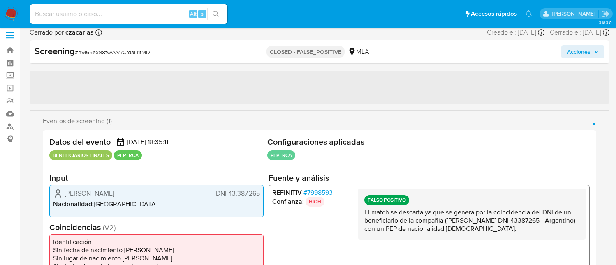
scroll to position [0, 0]
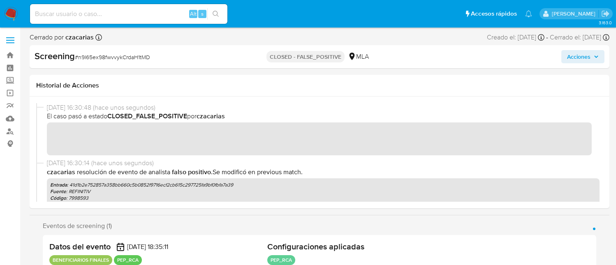
click at [15, 15] on img at bounding box center [11, 14] width 14 height 14
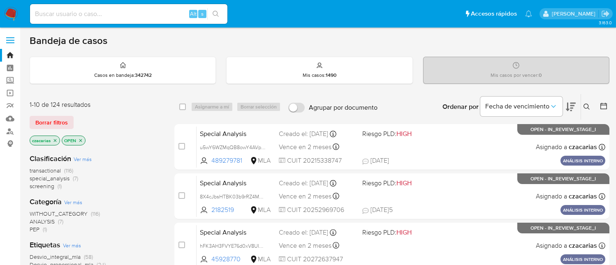
click at [110, 14] on input at bounding box center [128, 14] width 197 height 11
paste input "7YoDtv50WcJUhmRS6TVomy1x"
type input "7YoDtv50WcJUhmRS6TVomy1x"
click at [147, 16] on input "7YoDtv50WcJUhmRS6TVomy1x" at bounding box center [128, 14] width 197 height 11
click at [218, 11] on icon "search-icon" at bounding box center [216, 14] width 7 height 7
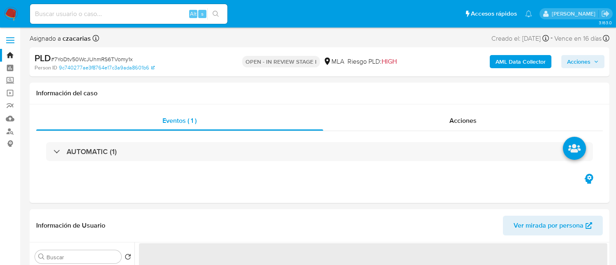
select select "10"
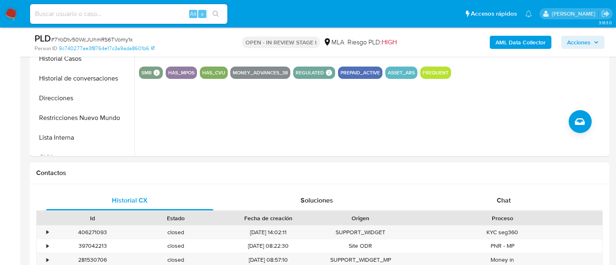
scroll to position [274, 0]
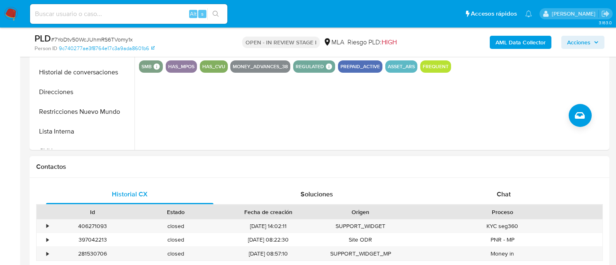
click at [523, 205] on div "Proceso" at bounding box center [502, 212] width 200 height 14
click at [515, 198] on div "Chat" at bounding box center [503, 195] width 167 height 20
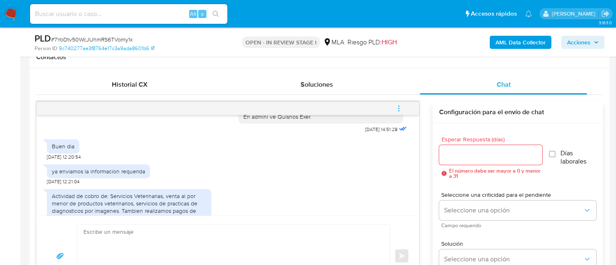
scroll to position [444, 0]
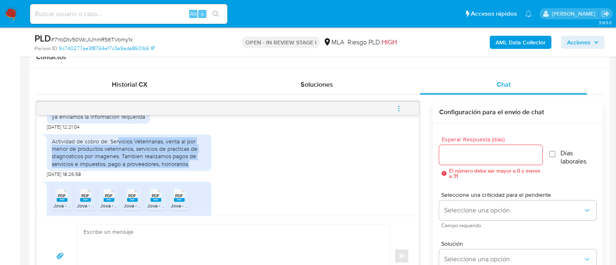
drag, startPoint x: 118, startPoint y: 156, endPoint x: 198, endPoint y: 179, distance: 83.8
click at [198, 168] on div "Actividad de cobro de: Servicios Veterinarias, venta al por menor de productos …" at bounding box center [129, 153] width 155 height 30
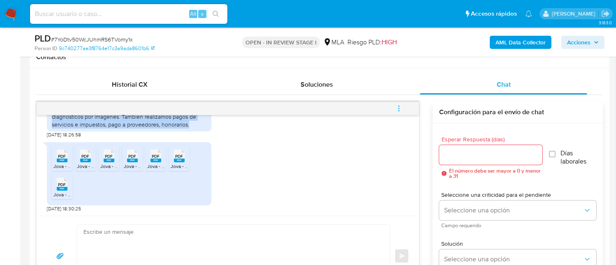
scroll to position [498, 0]
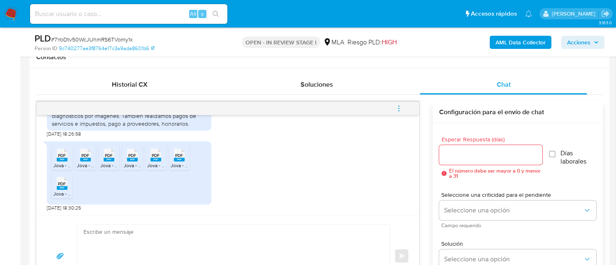
click at [60, 163] on span "Jova - Portal IVA 01-2025.pdf" at bounding box center [84, 165] width 63 height 7
drag, startPoint x: 81, startPoint y: 158, endPoint x: 97, endPoint y: 160, distance: 15.4
click at [82, 158] on rect at bounding box center [85, 160] width 11 height 4
drag, startPoint x: 111, startPoint y: 164, endPoint x: 127, endPoint y: 161, distance: 15.8
click at [112, 164] on span "Jova - Portal IVA 05-2025.pdf" at bounding box center [132, 165] width 64 height 7
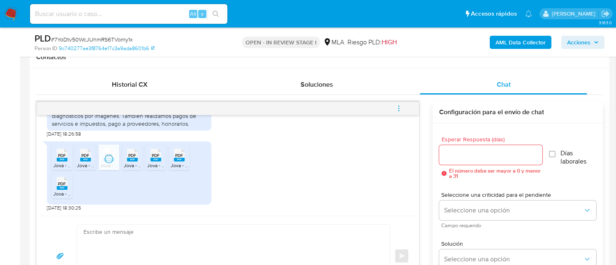
click at [132, 160] on rect at bounding box center [132, 160] width 11 height 4
click at [154, 160] on rect at bounding box center [156, 160] width 11 height 4
drag, startPoint x: 177, startPoint y: 160, endPoint x: 163, endPoint y: 162, distance: 13.7
click at [176, 160] on rect at bounding box center [179, 160] width 11 height 4
click at [63, 188] on rect at bounding box center [62, 188] width 11 height 4
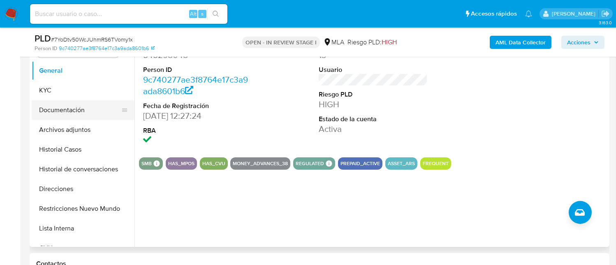
scroll to position [164, 0]
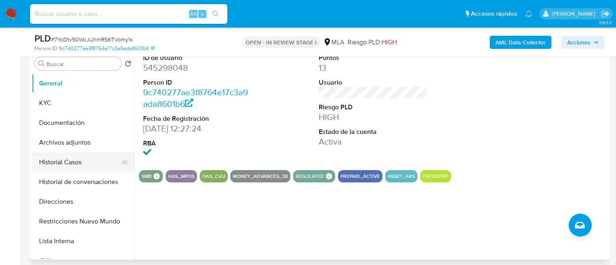
click at [74, 158] on button "Historial Casos" at bounding box center [80, 163] width 96 height 20
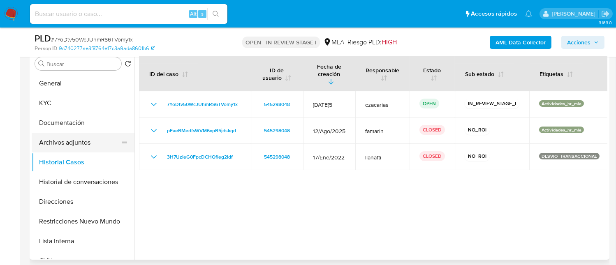
click at [76, 136] on button "Archivos adjuntos" at bounding box center [80, 143] width 96 height 20
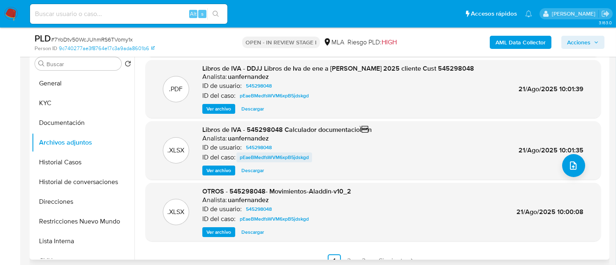
scroll to position [69, 0]
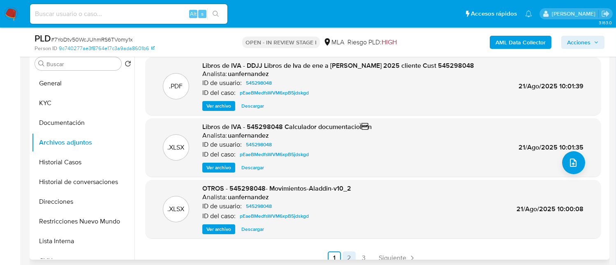
click at [347, 252] on link "2" at bounding box center [349, 258] width 13 height 13
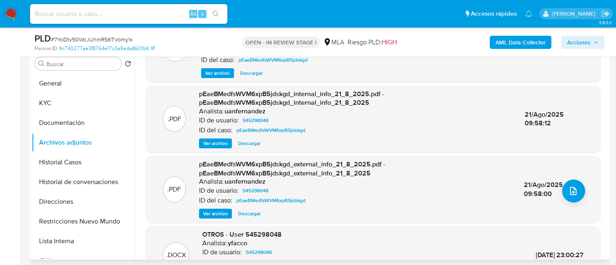
scroll to position [96, 0]
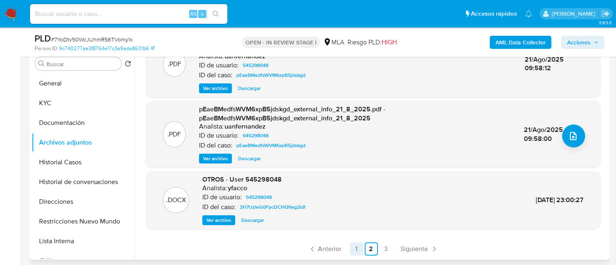
click at [360, 253] on link "1" at bounding box center [356, 249] width 13 height 13
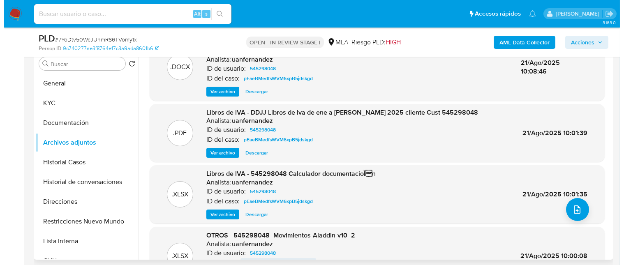
scroll to position [0, 0]
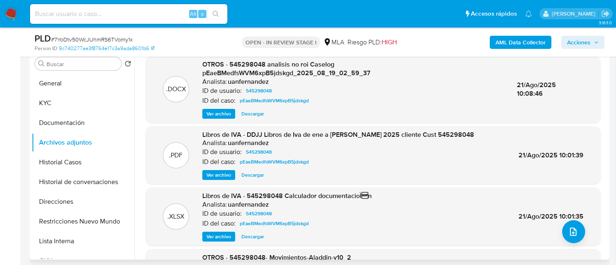
click at [208, 110] on span "Ver archivo" at bounding box center [218, 114] width 25 height 8
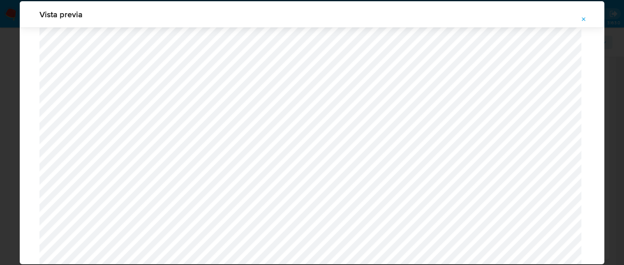
scroll to position [313, 0]
click at [583, 21] on icon "Attachment preview" at bounding box center [584, 19] width 7 height 7
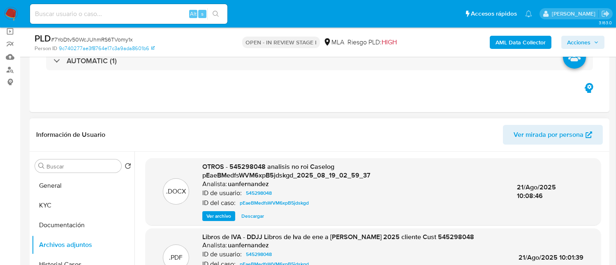
scroll to position [55, 0]
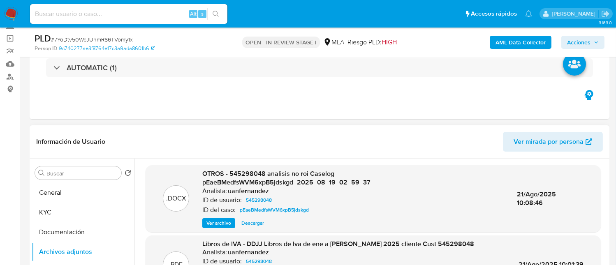
click at [225, 219] on span "Ver archivo" at bounding box center [218, 223] width 25 height 8
click at [193, 154] on div "Información de Usuario Ver mirada por persona" at bounding box center [320, 141] width 580 height 33
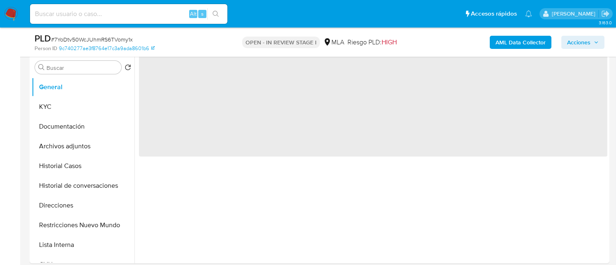
scroll to position [164, 0]
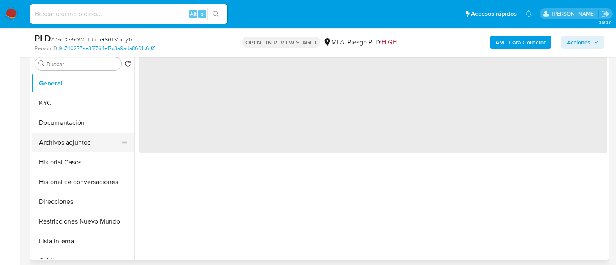
select select "10"
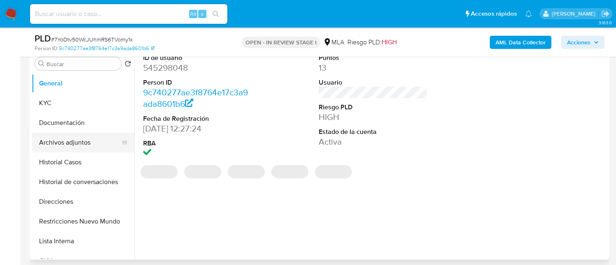
click at [77, 142] on button "Archivos adjuntos" at bounding box center [80, 143] width 96 height 20
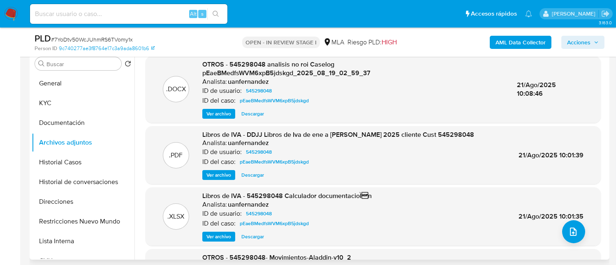
click at [216, 110] on span "Ver archivo" at bounding box center [218, 114] width 25 height 8
click at [216, 109] on div ".DOCX OTROS - 545298048 analisis no roi Caselog pEaeBMedfsWVM6xpB5jdskgd_2025_0…" at bounding box center [373, 89] width 455 height 67
click at [219, 110] on span "Ver archivo" at bounding box center [218, 114] width 25 height 8
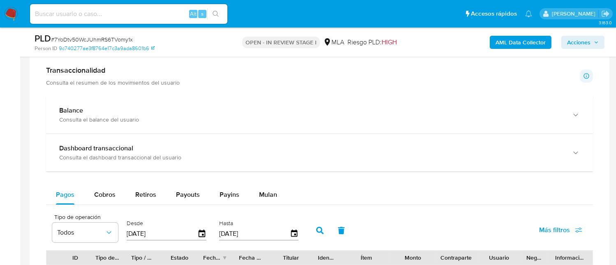
scroll to position [603, 0]
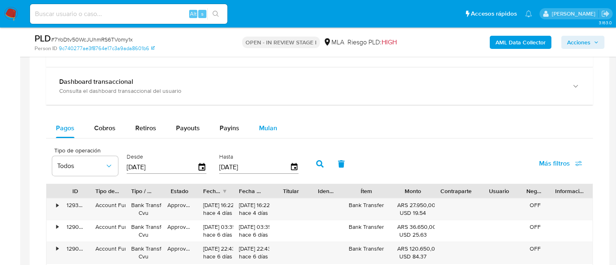
click at [263, 127] on span "Mulan" at bounding box center [268, 127] width 18 height 9
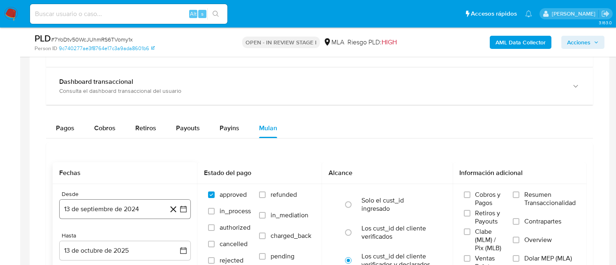
click at [132, 204] on button "13 de septiembre de 2024" at bounding box center [125, 209] width 132 height 20
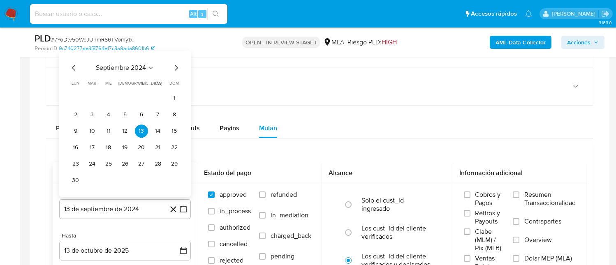
click at [153, 69] on icon "Seleccionar mes y año" at bounding box center [151, 68] width 7 height 7
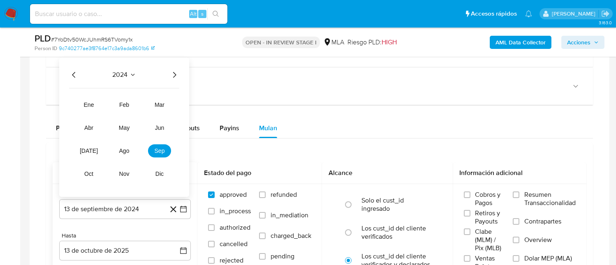
click at [173, 72] on icon "Año siguiente" at bounding box center [174, 75] width 10 height 10
click at [127, 149] on span "ago" at bounding box center [124, 151] width 10 height 7
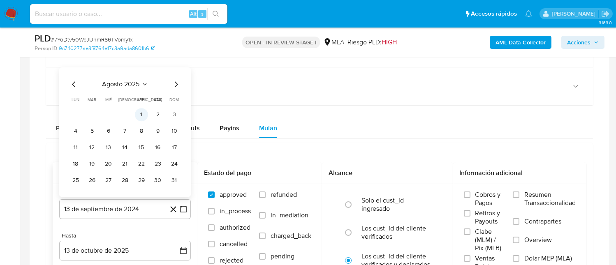
click at [144, 115] on button "1" at bounding box center [141, 114] width 13 height 13
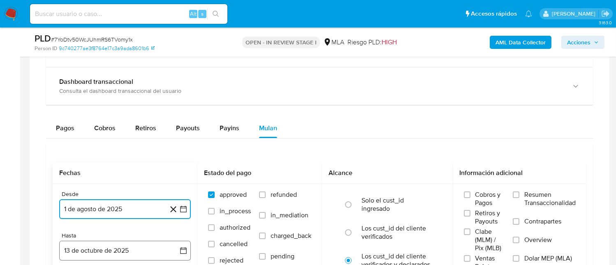
click at [112, 249] on button "13 de octubre de 2025" at bounding box center [125, 251] width 132 height 20
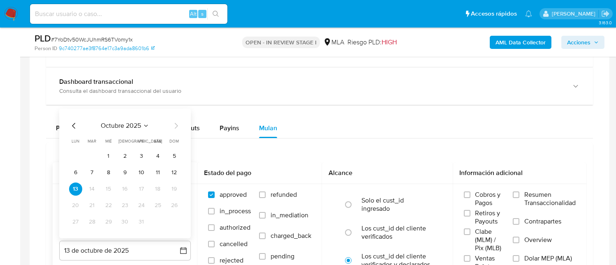
click at [72, 125] on icon "Mes anterior" at bounding box center [74, 126] width 10 height 10
click at [74, 128] on icon "Mes anterior" at bounding box center [74, 126] width 10 height 10
click at [172, 220] on button "31" at bounding box center [174, 222] width 13 height 13
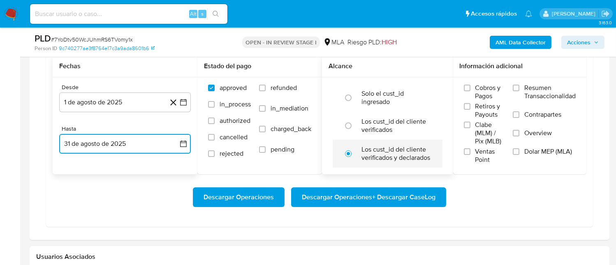
scroll to position [713, 0]
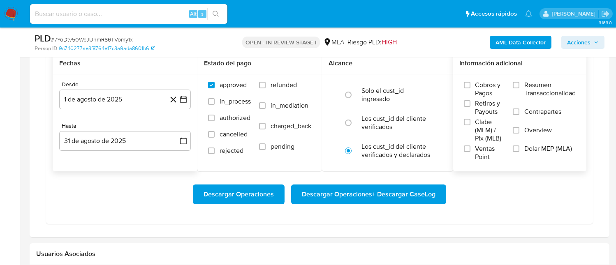
click at [530, 148] on span "Dolar MEP (MLA)" at bounding box center [548, 149] width 48 height 8
click at [519, 148] on input "Dolar MEP (MLA)" at bounding box center [516, 149] width 7 height 7
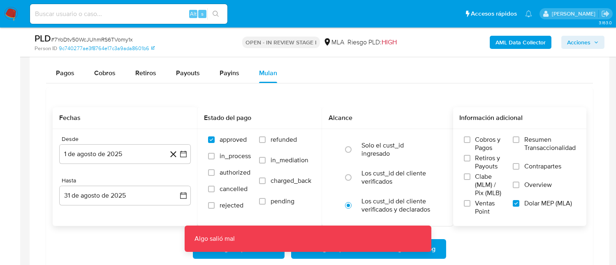
scroll to position [768, 0]
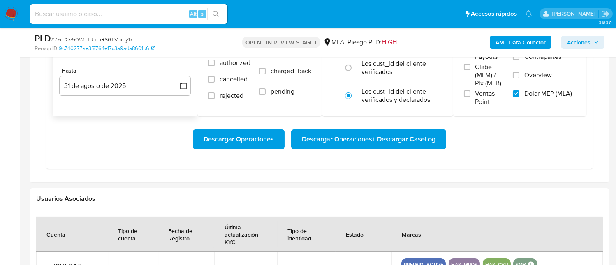
click at [395, 145] on span "Descargar Operaciones + Descargar CaseLog" at bounding box center [369, 139] width 134 height 18
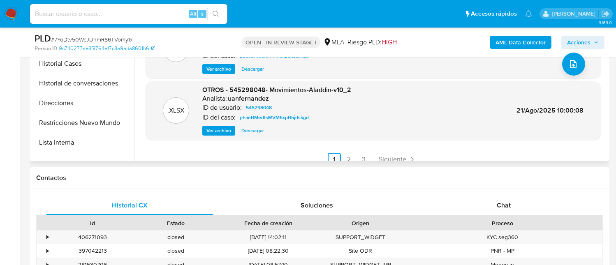
scroll to position [329, 0]
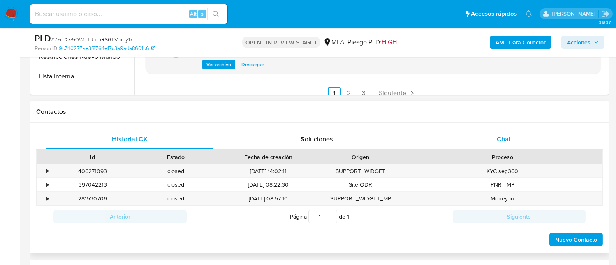
click at [487, 138] on div "Chat" at bounding box center [503, 140] width 167 height 20
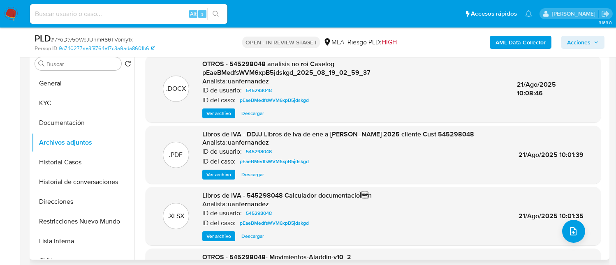
scroll to position [0, 0]
click at [153, 12] on input at bounding box center [128, 14] width 197 height 11
paste input "pd31fyzbIvZy8zDjuKHRQwa5"
type input "pd31fyzbIvZy8zDjuKHRQwa5"
click at [218, 15] on icon "search-icon" at bounding box center [216, 14] width 7 height 7
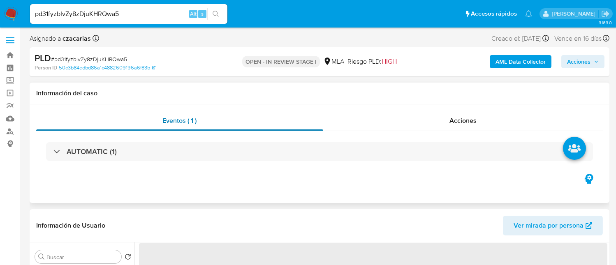
select select "10"
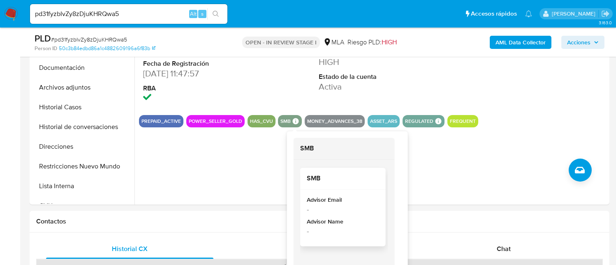
scroll to position [274, 0]
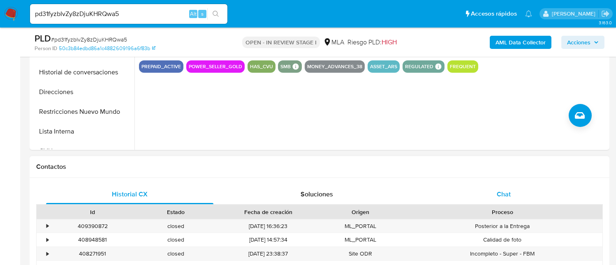
click at [505, 192] on span "Chat" at bounding box center [504, 194] width 14 height 9
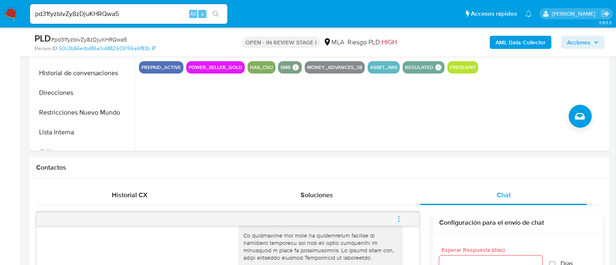
scroll to position [219, 0]
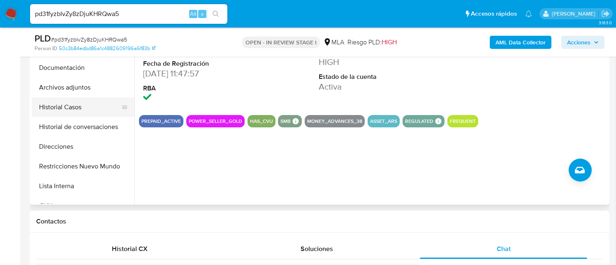
click at [67, 98] on button "Historial Casos" at bounding box center [80, 107] width 96 height 20
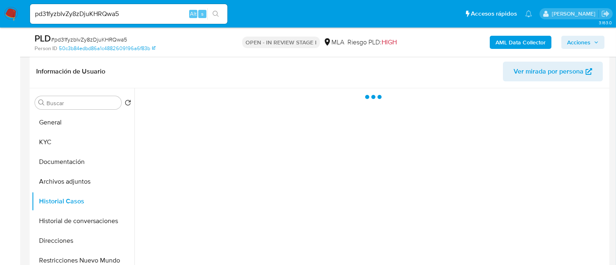
scroll to position [110, 0]
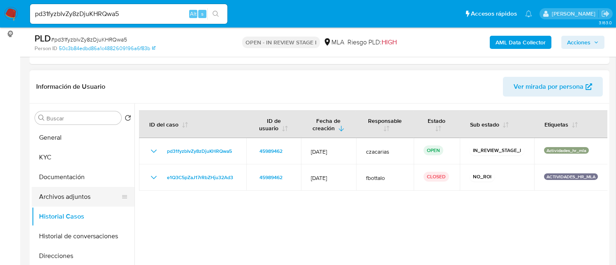
click at [90, 196] on button "Archivos adjuntos" at bounding box center [80, 197] width 96 height 20
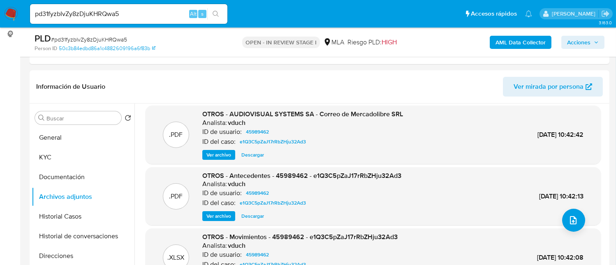
scroll to position [69, 0]
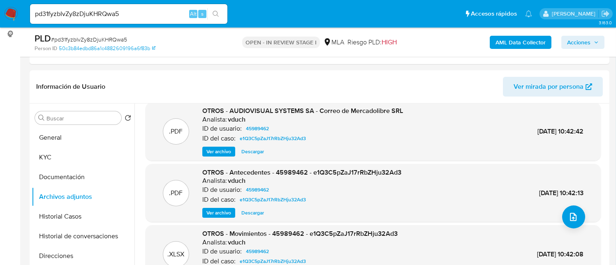
click at [102, 37] on span "# pd31fyzbIvZy8zDjuKHRQwa5" at bounding box center [89, 39] width 76 height 8
copy span "pd31fyzbIvZy8zDjuKHRQwa5"
click at [74, 133] on button "General" at bounding box center [80, 138] width 96 height 20
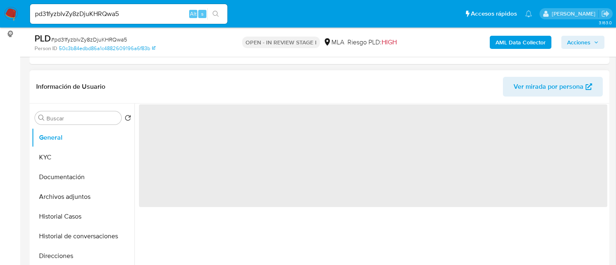
click at [163, 117] on span "‌" at bounding box center [373, 155] width 468 height 103
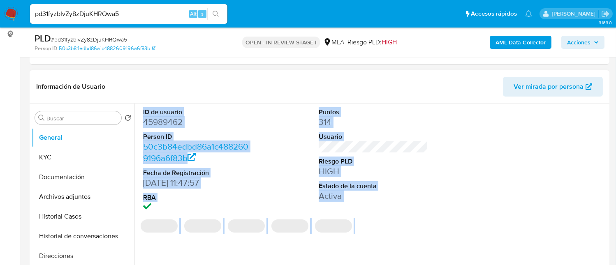
click at [162, 123] on dd "45989462" at bounding box center [197, 122] width 109 height 12
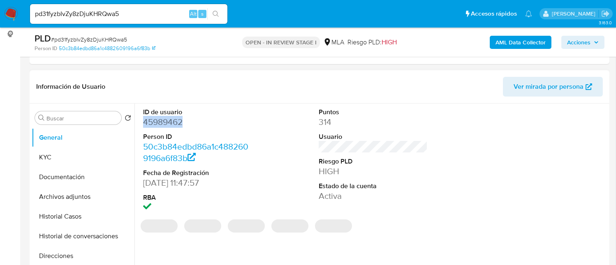
click at [162, 123] on dd "45989462" at bounding box center [197, 122] width 109 height 12
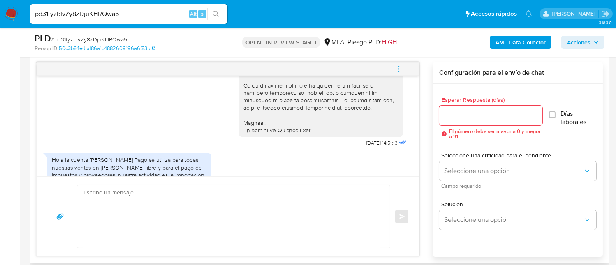
scroll to position [438, 0]
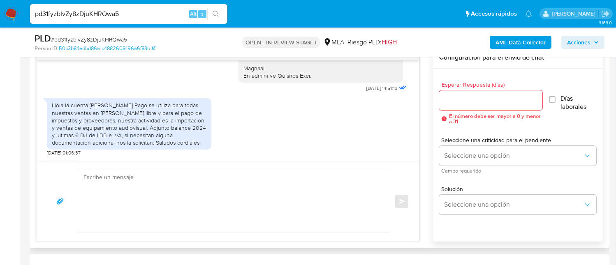
scroll to position [391, 0]
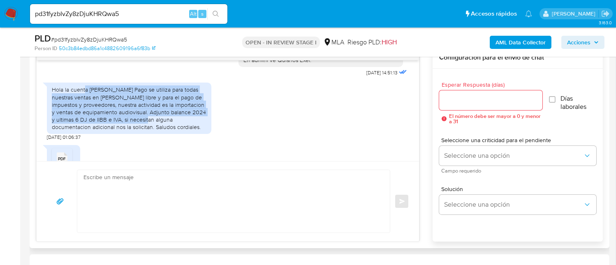
drag, startPoint x: 83, startPoint y: 105, endPoint x: 181, endPoint y: 131, distance: 101.0
click at [181, 131] on div "Hola la cuenta de Mercado Pago se utiliza para todas nuestras ventas en mercado…" at bounding box center [129, 108] width 155 height 45
click at [74, 111] on div "Hola la cuenta de Mercado Pago se utiliza para todas nuestras ventas en mercado…" at bounding box center [129, 108] width 155 height 45
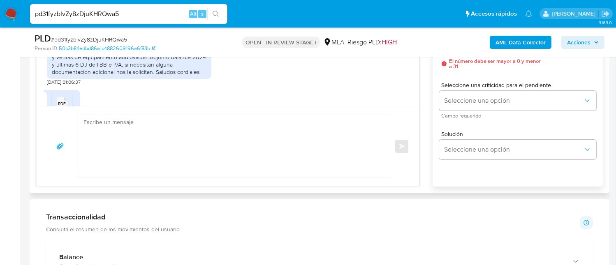
scroll to position [446, 0]
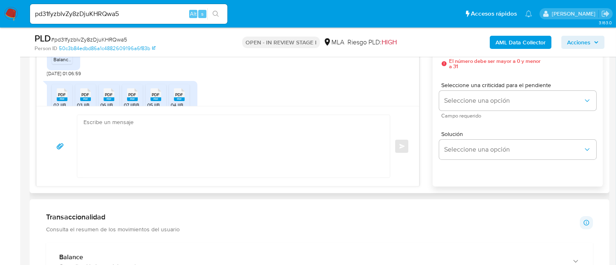
click at [63, 56] on rect at bounding box center [62, 54] width 11 height 4
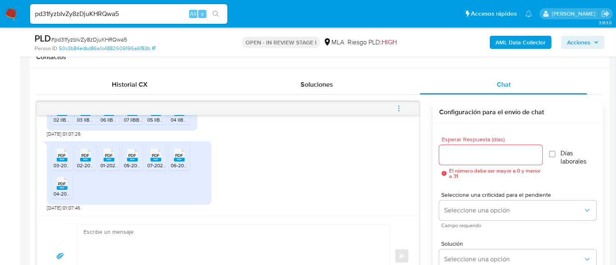
scroll to position [501, 0]
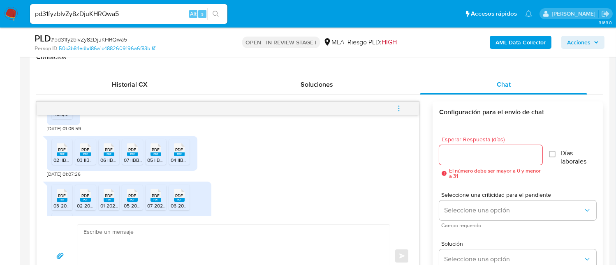
click at [64, 157] on icon "PDF" at bounding box center [62, 150] width 11 height 14
click at [89, 156] on icon at bounding box center [85, 150] width 11 height 13
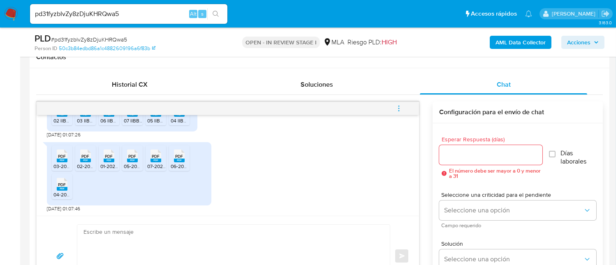
scroll to position [556, 0]
click at [59, 162] on span "03-2025 PAGO IVA AVS.pdf" at bounding box center [83, 165] width 60 height 7
click at [88, 154] on span "PDF" at bounding box center [86, 155] width 8 height 5
click at [107, 155] on span "PDF" at bounding box center [109, 155] width 8 height 5
click at [129, 156] on span "PDF" at bounding box center [133, 155] width 8 height 5
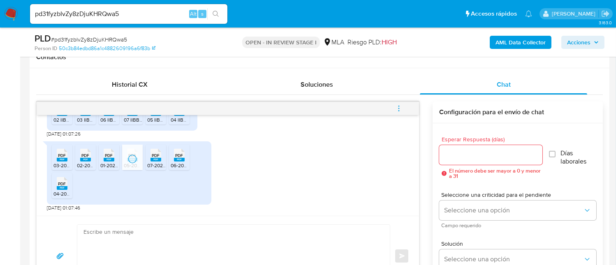
click at [150, 159] on div "PDF PDF" at bounding box center [155, 154] width 17 height 16
drag, startPoint x: 177, startPoint y: 164, endPoint x: 145, endPoint y: 169, distance: 32.9
click at [177, 164] on span "06-2025 PAGO IVA AVS.pdf" at bounding box center [201, 165] width 60 height 7
click at [67, 186] on rect at bounding box center [62, 188] width 11 height 4
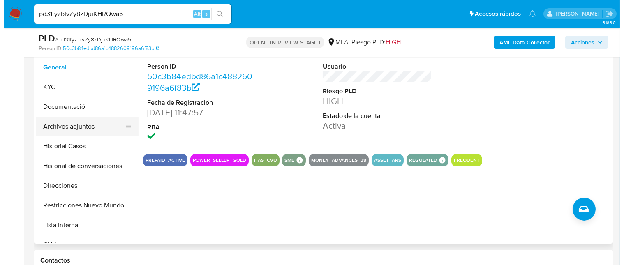
scroll to position [164, 0]
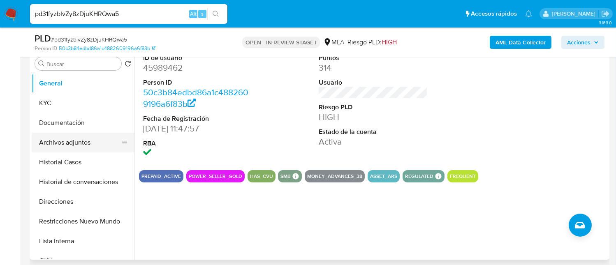
click at [72, 141] on button "Archivos adjuntos" at bounding box center [80, 143] width 96 height 20
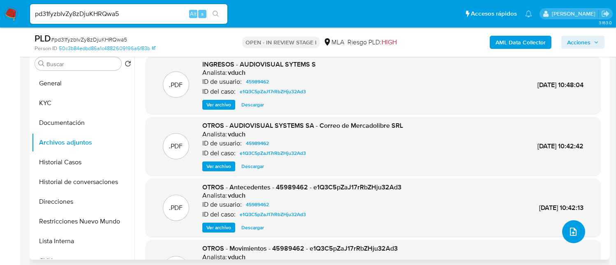
click at [570, 232] on icon "upload-file" at bounding box center [573, 232] width 10 height 10
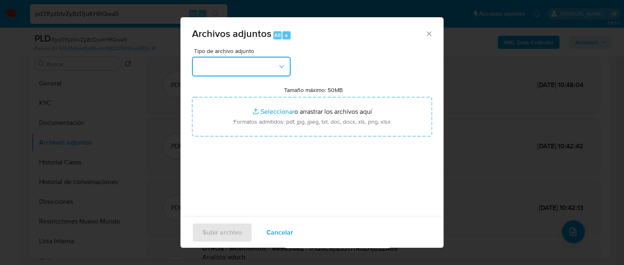
click at [235, 62] on button "button" at bounding box center [241, 67] width 99 height 20
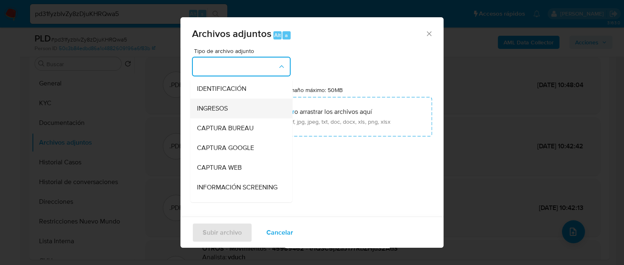
click at [235, 105] on div "INGRESOS" at bounding box center [239, 109] width 84 height 20
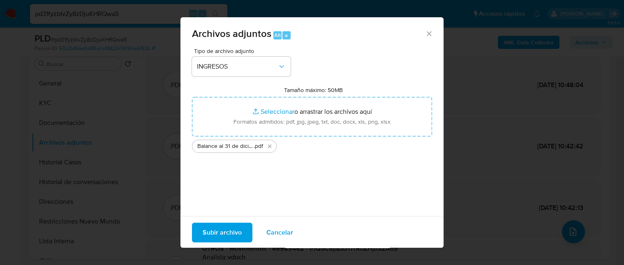
drag, startPoint x: 225, startPoint y: 127, endPoint x: 230, endPoint y: 230, distance: 103.4
click at [230, 230] on span "Subir archivo" at bounding box center [222, 232] width 39 height 18
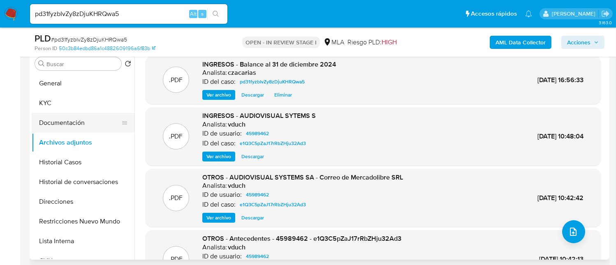
click at [72, 114] on button "Documentación" at bounding box center [80, 123] width 96 height 20
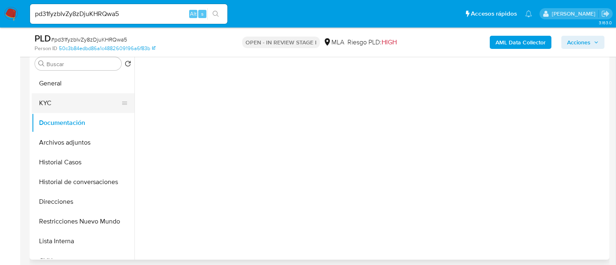
click at [68, 106] on button "KYC" at bounding box center [80, 103] width 96 height 20
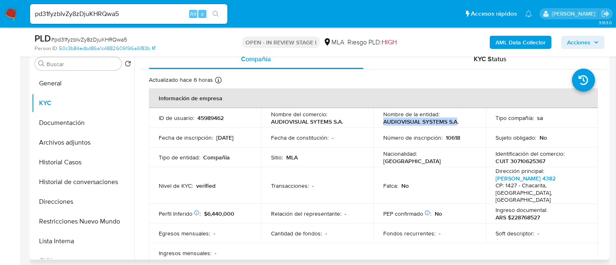
drag, startPoint x: 382, startPoint y: 121, endPoint x: 454, endPoint y: 118, distance: 71.6
click at [454, 118] on p "AUDIOVISUAL SYSTEMS S.A." at bounding box center [420, 121] width 75 height 7
copy p "AUDIOVISUAL SYSTEMS S.A"
click at [77, 144] on button "Archivos adjuntos" at bounding box center [80, 143] width 96 height 20
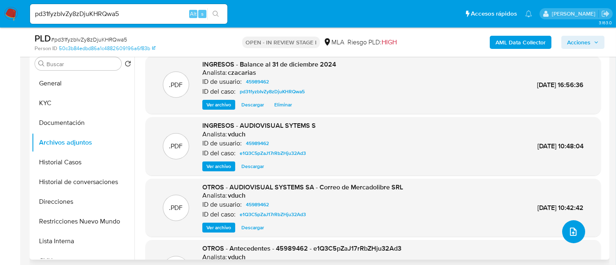
click at [571, 232] on icon "upload-file" at bounding box center [573, 232] width 10 height 10
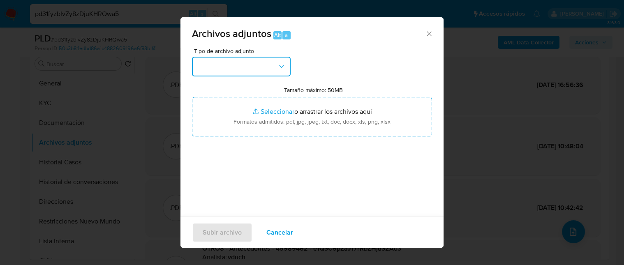
click at [253, 70] on button "button" at bounding box center [241, 67] width 99 height 20
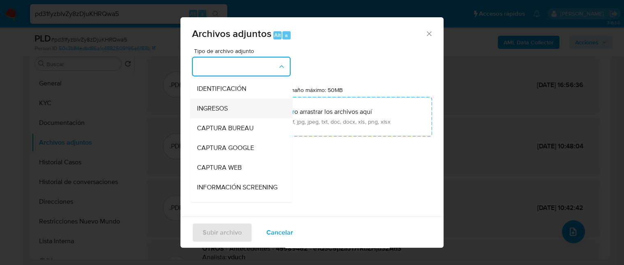
click at [231, 109] on div "INGRESOS" at bounding box center [239, 109] width 84 height 20
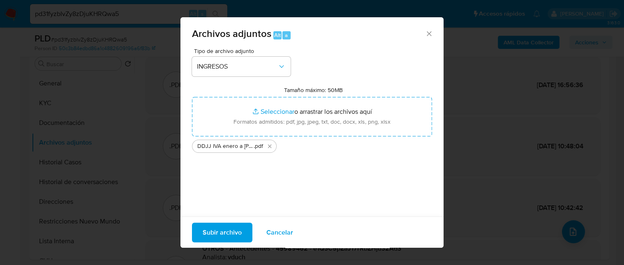
click at [240, 228] on span "Subir archivo" at bounding box center [222, 232] width 39 height 18
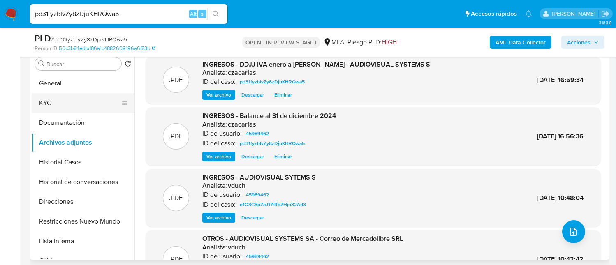
click at [51, 99] on button "KYC" at bounding box center [80, 103] width 96 height 20
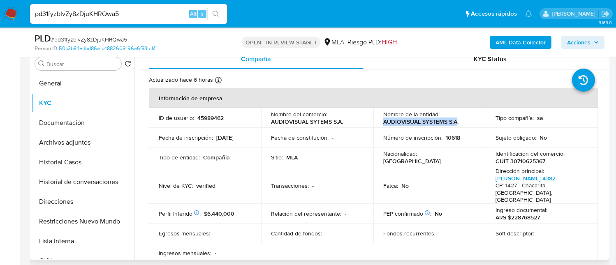
drag, startPoint x: 382, startPoint y: 120, endPoint x: 455, endPoint y: 122, distance: 73.2
click at [455, 122] on p "AUDIOVISUAL SYSTEMS S.A." at bounding box center [420, 121] width 75 height 7
copy p "AUDIOVISUAL SYSTEMS S.A"
click at [74, 143] on button "Archivos adjuntos" at bounding box center [80, 143] width 96 height 20
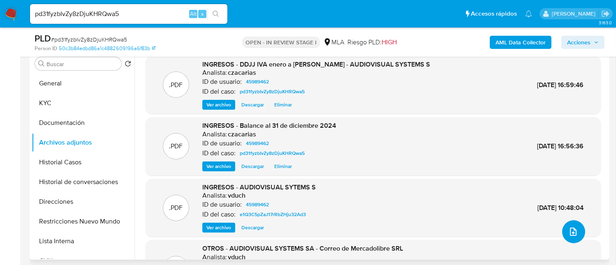
click at [566, 225] on button "upload-file" at bounding box center [573, 231] width 23 height 23
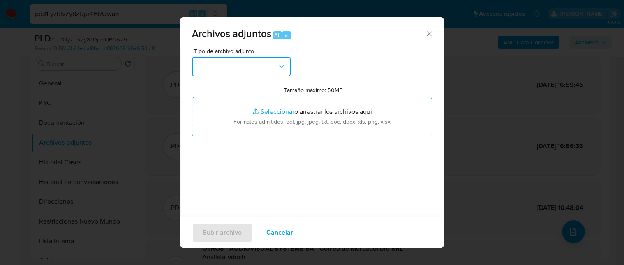
click at [276, 66] on button "button" at bounding box center [241, 67] width 99 height 20
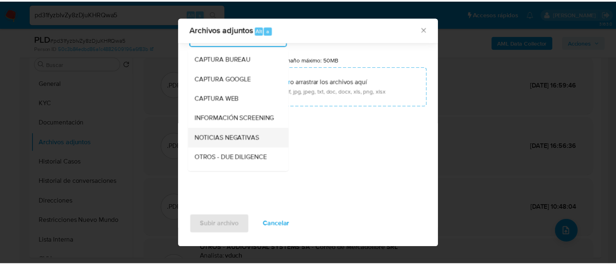
scroll to position [55, 0]
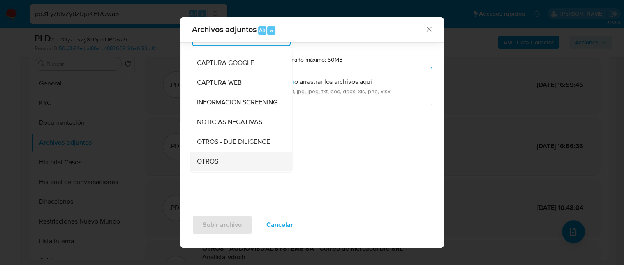
click at [224, 161] on div "OTROS" at bounding box center [239, 162] width 84 height 20
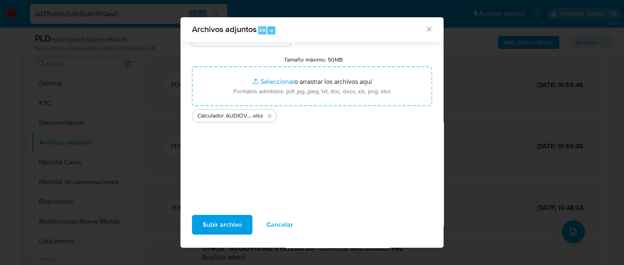
click at [210, 223] on span "Subir archivo" at bounding box center [222, 225] width 39 height 18
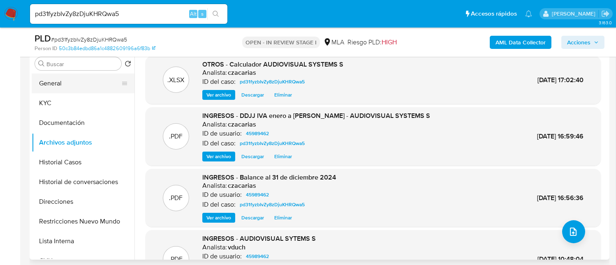
click at [63, 83] on button "General" at bounding box center [80, 84] width 96 height 20
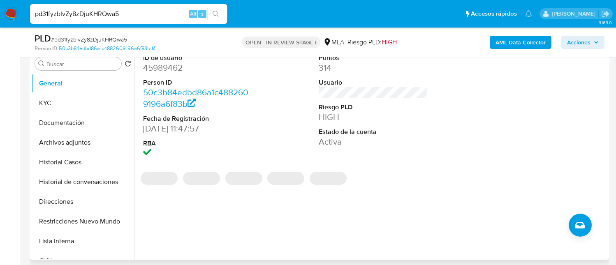
click at [158, 71] on dd "45989462" at bounding box center [197, 68] width 109 height 12
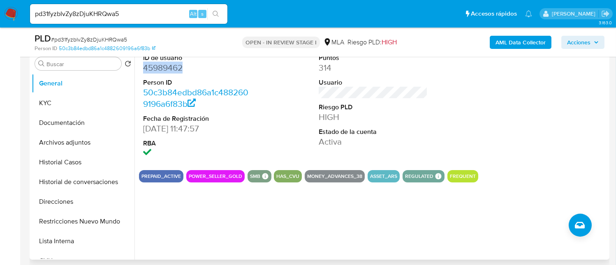
click at [158, 71] on dd "45989462" at bounding box center [197, 68] width 109 height 12
copy dd "45989462"
click at [51, 97] on button "KYC" at bounding box center [80, 103] width 96 height 20
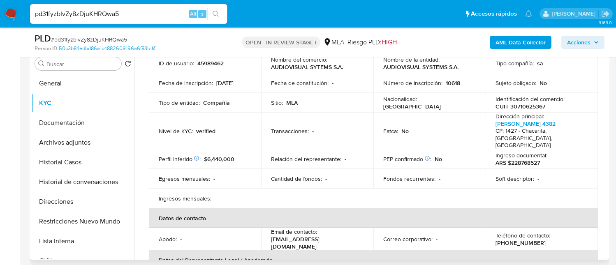
scroll to position [0, 0]
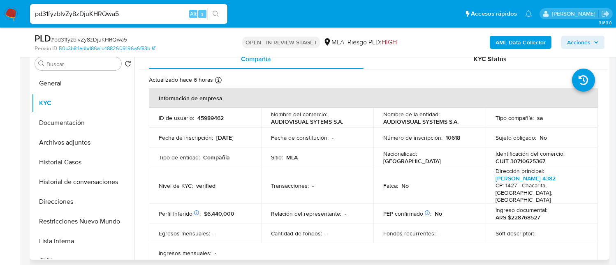
click at [522, 159] on p "CUIT 30710625367" at bounding box center [521, 161] width 50 height 7
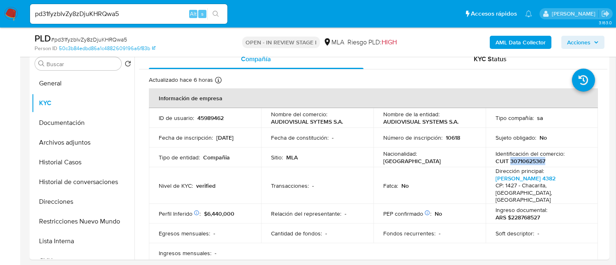
copy p "30710625367"
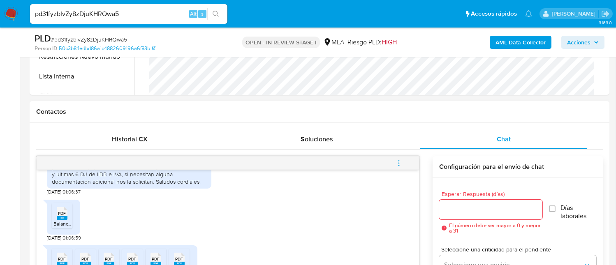
scroll to position [391, 0]
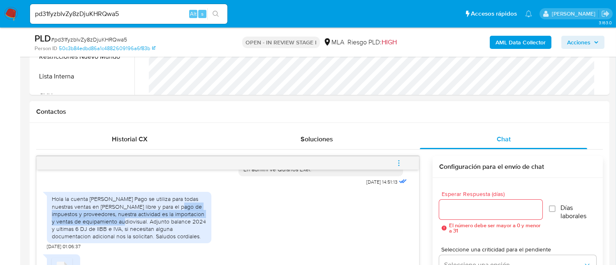
drag, startPoint x: 58, startPoint y: 227, endPoint x: 146, endPoint y: 235, distance: 88.4
click at [146, 235] on div "Hola la cuenta de Mercado Pago se utiliza para todas nuestras ventas en mercado…" at bounding box center [129, 217] width 155 height 45
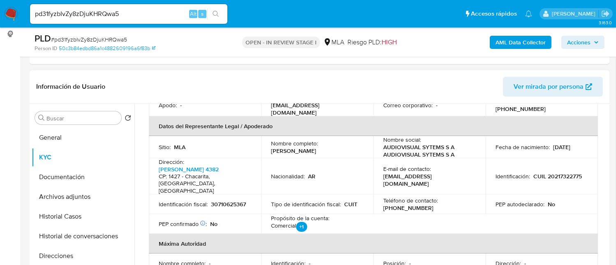
scroll to position [229, 0]
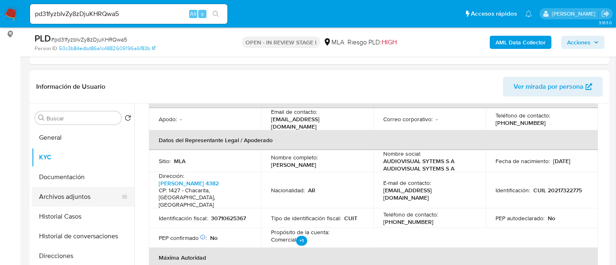
click at [88, 196] on button "Archivos adjuntos" at bounding box center [80, 197] width 96 height 20
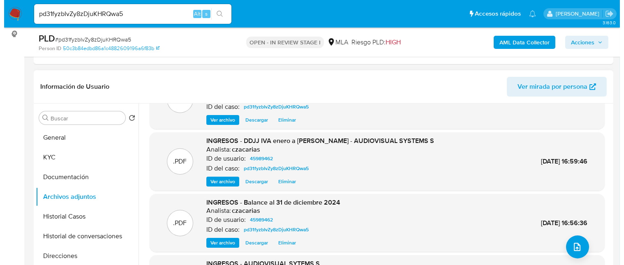
scroll to position [55, 0]
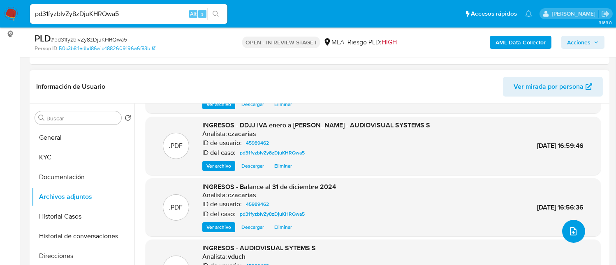
click at [573, 231] on icon "upload-file" at bounding box center [573, 232] width 10 height 10
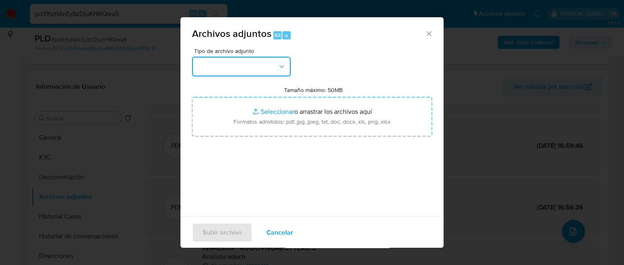
click at [263, 72] on button "button" at bounding box center [241, 67] width 99 height 20
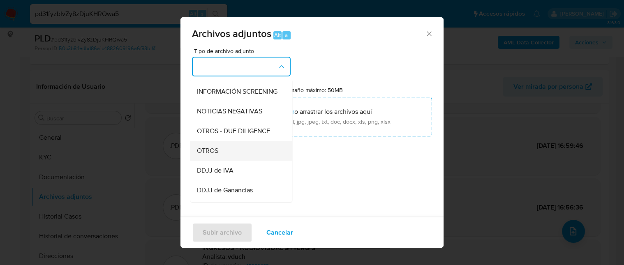
scroll to position [110, 0]
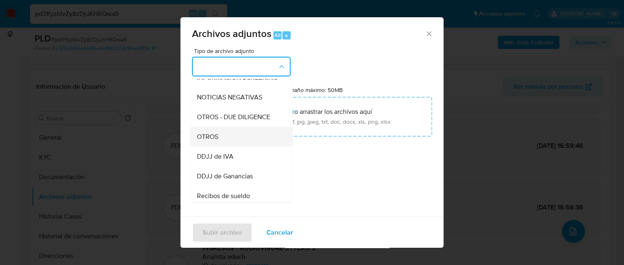
click at [230, 147] on div "OTROS" at bounding box center [239, 137] width 84 height 20
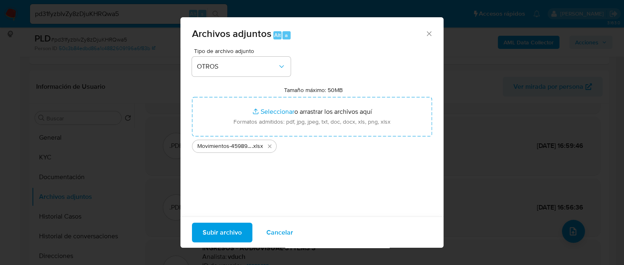
click at [226, 245] on div "Subir archivo Cancelar" at bounding box center [312, 232] width 263 height 32
click at [223, 232] on span "Subir archivo" at bounding box center [222, 232] width 39 height 18
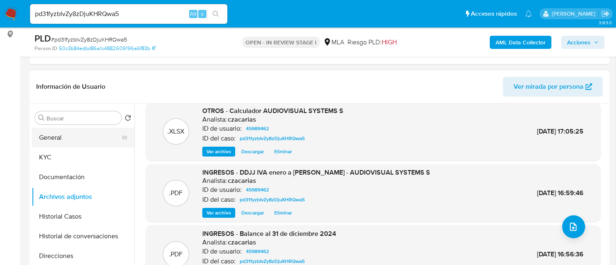
click at [82, 139] on button "General" at bounding box center [80, 138] width 96 height 20
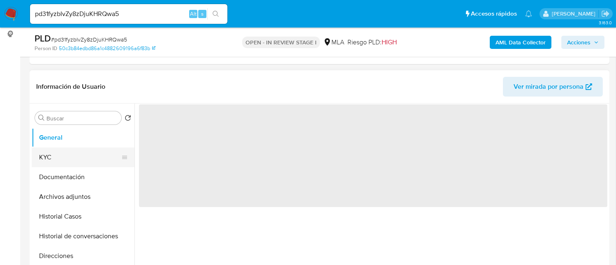
click at [80, 152] on button "KYC" at bounding box center [80, 158] width 96 height 20
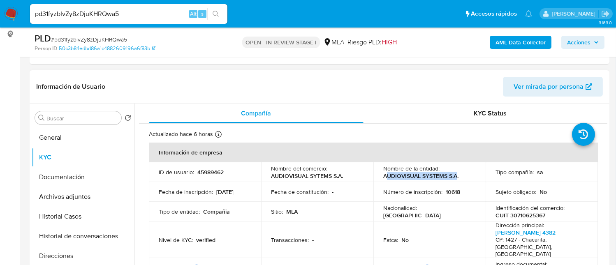
drag, startPoint x: 385, startPoint y: 175, endPoint x: 455, endPoint y: 177, distance: 69.5
click at [455, 177] on p "AUDIOVISUAL SYSTEMS S.A." at bounding box center [420, 175] width 75 height 7
drag, startPoint x: 381, startPoint y: 176, endPoint x: 454, endPoint y: 175, distance: 73.6
click at [454, 175] on td "Nombre de la entidad : AUDIOVISUAL SYSTEMS S.A." at bounding box center [429, 172] width 112 height 20
copy p "AUDIOVISUAL SYSTEMS S.A"
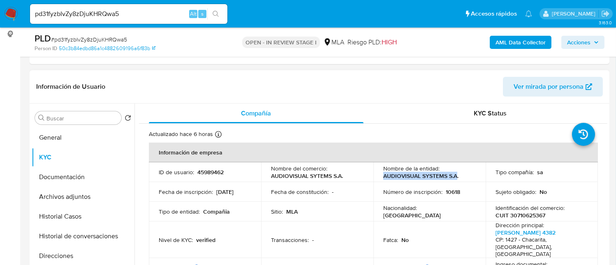
click at [383, 177] on p "AUDIOVISUAL SYSTEMS S.A." at bounding box center [420, 175] width 75 height 7
drag, startPoint x: 382, startPoint y: 177, endPoint x: 454, endPoint y: 175, distance: 72.0
click at [454, 175] on p "AUDIOVISUAL SYSTEMS S.A." at bounding box center [420, 175] width 75 height 7
copy p "AUDIOVISUAL SYSTEMS S.A"
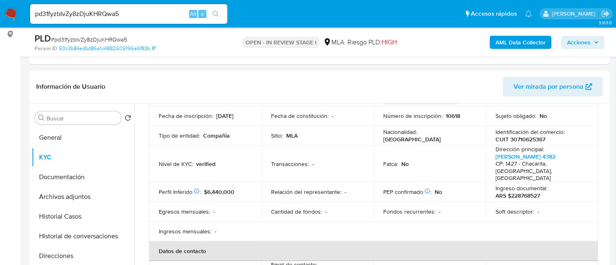
scroll to position [55, 0]
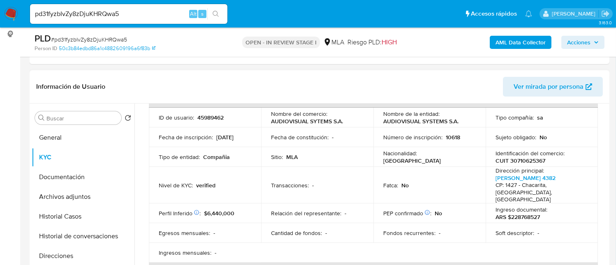
click at [532, 160] on p "CUIT 30710625367" at bounding box center [521, 160] width 50 height 7
copy p "30710625367"
click at [214, 118] on p "45989462" at bounding box center [210, 117] width 26 height 7
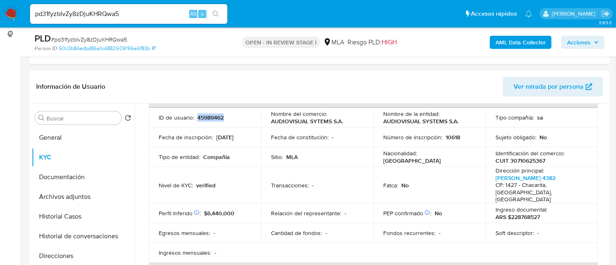
copy p "45989462"
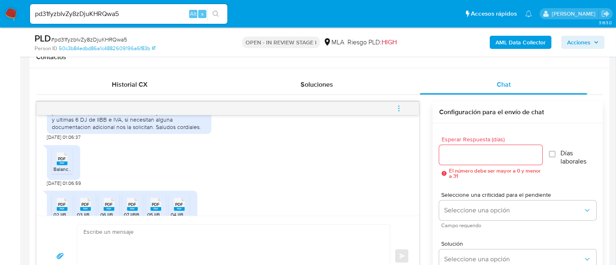
scroll to position [391, 0]
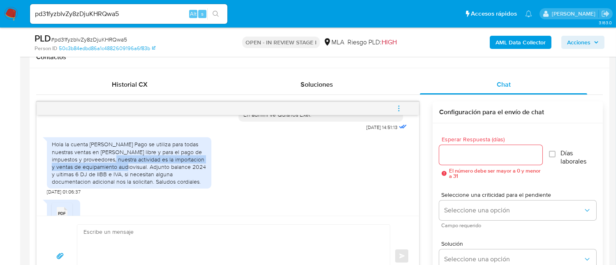
drag, startPoint x: 139, startPoint y: 174, endPoint x: 147, endPoint y: 184, distance: 12.9
click at [147, 184] on div "Hola la cuenta de Mercado Pago se utiliza para todas nuestras ventas en mercado…" at bounding box center [129, 163] width 155 height 45
copy div "actividad es la importacion y ventas de equipamiento audiovisual."
click at [133, 174] on div "Hola la cuenta de Mercado Pago se utiliza para todas nuestras ventas en mercado…" at bounding box center [129, 163] width 155 height 45
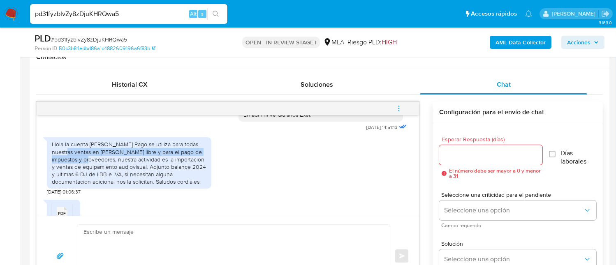
drag, startPoint x: 75, startPoint y: 166, endPoint x: 115, endPoint y: 176, distance: 41.0
click at [115, 176] on div "Hola la cuenta de Mercado Pago se utiliza para todas nuestras ventas en mercado…" at bounding box center [129, 163] width 155 height 45
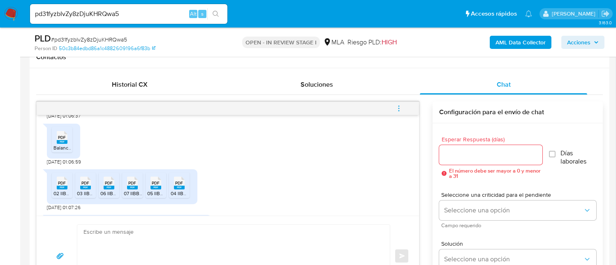
scroll to position [446, 0]
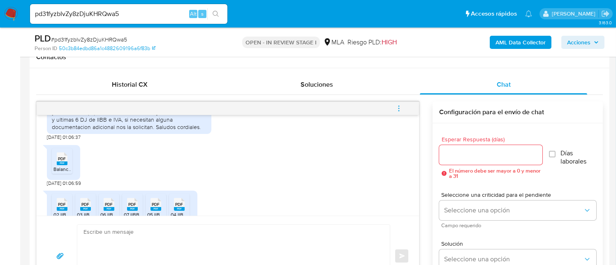
click at [402, 107] on icon "menu-action" at bounding box center [398, 108] width 7 height 7
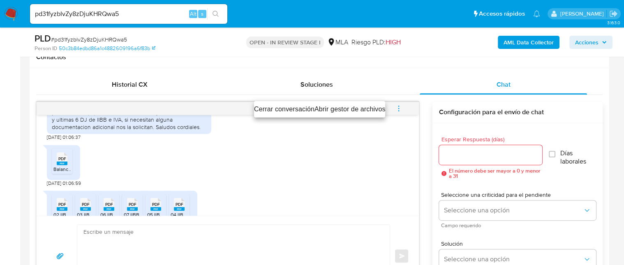
click at [280, 105] on li "Cerrar conversación" at bounding box center [284, 109] width 60 height 10
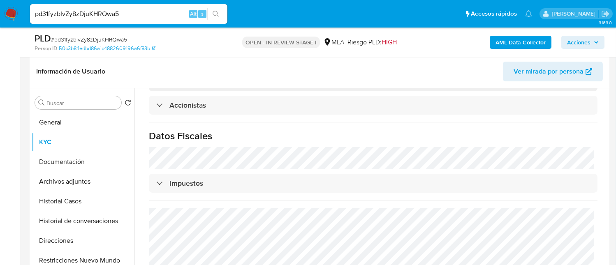
scroll to position [110, 0]
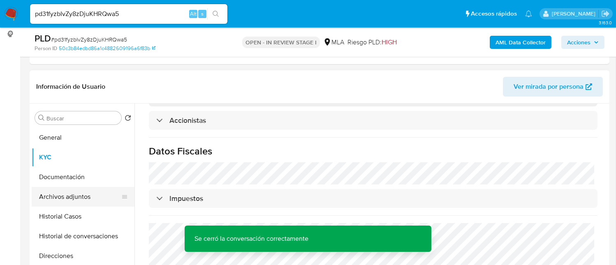
click at [89, 197] on button "Archivos adjuntos" at bounding box center [80, 197] width 96 height 20
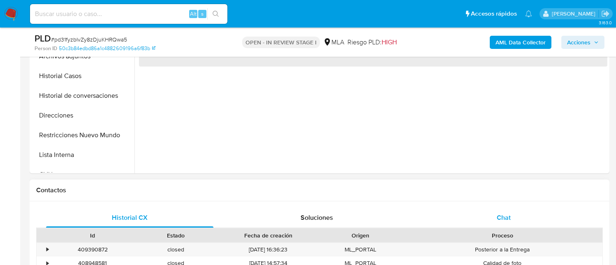
select select "10"
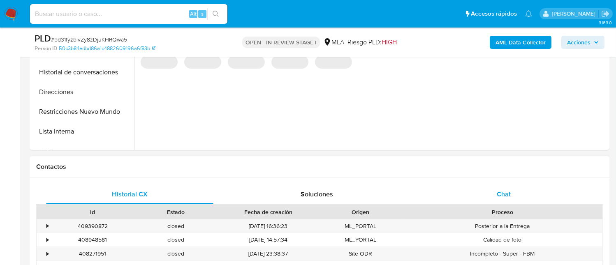
click at [489, 193] on div "Chat" at bounding box center [503, 195] width 167 height 20
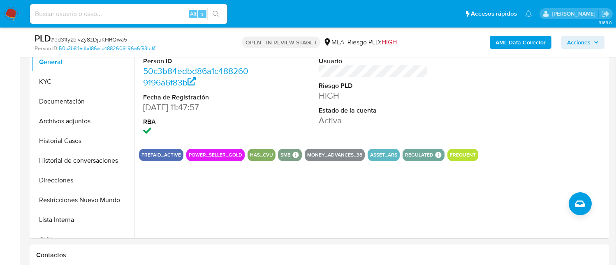
scroll to position [164, 0]
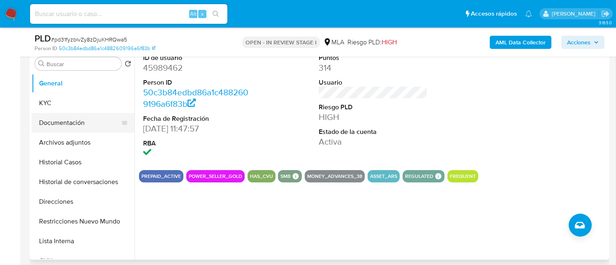
click at [77, 131] on button "Documentación" at bounding box center [80, 123] width 96 height 20
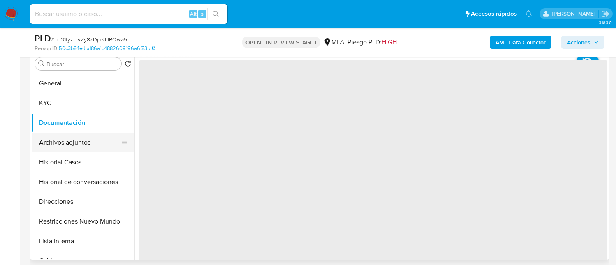
click at [76, 142] on button "Archivos adjuntos" at bounding box center [80, 143] width 96 height 20
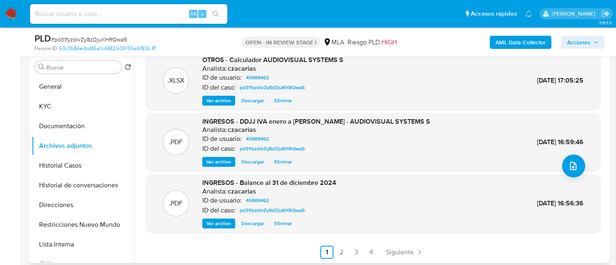
scroll to position [219, 0]
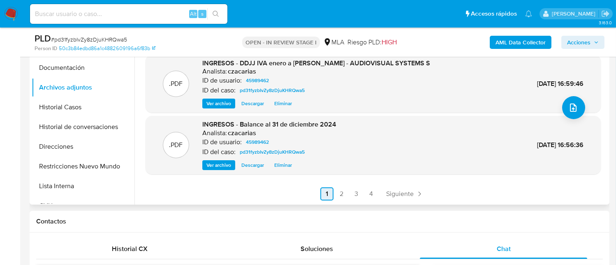
click at [341, 196] on link "2" at bounding box center [341, 194] width 13 height 13
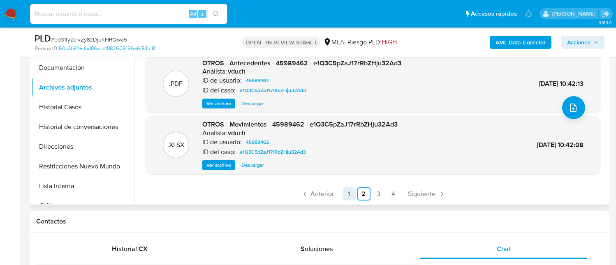
click at [349, 197] on link "1" at bounding box center [349, 194] width 13 height 13
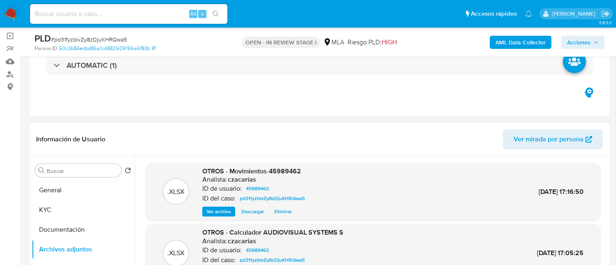
scroll to position [55, 0]
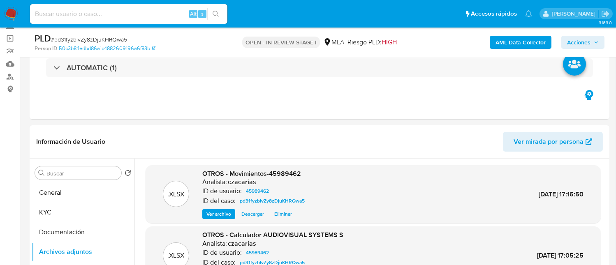
click at [523, 46] on b "AML Data Collector" at bounding box center [521, 42] width 50 height 13
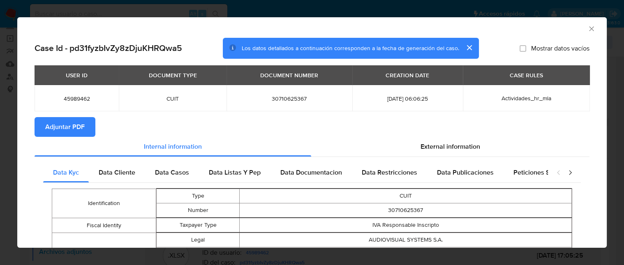
click at [71, 124] on span "Adjuntar PDF" at bounding box center [64, 127] width 39 height 18
click at [588, 29] on icon "Cerrar ventana" at bounding box center [592, 29] width 8 height 8
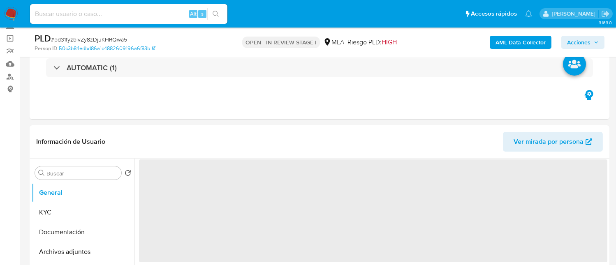
select select "10"
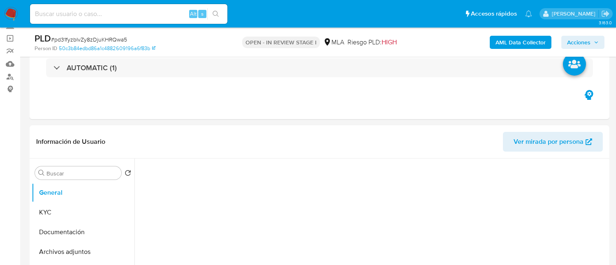
scroll to position [110, 0]
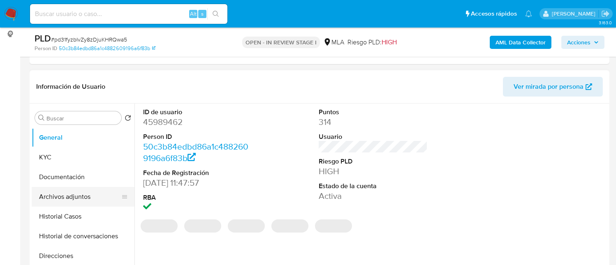
click at [79, 204] on button "Archivos adjuntos" at bounding box center [80, 197] width 96 height 20
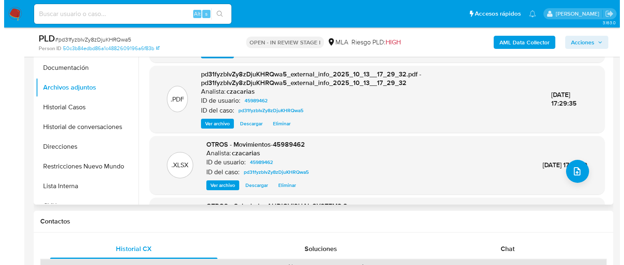
scroll to position [0, 0]
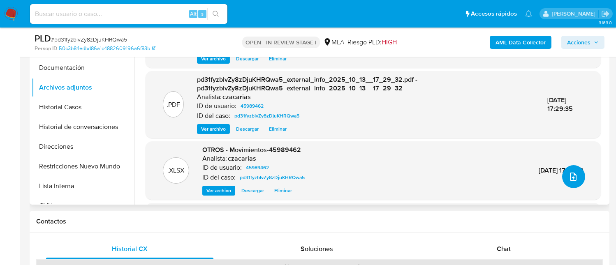
click at [573, 173] on icon "upload-file" at bounding box center [573, 177] width 10 height 10
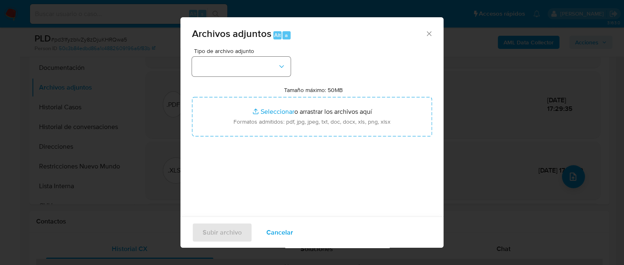
drag, startPoint x: 255, startPoint y: 44, endPoint x: 252, endPoint y: 57, distance: 12.9
click at [255, 46] on div "Archivos adjuntos Alt a" at bounding box center [312, 32] width 263 height 31
click at [251, 58] on button "button" at bounding box center [241, 67] width 99 height 20
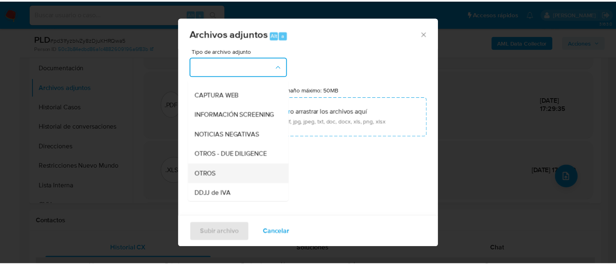
scroll to position [110, 0]
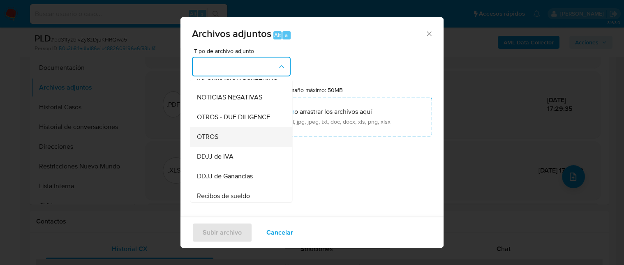
click at [220, 147] on div "OTROS" at bounding box center [239, 137] width 84 height 20
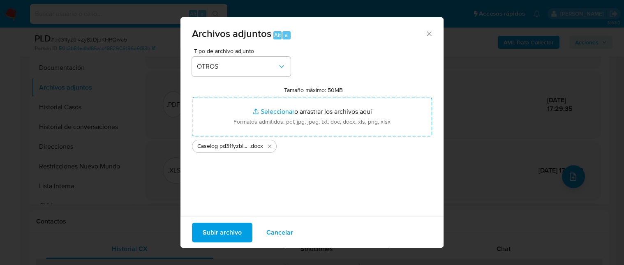
click at [210, 227] on span "Subir archivo" at bounding box center [222, 232] width 39 height 18
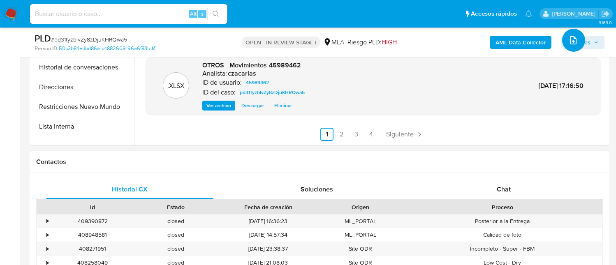
scroll to position [219, 0]
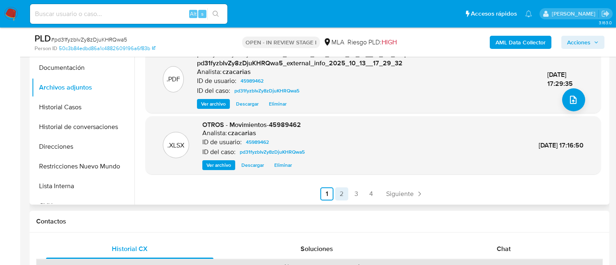
click at [338, 197] on link "2" at bounding box center [341, 194] width 13 height 13
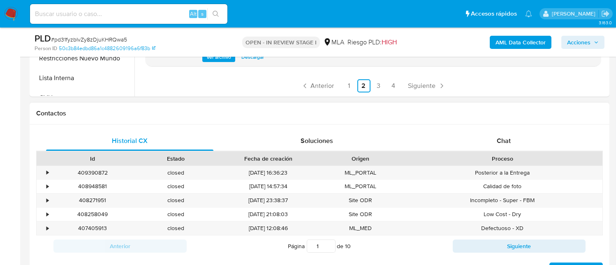
scroll to position [329, 0]
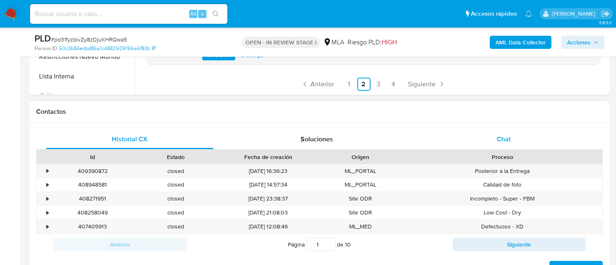
click at [513, 140] on div "Chat" at bounding box center [503, 140] width 167 height 20
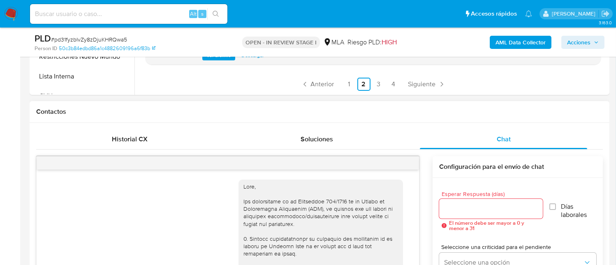
scroll to position [556, 0]
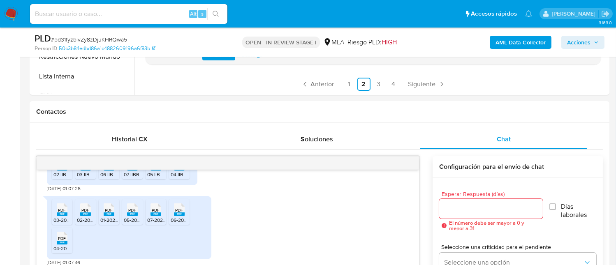
click at [594, 46] on span "Acciones" at bounding box center [583, 43] width 32 height 12
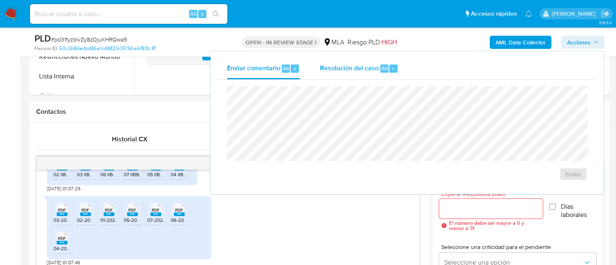
click at [402, 67] on button "Resolución del caso Alt r" at bounding box center [359, 68] width 98 height 21
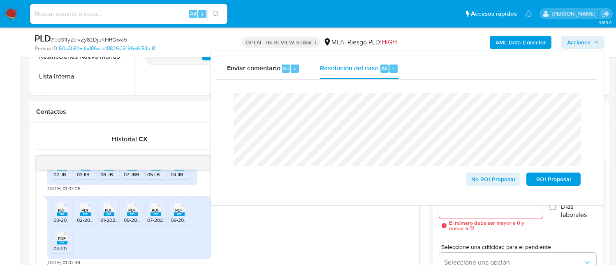
click at [72, 38] on span "# pd31fyzbIvZy8zDjuKHRQwa5" at bounding box center [89, 39] width 76 height 8
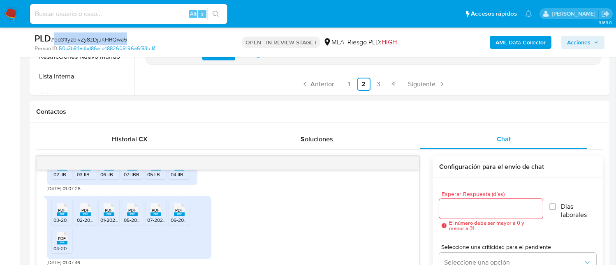
click at [72, 38] on span "# pd31fyzbIvZy8zDjuKHRQwa5" at bounding box center [89, 39] width 76 height 8
copy span "pd31fyzbIvZy8zDjuKHRQwa5"
click at [567, 45] on span "Acciones" at bounding box center [578, 42] width 23 height 13
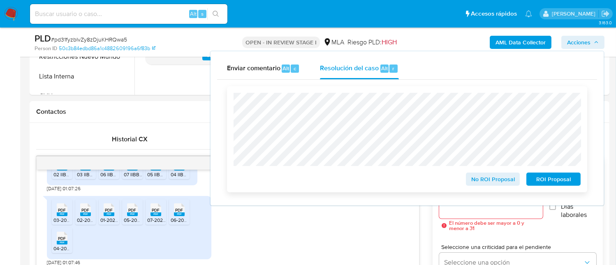
click at [497, 174] on span "No ROI Proposal" at bounding box center [493, 180] width 43 height 12
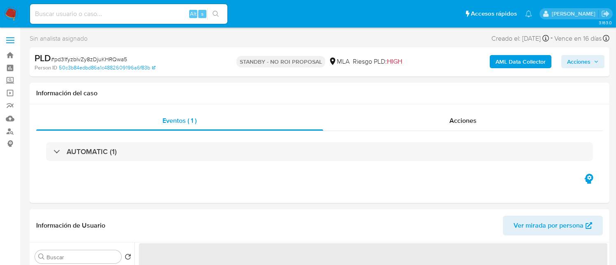
select select "10"
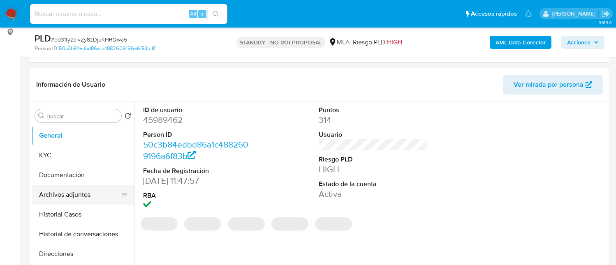
scroll to position [164, 0]
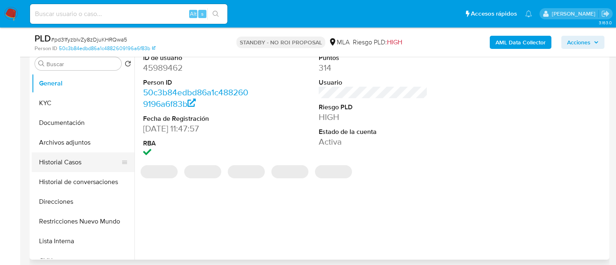
click at [58, 162] on button "Historial Casos" at bounding box center [80, 163] width 96 height 20
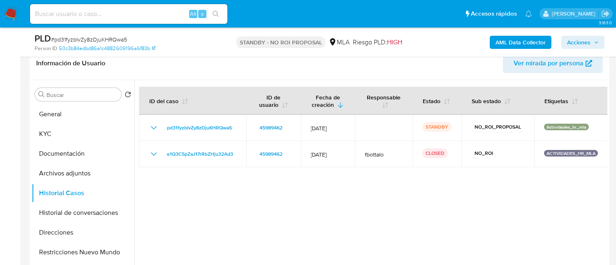
scroll to position [110, 0]
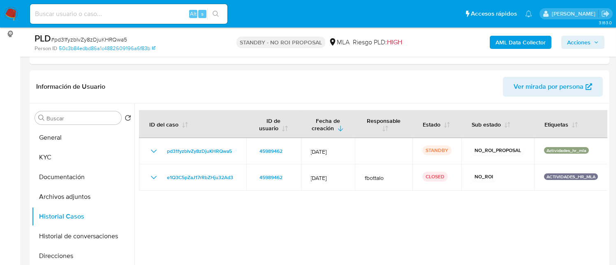
click at [4, 14] on img at bounding box center [11, 14] width 14 height 14
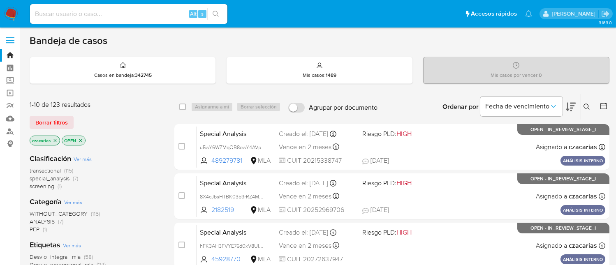
click at [150, 14] on input at bounding box center [128, 14] width 197 height 11
paste input "7YoDtv50WcJUhmRS6TVomy1x"
click at [179, 12] on input "7YoDtv50WcJUhmRS6TVomy1x" at bounding box center [128, 14] width 197 height 11
paste input "7YoDtv50WcJUhmRS6TVomy1x"
type input "7YoDtv50WcJUhmRS6TVomy1x7YoDtv50WcJUhmRS6TVomy1x"
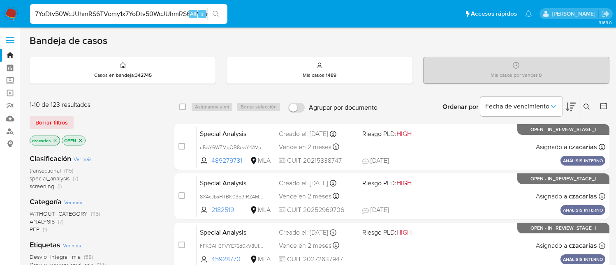
click at [168, 11] on input "7YoDtv50WcJUhmRS6TVomy1x7YoDtv50WcJUhmRS6TVomy1x" at bounding box center [128, 14] width 197 height 11
click at [159, 16] on input at bounding box center [128, 14] width 197 height 11
paste input "7YoDtv50WcJUhmRS6TVomy1x"
type input "7YoDtv50WcJUhmRS6TVomy1x"
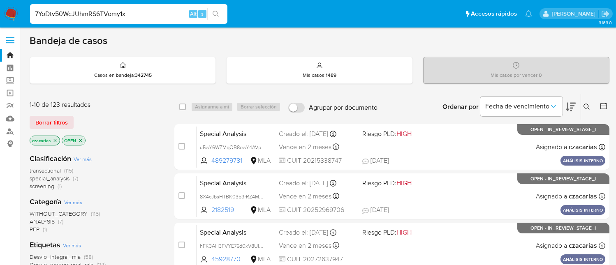
click at [218, 14] on icon "search-icon" at bounding box center [216, 14] width 7 height 7
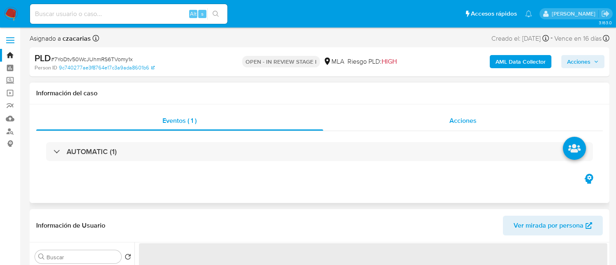
select select "10"
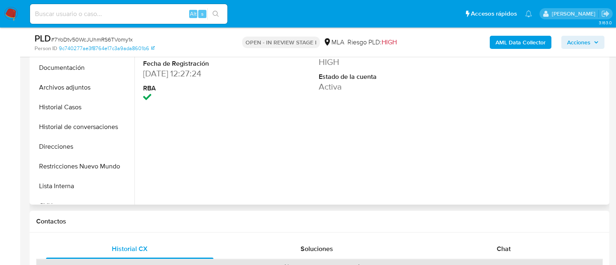
scroll to position [274, 0]
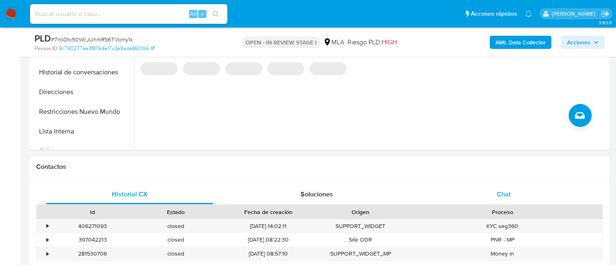
click at [506, 185] on div "Chat" at bounding box center [503, 195] width 167 height 20
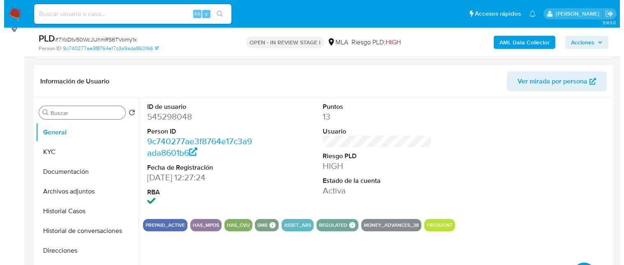
scroll to position [110, 0]
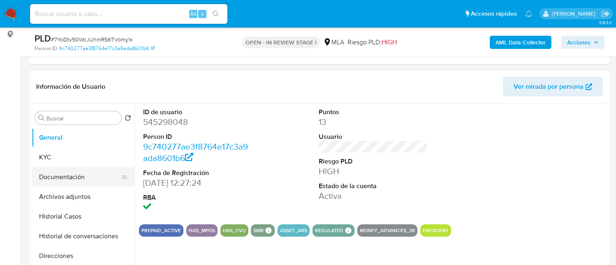
click at [85, 187] on button "Archivos adjuntos" at bounding box center [83, 197] width 103 height 20
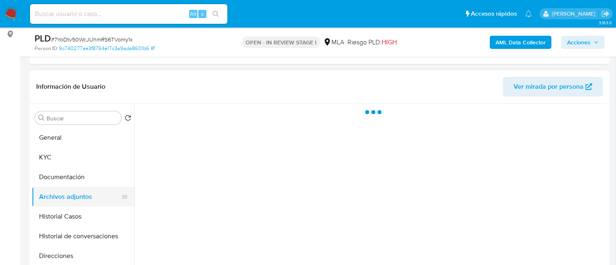
click at [83, 201] on button "Archivos adjuntos" at bounding box center [80, 197] width 96 height 20
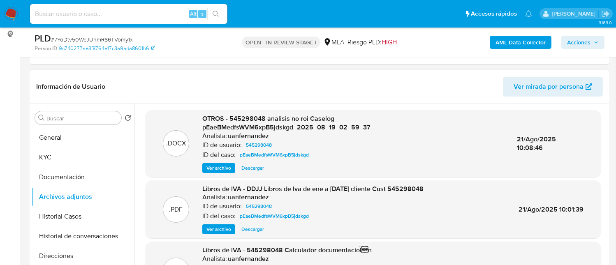
click at [226, 164] on span "Ver archivo" at bounding box center [218, 168] width 25 height 8
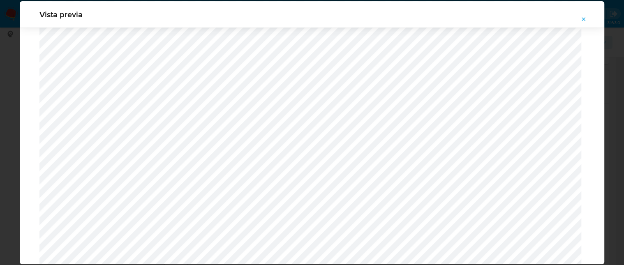
scroll to position [532, 0]
click at [582, 18] on icon "Attachment preview" at bounding box center [584, 19] width 7 height 7
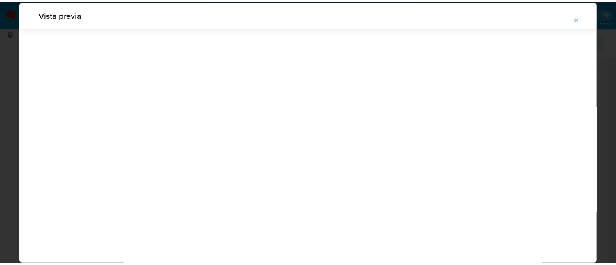
scroll to position [26, 0]
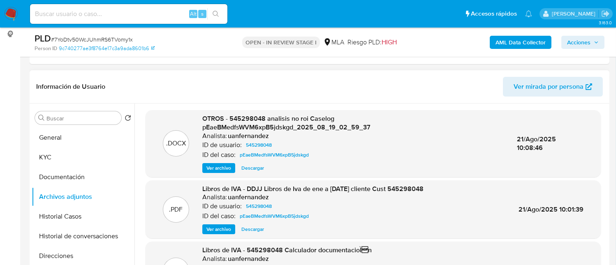
click at [107, 36] on span "# 7YoDtv50WcJUhmRS6TVomy1x" at bounding box center [92, 39] width 82 height 8
copy span "7YoDtv50WcJUhmRS6TVomy1x"
click at [92, 136] on button "General" at bounding box center [80, 138] width 96 height 20
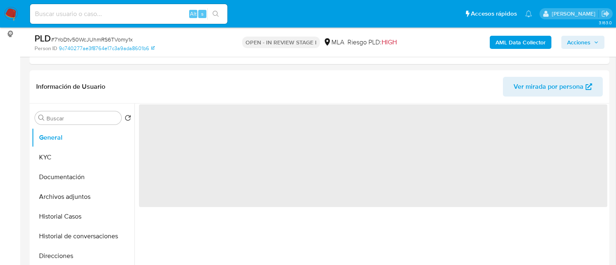
click at [167, 120] on span "‌" at bounding box center [373, 155] width 468 height 103
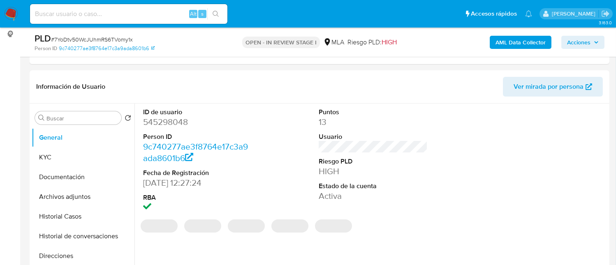
drag, startPoint x: 167, startPoint y: 120, endPoint x: 158, endPoint y: 120, distance: 9.1
click at [158, 120] on dd "545298048" at bounding box center [197, 122] width 109 height 12
copy dd "545298048"
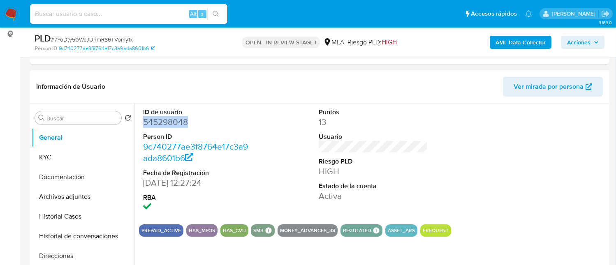
click at [170, 125] on dd "545298048" at bounding box center [197, 122] width 109 height 12
click at [169, 125] on dd "545298048" at bounding box center [197, 122] width 109 height 12
click at [88, 197] on button "Archivos adjuntos" at bounding box center [80, 197] width 96 height 20
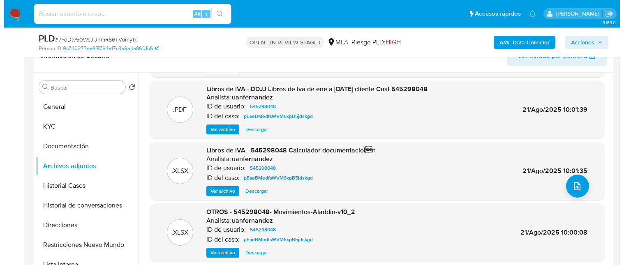
scroll to position [164, 0]
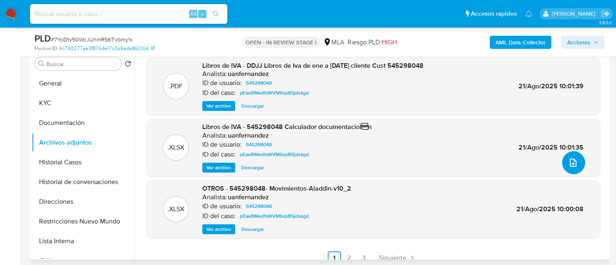
click at [570, 163] on icon "upload-file" at bounding box center [573, 163] width 7 height 8
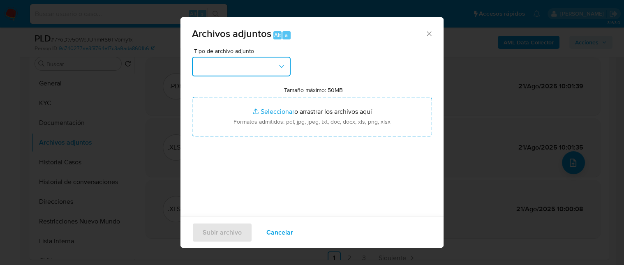
click at [276, 72] on button "button" at bounding box center [241, 67] width 99 height 20
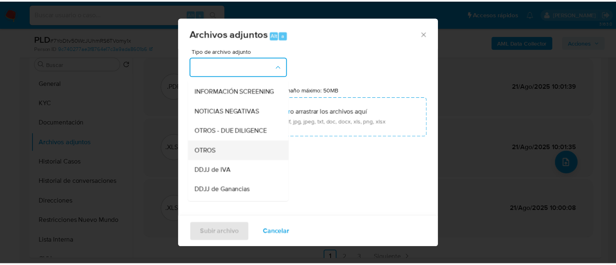
scroll to position [110, 0]
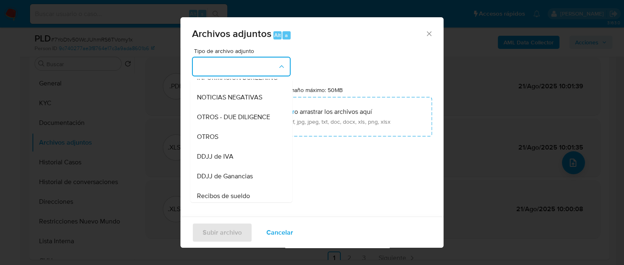
drag, startPoint x: 214, startPoint y: 149, endPoint x: 224, endPoint y: 158, distance: 13.2
click at [214, 141] on span "OTROS" at bounding box center [207, 137] width 21 height 8
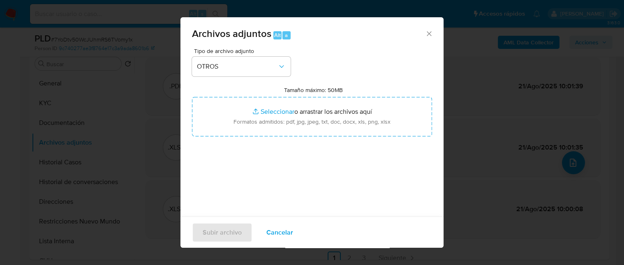
click at [287, 236] on span "Cancelar" at bounding box center [280, 232] width 27 height 18
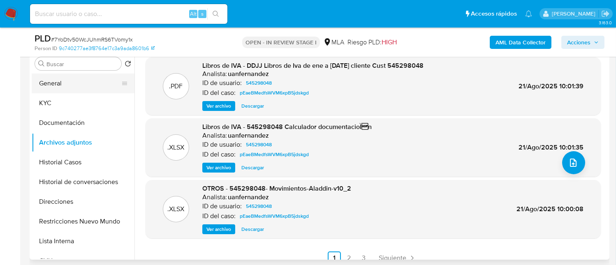
click at [43, 82] on button "General" at bounding box center [80, 84] width 96 height 20
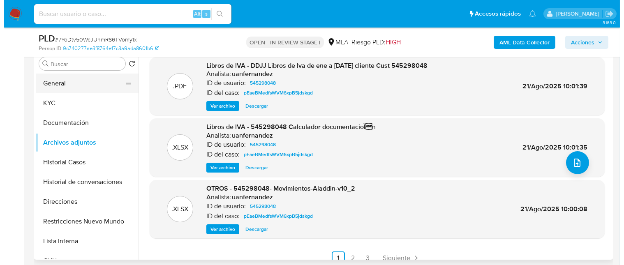
scroll to position [0, 0]
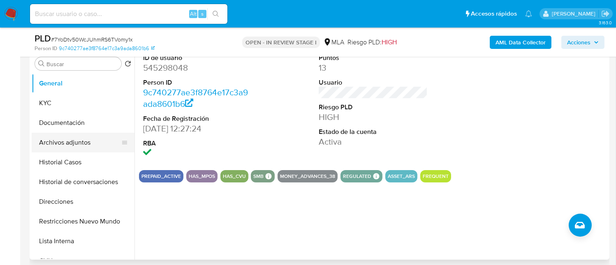
click at [88, 147] on button "Archivos adjuntos" at bounding box center [80, 143] width 96 height 20
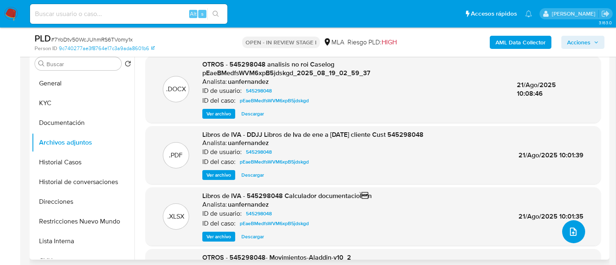
click at [577, 233] on button "upload-file" at bounding box center [573, 231] width 23 height 23
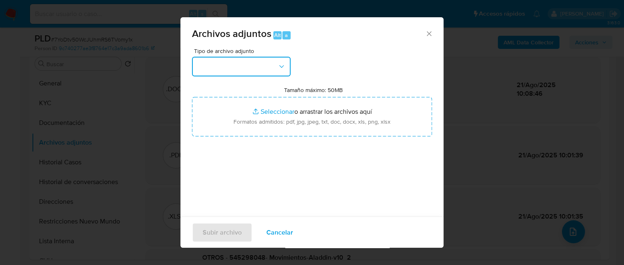
click at [258, 69] on button "button" at bounding box center [241, 67] width 99 height 20
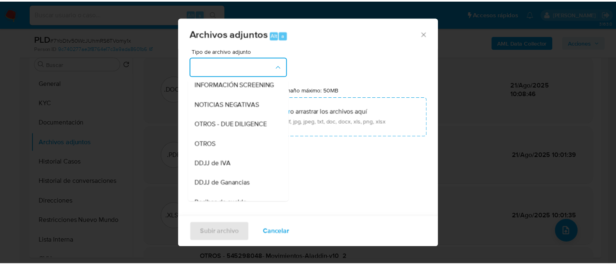
scroll to position [164, 0]
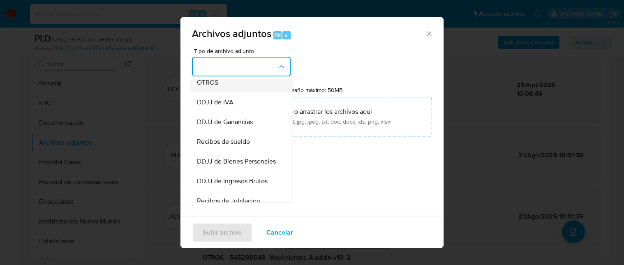
click at [217, 87] on span "OTROS" at bounding box center [207, 83] width 21 height 8
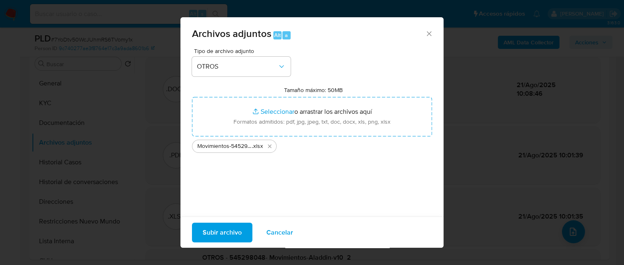
click at [228, 234] on span "Subir archivo" at bounding box center [222, 232] width 39 height 18
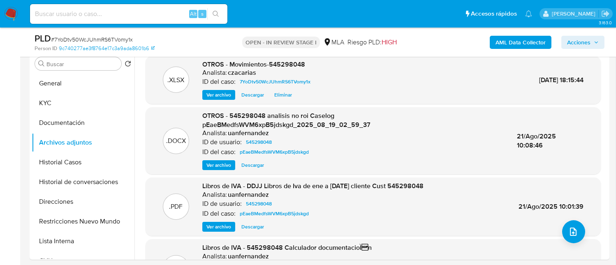
click at [524, 39] on b "AML Data Collector" at bounding box center [521, 42] width 50 height 13
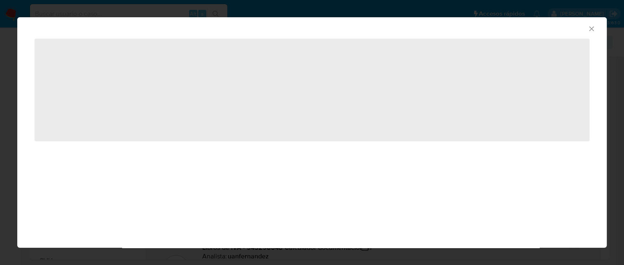
click at [28, 47] on div "‌" at bounding box center [312, 98] width 590 height 121
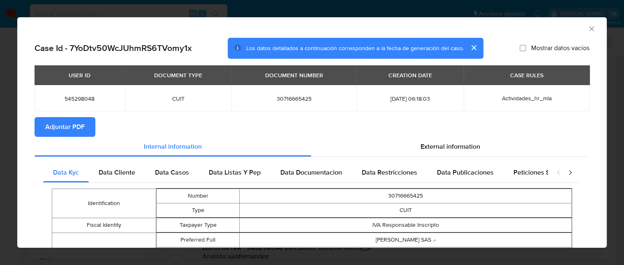
click at [67, 118] on span "Adjuntar PDF" at bounding box center [64, 127] width 39 height 18
click at [588, 27] on icon "Cerrar ventana" at bounding box center [592, 29] width 8 height 8
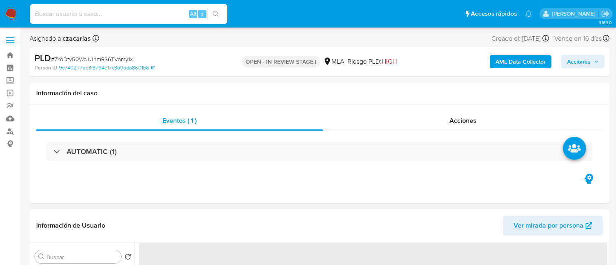
select select "10"
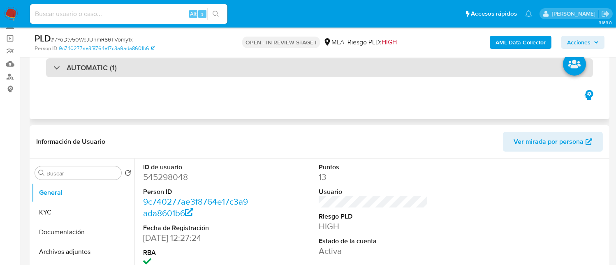
scroll to position [110, 0]
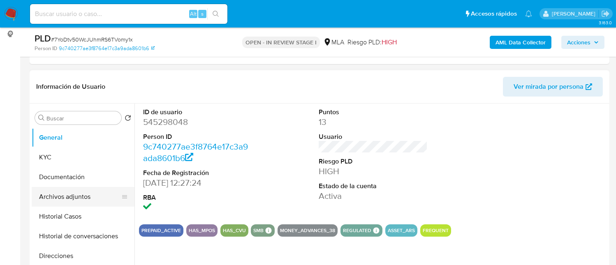
click at [65, 204] on button "Archivos adjuntos" at bounding box center [80, 197] width 96 height 20
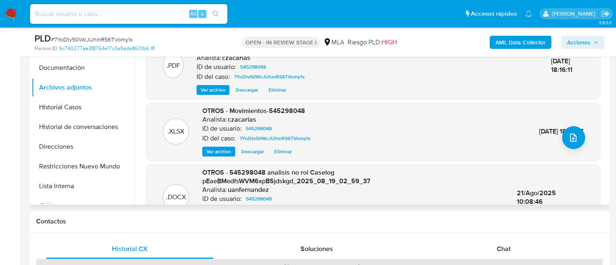
scroll to position [55, 0]
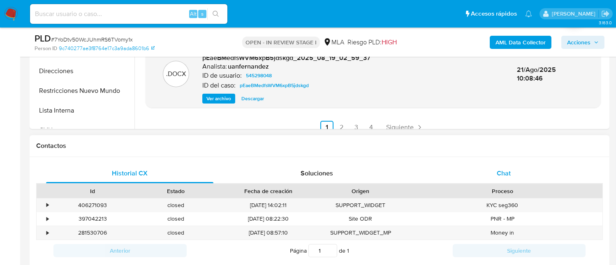
scroll to position [329, 0]
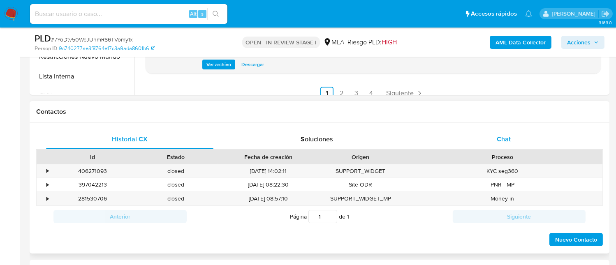
click at [494, 139] on div "Chat" at bounding box center [503, 140] width 167 height 20
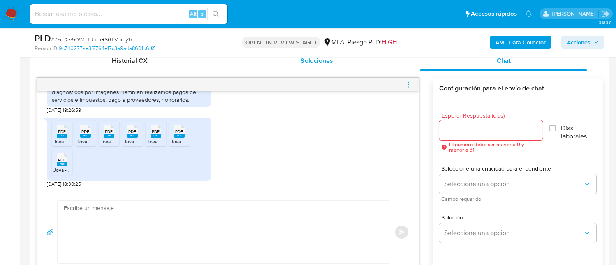
scroll to position [438, 0]
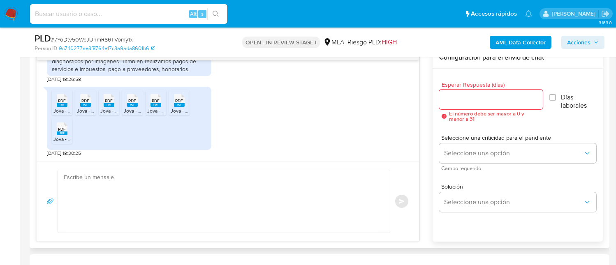
click at [56, 105] on div "PDF PDF" at bounding box center [61, 100] width 17 height 16
click at [79, 101] on div "PDF PDF" at bounding box center [85, 100] width 17 height 16
drag, startPoint x: 104, startPoint y: 103, endPoint x: 130, endPoint y: 108, distance: 26.4
click at [105, 103] on rect at bounding box center [109, 105] width 11 height 4
click at [142, 111] on li "PDF PDF Jova - Portal IVA 07-2025.pdf" at bounding box center [132, 102] width 21 height 25
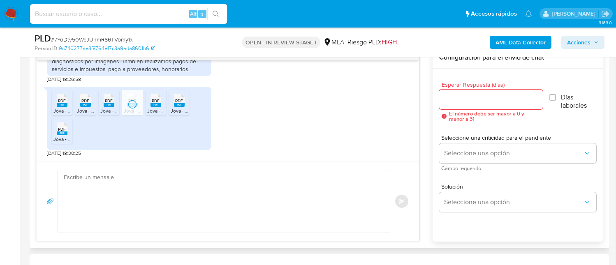
click at [158, 107] on rect at bounding box center [156, 105] width 11 height 4
drag, startPoint x: 175, startPoint y: 105, endPoint x: 158, endPoint y: 109, distance: 17.2
click at [175, 105] on rect at bounding box center [179, 105] width 11 height 4
click at [66, 134] on rect at bounding box center [62, 134] width 11 height 4
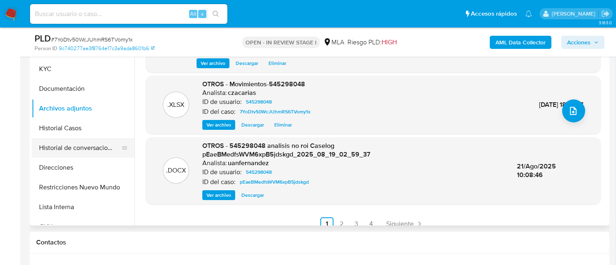
scroll to position [110, 0]
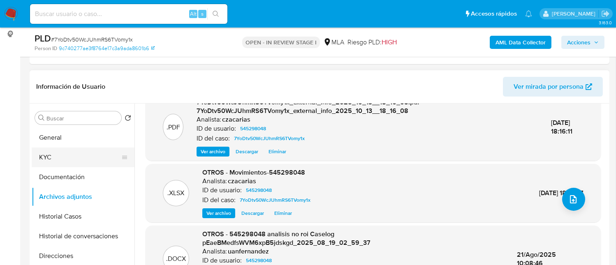
click at [53, 161] on button "KYC" at bounding box center [80, 158] width 96 height 20
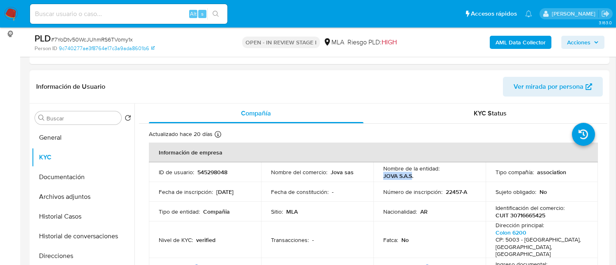
drag, startPoint x: 382, startPoint y: 176, endPoint x: 410, endPoint y: 178, distance: 28.0
click at [410, 178] on p "JOVA S.A.S." at bounding box center [398, 175] width 30 height 7
copy p "JOVA S.A.S"
click at [72, 197] on button "Archivos adjuntos" at bounding box center [80, 197] width 96 height 20
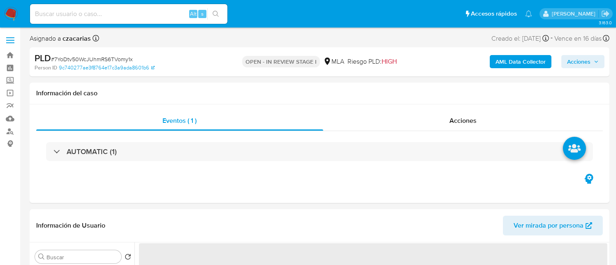
select select "10"
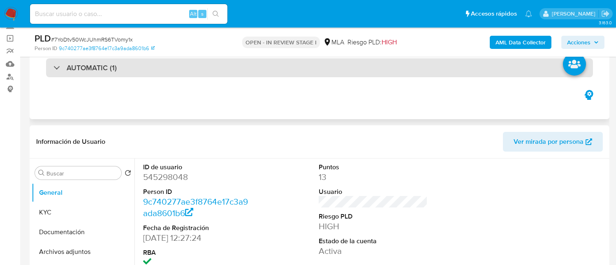
scroll to position [110, 0]
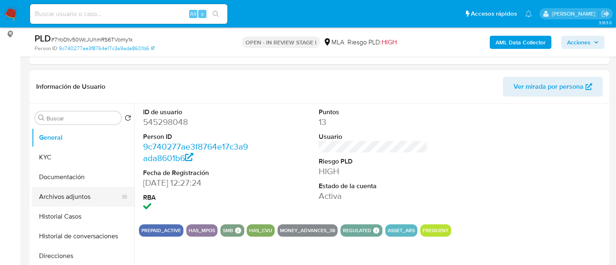
click at [79, 192] on button "Archivos adjuntos" at bounding box center [80, 197] width 96 height 20
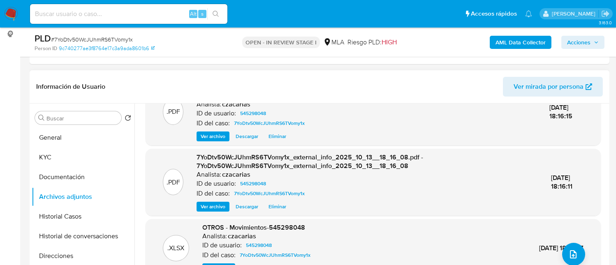
scroll to position [0, 0]
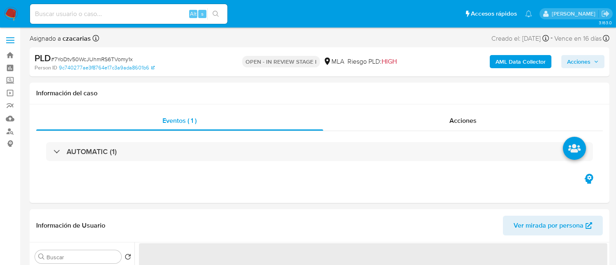
select select "10"
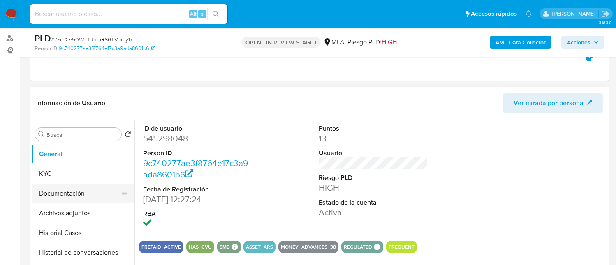
scroll to position [110, 0]
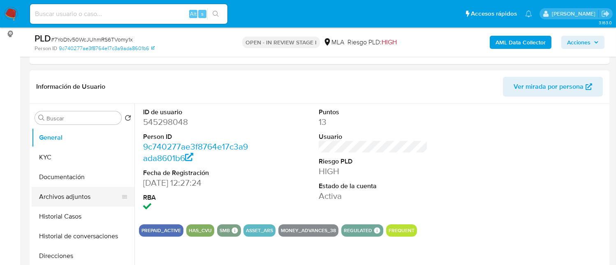
click at [88, 195] on button "Archivos adjuntos" at bounding box center [80, 197] width 96 height 20
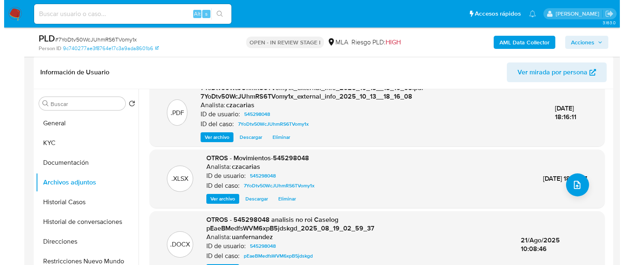
scroll to position [164, 0]
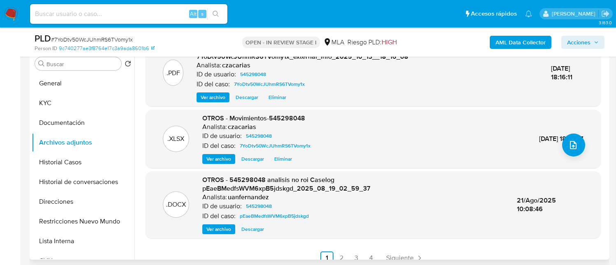
click at [582, 146] on div ".XLSX OTROS - Movimientos-545298048 Analista: czacarias ID de usuario: 54529804…" at bounding box center [373, 139] width 447 height 50
click at [581, 146] on button "upload-file" at bounding box center [573, 145] width 23 height 23
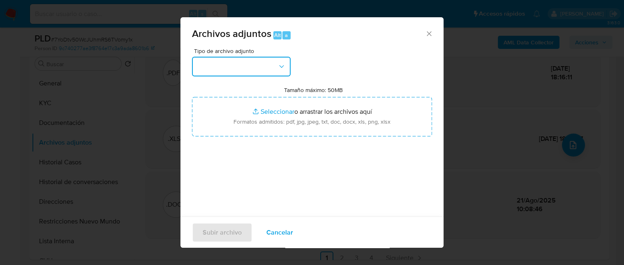
click at [218, 58] on button "button" at bounding box center [241, 67] width 99 height 20
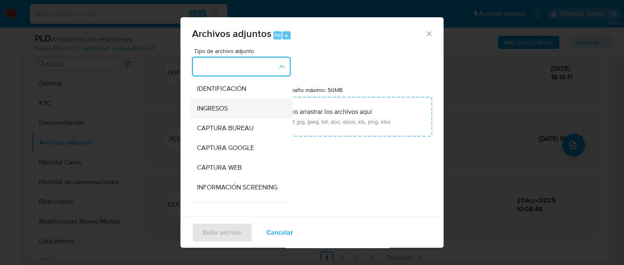
click at [237, 108] on div "INGRESOS" at bounding box center [239, 109] width 84 height 20
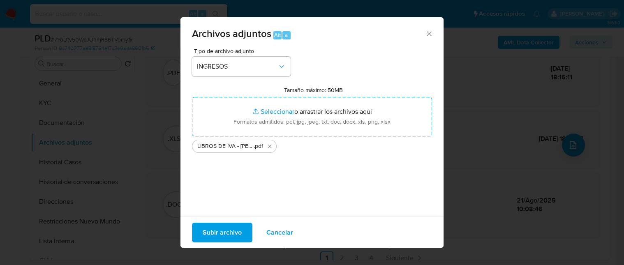
drag, startPoint x: 209, startPoint y: 109, endPoint x: 234, endPoint y: 234, distance: 127.9
click at [234, 234] on span "Subir archivo" at bounding box center [222, 232] width 39 height 18
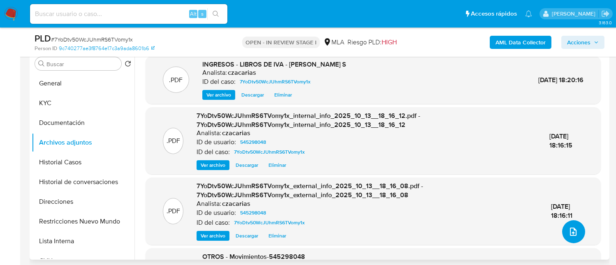
scroll to position [110, 0]
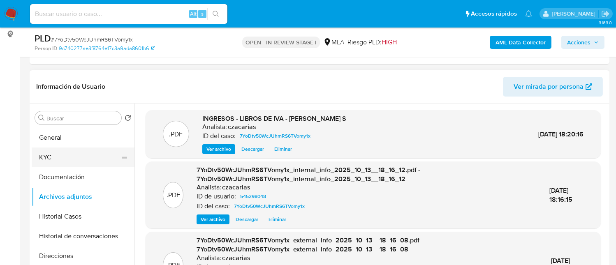
click at [66, 156] on button "KYC" at bounding box center [80, 158] width 96 height 20
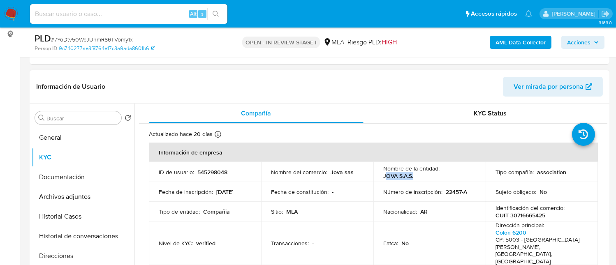
drag, startPoint x: 383, startPoint y: 174, endPoint x: 413, endPoint y: 176, distance: 30.1
click at [413, 176] on div "Nombre de la entidad : JOVA S.A.S." at bounding box center [429, 172] width 93 height 15
drag, startPoint x: 381, startPoint y: 173, endPoint x: 410, endPoint y: 174, distance: 29.2
click at [410, 174] on td "Nombre de la entidad : JOVA S.A.S." at bounding box center [429, 172] width 112 height 20
copy p "JOVA S.A.S"
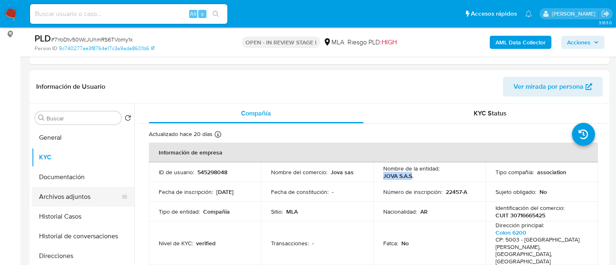
click at [84, 189] on button "Archivos adjuntos" at bounding box center [80, 197] width 96 height 20
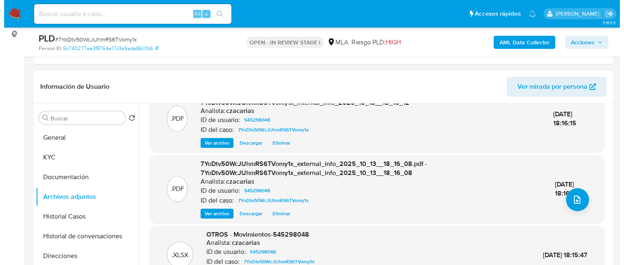
scroll to position [87, 0]
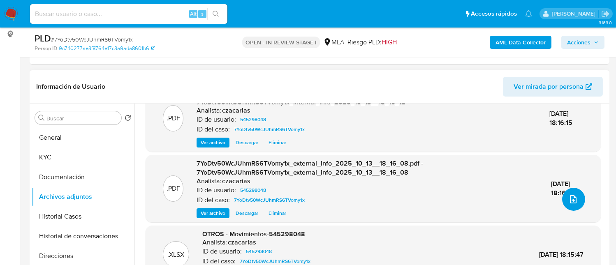
click at [569, 195] on icon "upload-file" at bounding box center [573, 200] width 10 height 10
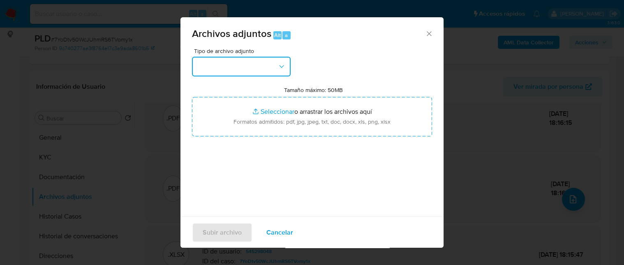
click at [272, 68] on button "button" at bounding box center [241, 67] width 99 height 20
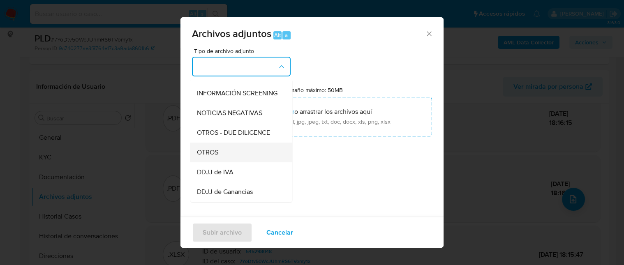
scroll to position [110, 0]
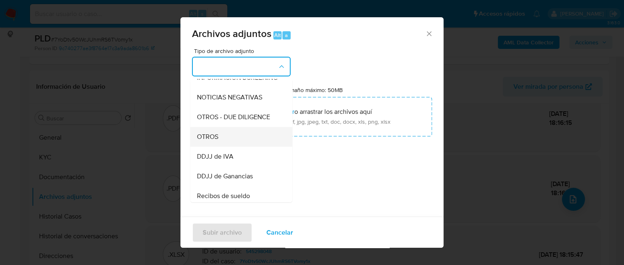
click at [211, 147] on div "OTROS" at bounding box center [239, 137] width 84 height 20
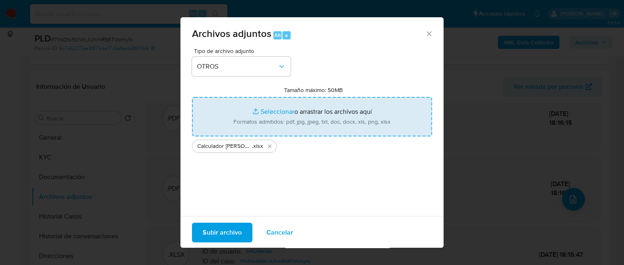
click at [219, 232] on span "Subir archivo" at bounding box center [222, 232] width 39 height 18
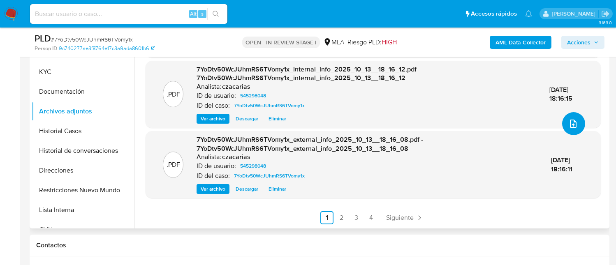
scroll to position [219, 0]
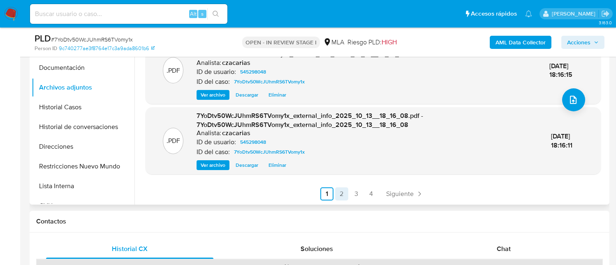
click at [335, 195] on link "2" at bounding box center [341, 194] width 13 height 13
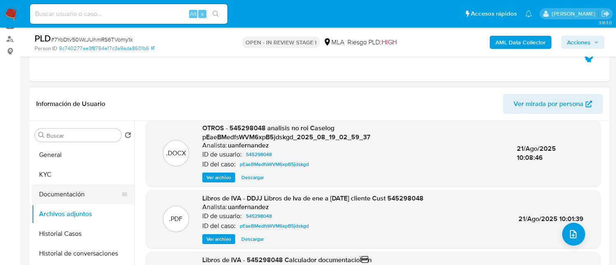
scroll to position [110, 0]
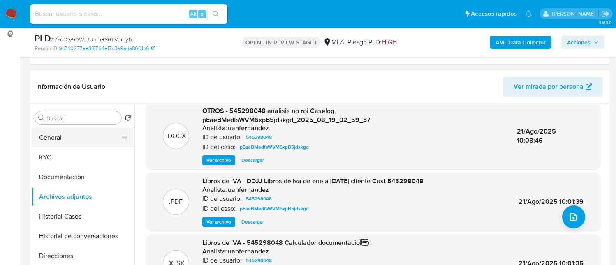
click at [70, 139] on button "General" at bounding box center [80, 138] width 96 height 20
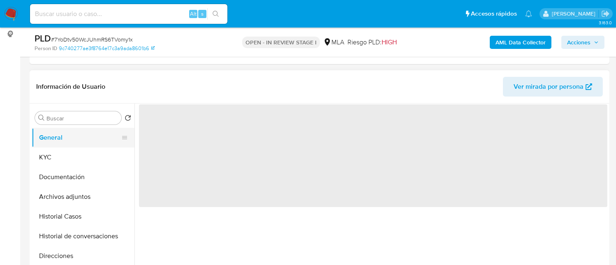
scroll to position [0, 0]
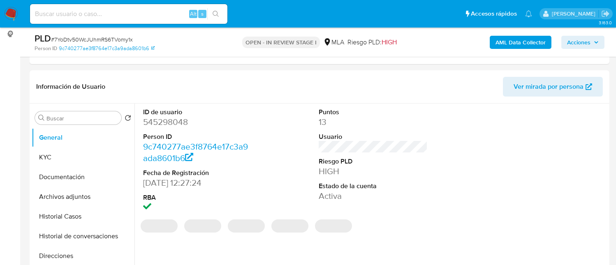
click at [173, 128] on dl "ID de usuario 545298048 Person ID 9c740277ae3f8764e17c3a9ada8601b6 Fecha de Reg…" at bounding box center [197, 161] width 109 height 106
click at [174, 125] on dd "545298048" at bounding box center [197, 122] width 109 height 12
copy dd "545298048"
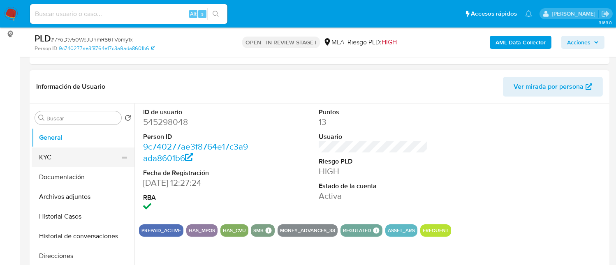
click at [51, 155] on button "KYC" at bounding box center [80, 158] width 96 height 20
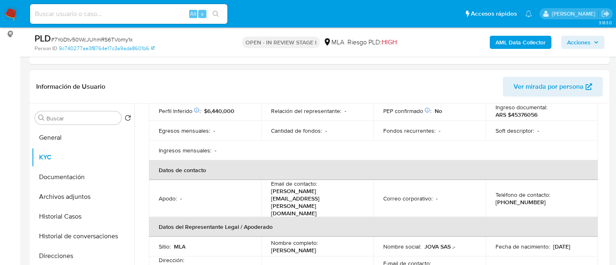
scroll to position [219, 0]
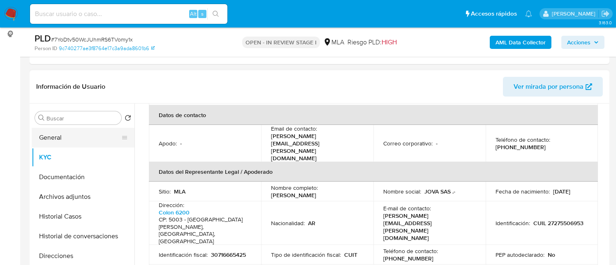
click at [79, 135] on button "General" at bounding box center [80, 138] width 96 height 20
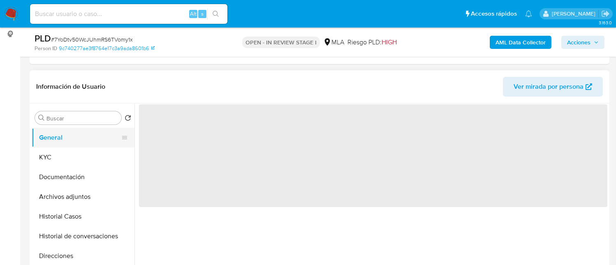
scroll to position [0, 0]
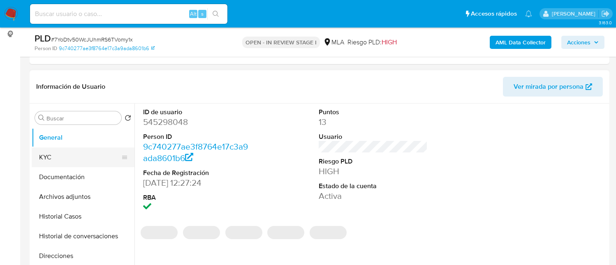
click at [81, 153] on button "KYC" at bounding box center [80, 158] width 96 height 20
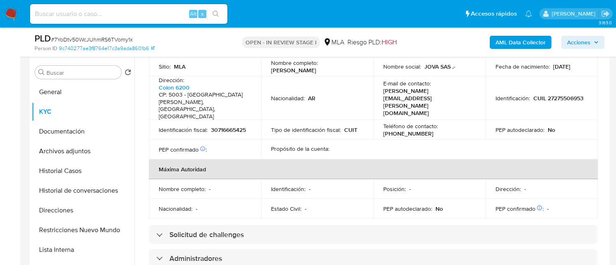
scroll to position [164, 0]
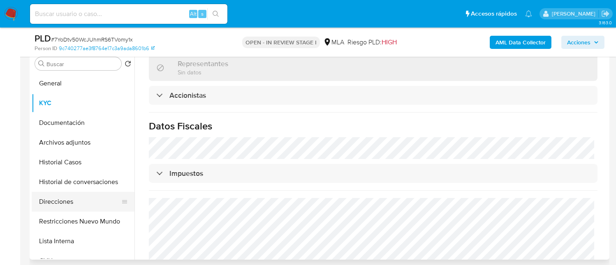
click at [65, 201] on button "Direcciones" at bounding box center [80, 202] width 96 height 20
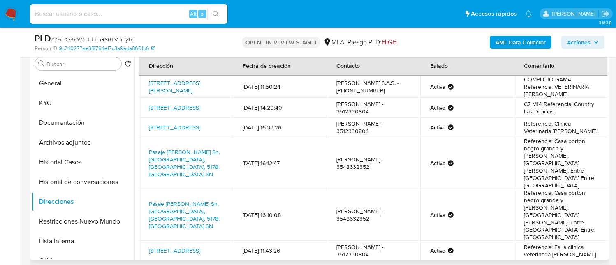
click at [167, 84] on link "Colon 6200, Ciudad De Cordoba, Córdoba, 5003, Argentina 6200" at bounding box center [174, 87] width 51 height 16
click at [199, 127] on link "Av Colon 6200, Córdoba, Córdoba, 5003, Argentina 6200" at bounding box center [174, 127] width 51 height 8
drag, startPoint x: 554, startPoint y: 126, endPoint x: 589, endPoint y: 133, distance: 36.5
click at [589, 133] on td "Referencia: Clinica Veterinaria Eva Inguerman" at bounding box center [561, 128] width 94 height 20
drag, startPoint x: 551, startPoint y: 125, endPoint x: 591, endPoint y: 133, distance: 41.2
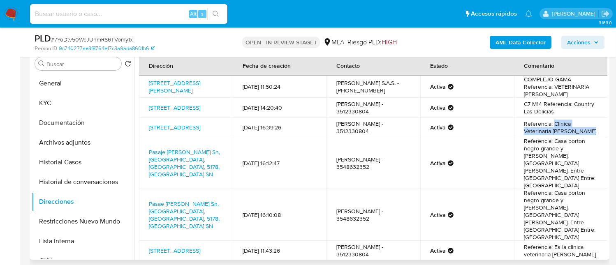
click at [591, 133] on td "Referencia: Clinica Veterinaria Eva Inguerman" at bounding box center [561, 128] width 94 height 20
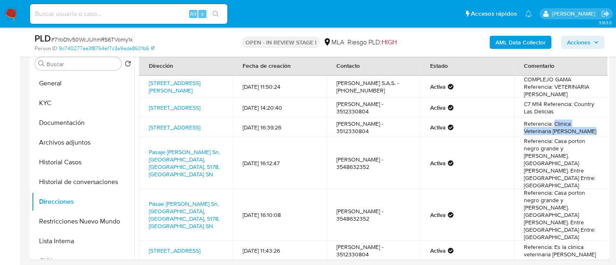
copy td "Clinica Veterinaria Eva Inguerman"
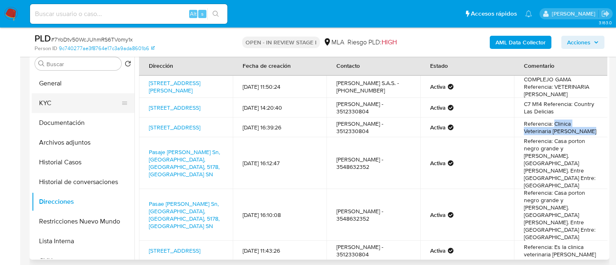
drag, startPoint x: 58, startPoint y: 110, endPoint x: 76, endPoint y: 117, distance: 19.4
click at [58, 109] on button "KYC" at bounding box center [83, 103] width 103 height 20
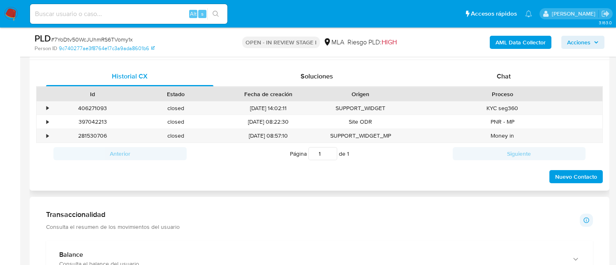
scroll to position [329, 0]
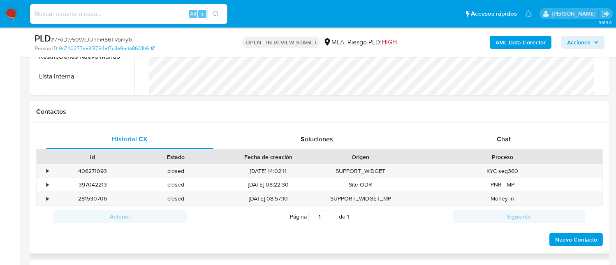
click at [508, 150] on div "Id Estado Fecha de creación Origen Proceso" at bounding box center [319, 157] width 567 height 14
click at [508, 145] on div "Chat" at bounding box center [503, 140] width 167 height 20
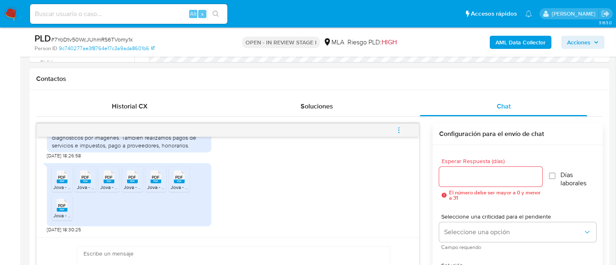
scroll to position [384, 0]
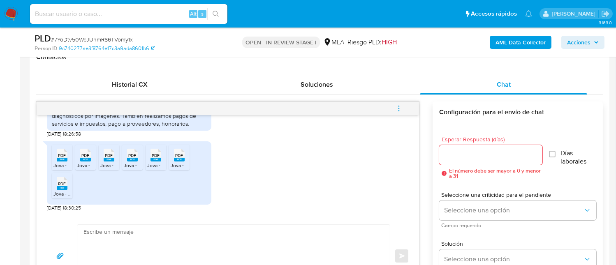
click at [396, 106] on icon "menu-action" at bounding box center [398, 108] width 7 height 7
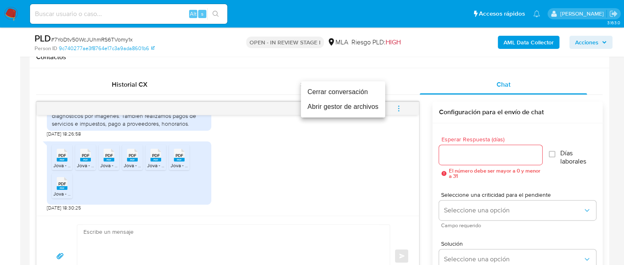
click at [343, 92] on li "Cerrar conversación" at bounding box center [343, 92] width 84 height 15
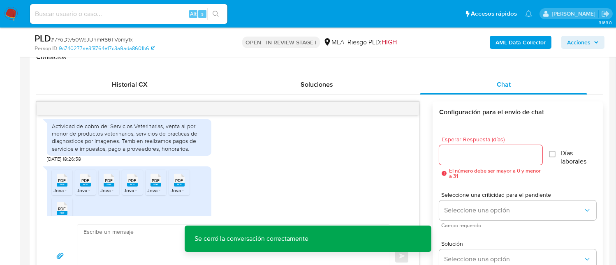
scroll to position [444, 0]
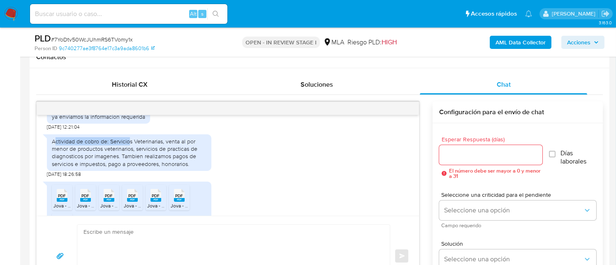
drag, startPoint x: 54, startPoint y: 157, endPoint x: 128, endPoint y: 160, distance: 74.1
click at [128, 160] on div "Actividad de cobro de: Servicios Veterinarias, venta al por menor de productos …" at bounding box center [129, 153] width 155 height 30
click at [63, 158] on div "Actividad de cobro de: Servicios Veterinarias, venta al por menor de productos …" at bounding box center [129, 153] width 155 height 30
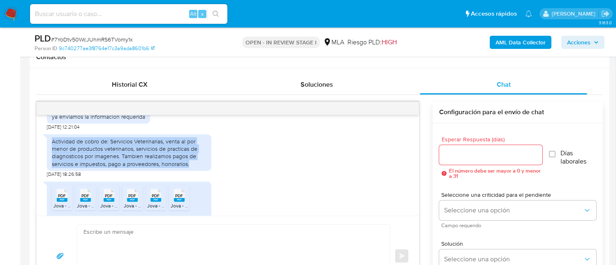
drag, startPoint x: 53, startPoint y: 155, endPoint x: 197, endPoint y: 176, distance: 145.4
click at [197, 168] on div "Actividad de cobro de: Servicios Veterinarias, venta al por menor de productos …" at bounding box center [129, 153] width 155 height 30
copy div "Actividad de cobro de: Servicios Veterinarias, venta al por menor de productos …"
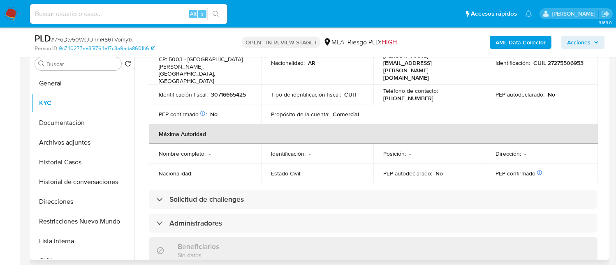
scroll to position [242, 0]
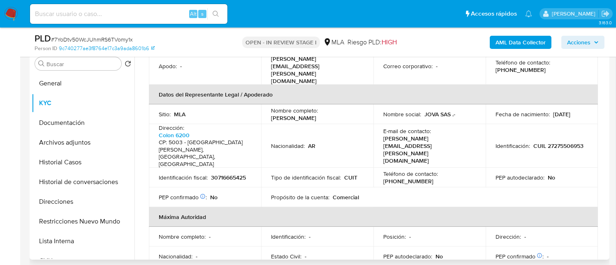
click at [243, 174] on p "30716665425" at bounding box center [228, 177] width 35 height 7
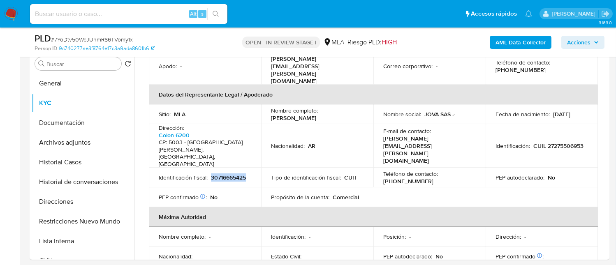
copy p "30716665425"
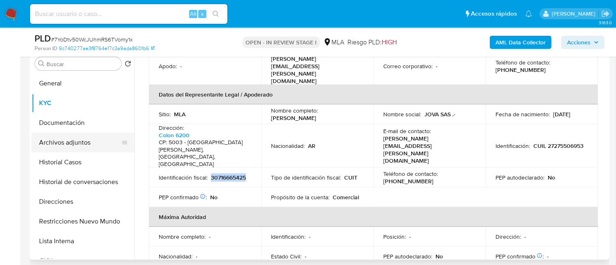
click at [75, 142] on button "Archivos adjuntos" at bounding box center [80, 143] width 96 height 20
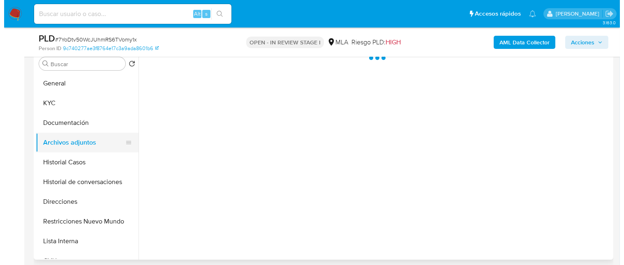
scroll to position [0, 0]
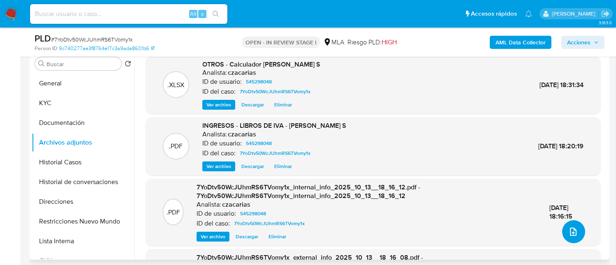
click at [574, 227] on span "upload-file" at bounding box center [573, 232] width 10 height 10
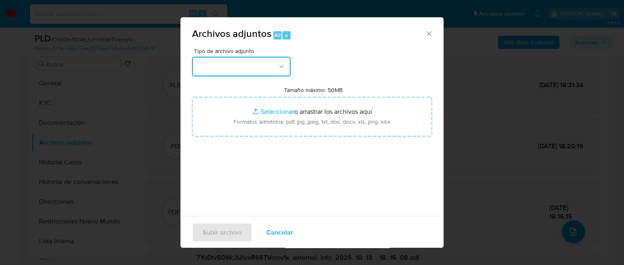
click at [246, 70] on button "button" at bounding box center [241, 67] width 99 height 20
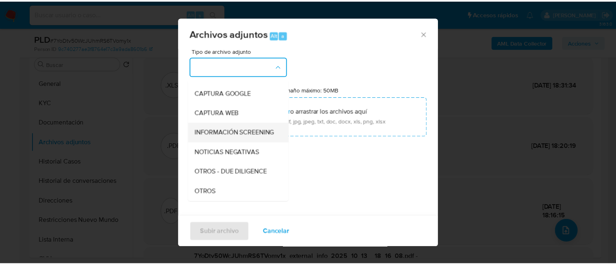
scroll to position [110, 0]
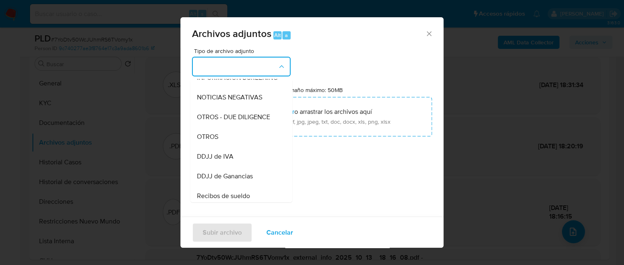
click at [222, 146] on div "OTROS" at bounding box center [239, 137] width 84 height 20
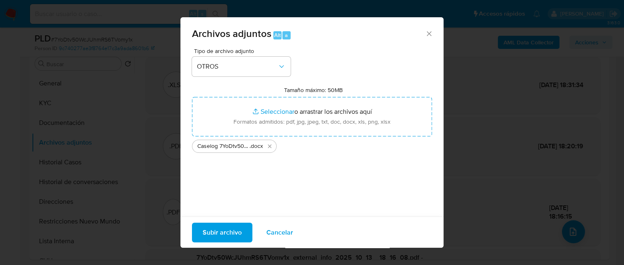
click at [241, 231] on button "Subir archivo" at bounding box center [222, 233] width 60 height 20
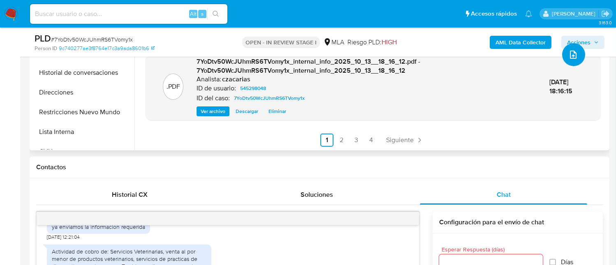
scroll to position [274, 0]
click at [339, 137] on link "2" at bounding box center [341, 139] width 13 height 13
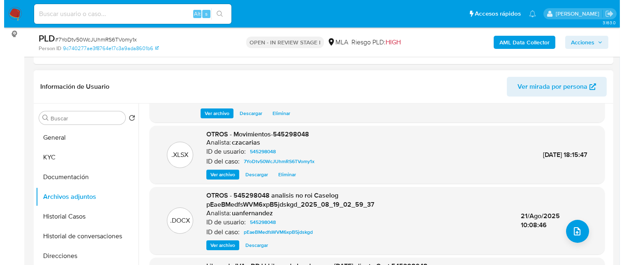
scroll to position [78, 0]
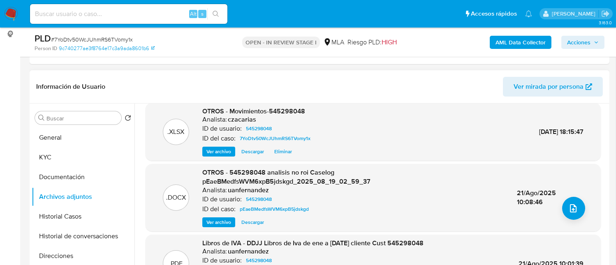
click at [219, 218] on span "Ver archivo" at bounding box center [218, 222] width 25 height 8
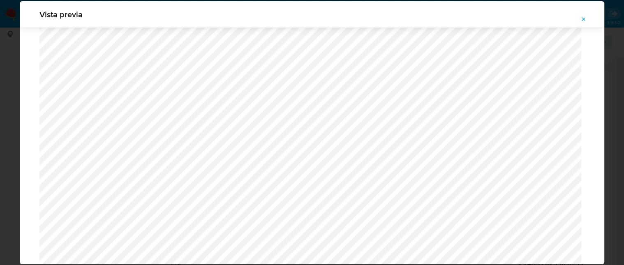
scroll to position [916, 0]
click at [582, 20] on icon "Attachment preview" at bounding box center [584, 19] width 7 height 7
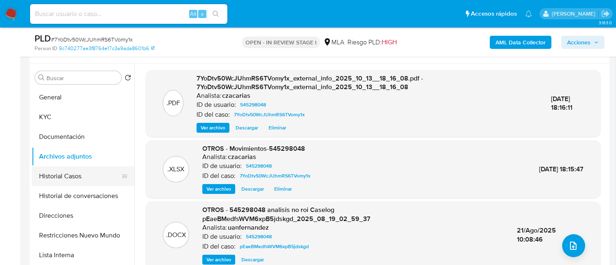
scroll to position [219, 0]
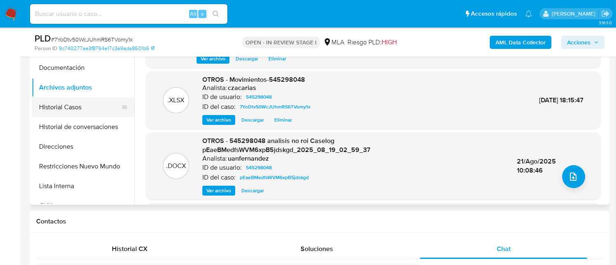
click at [55, 111] on button "Historial Casos" at bounding box center [80, 107] width 96 height 20
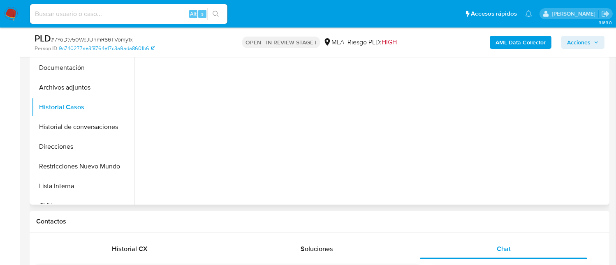
scroll to position [164, 0]
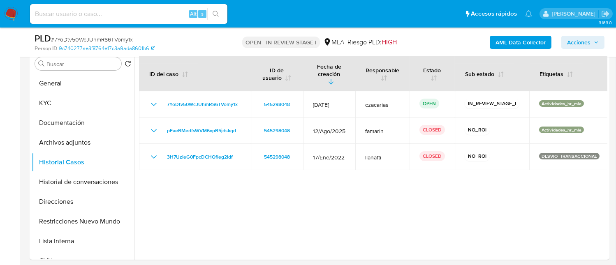
click at [597, 43] on icon "button" at bounding box center [596, 42] width 3 height 2
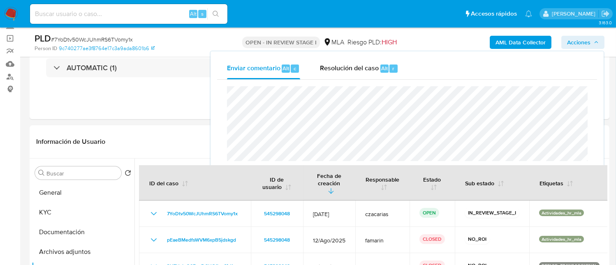
scroll to position [0, 0]
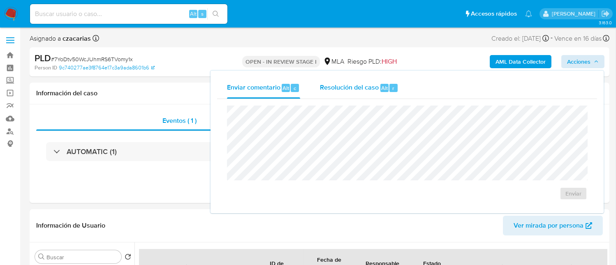
drag, startPoint x: 364, startPoint y: 83, endPoint x: 367, endPoint y: 89, distance: 6.4
click at [364, 83] on span "Resolución del caso" at bounding box center [349, 87] width 59 height 9
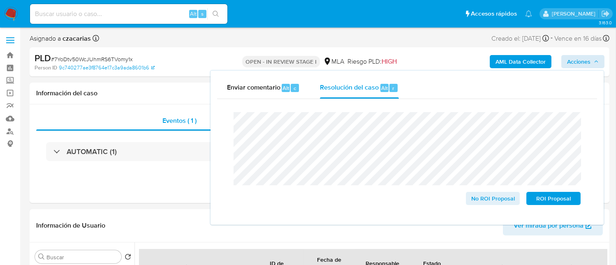
click at [103, 63] on div "PLD # 7YoDtv50WcJUhmRS6TVomy1x" at bounding box center [128, 58] width 187 height 12
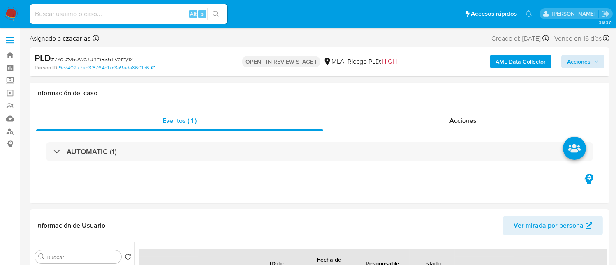
click at [105, 60] on span "# 7YoDtv50WcJUhmRS6TVomy1x" at bounding box center [92, 59] width 82 height 8
copy span "7YoDtv50WcJUhmRS6TVomy1x"
click at [587, 60] on span "Acciones" at bounding box center [578, 61] width 23 height 13
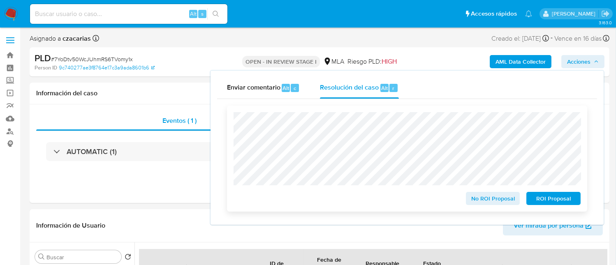
click at [492, 199] on span "No ROI Proposal" at bounding box center [493, 199] width 43 height 12
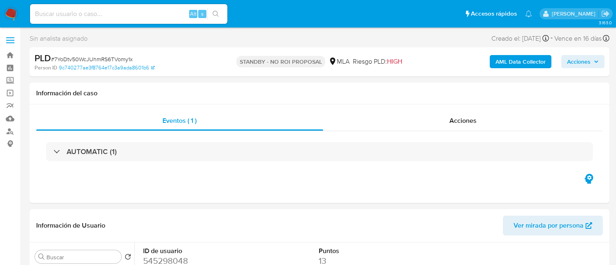
select select "10"
click at [148, 16] on input at bounding box center [128, 14] width 197 height 11
paste input "fOXUd2ZGp2OLUZ7ZYhJr6vPA"
type input "fOXUd2ZGp2OLUZ7ZYhJr6vPA"
click at [215, 12] on icon "search-icon" at bounding box center [216, 14] width 7 height 7
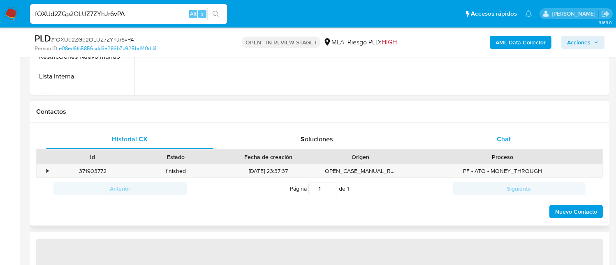
select select "10"
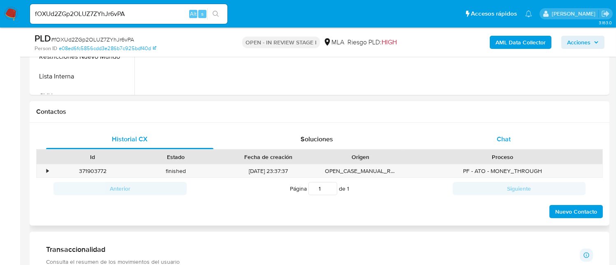
drag, startPoint x: 524, startPoint y: 136, endPoint x: 501, endPoint y: 136, distance: 22.2
click at [524, 135] on div "Chat" at bounding box center [503, 140] width 167 height 20
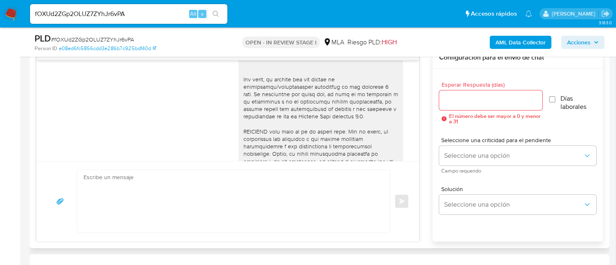
scroll to position [272, 0]
click at [144, 18] on input "fOXUd2ZGp2OLUZ7ZYhJr6vPA" at bounding box center [128, 14] width 197 height 11
paste input "3eOIDueakWBje2Q4VZepY1i4"
type input "3eOIDueakWBje2Q4VZepY1i4"
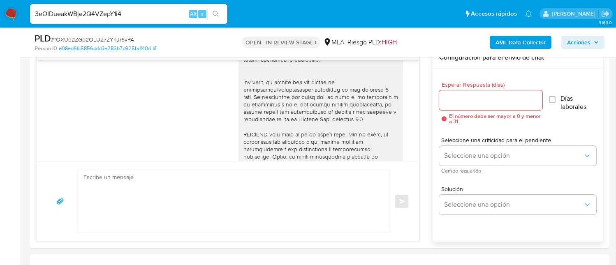
click at [216, 9] on button "search-icon" at bounding box center [215, 14] width 17 height 12
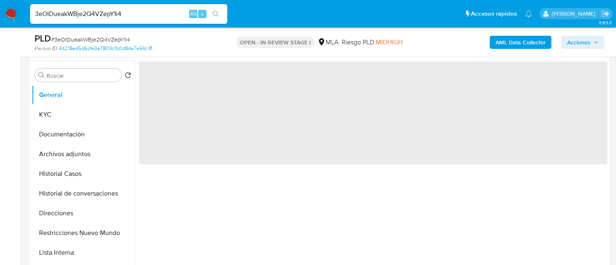
scroll to position [329, 0]
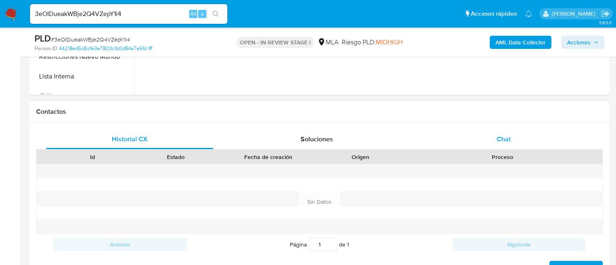
click at [512, 142] on div "Chat" at bounding box center [503, 140] width 167 height 20
select select "10"
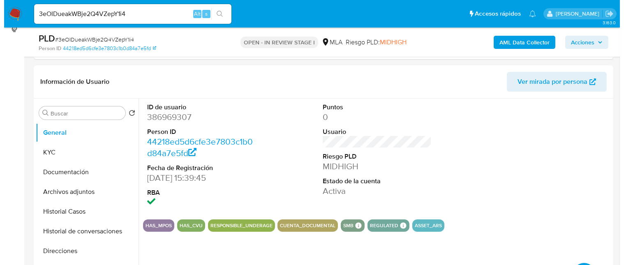
scroll to position [110, 0]
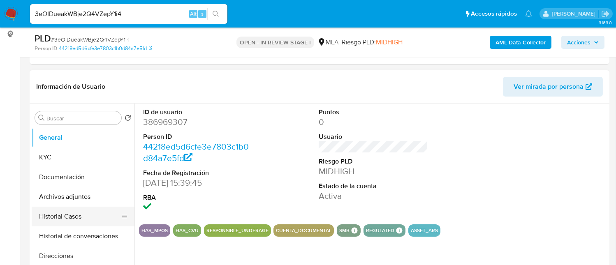
click at [70, 219] on button "Historial Casos" at bounding box center [80, 217] width 96 height 20
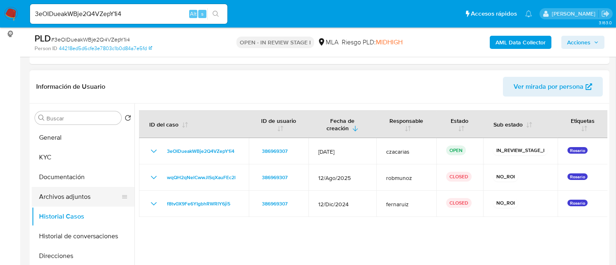
click at [82, 198] on button "Archivos adjuntos" at bounding box center [80, 197] width 96 height 20
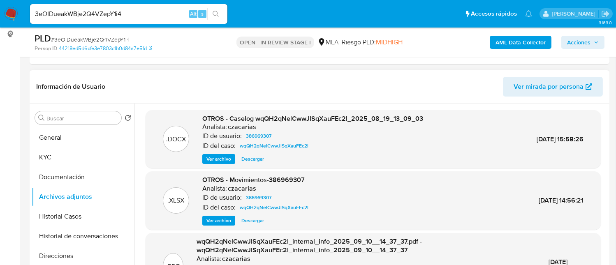
click at [225, 158] on span "Ver archivo" at bounding box center [218, 159] width 25 height 8
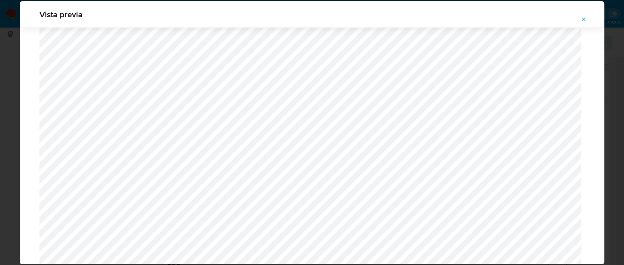
scroll to position [532, 0]
click at [584, 21] on icon "Attachment preview" at bounding box center [584, 19] width 7 height 7
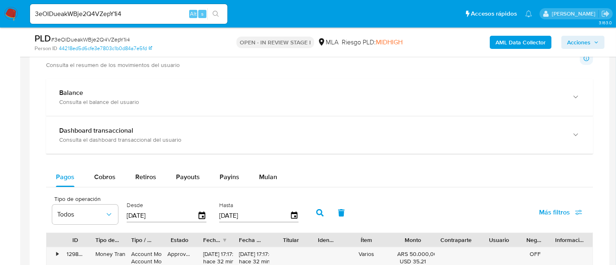
scroll to position [713, 0]
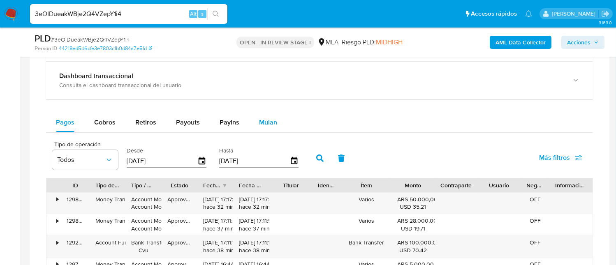
click at [261, 125] on span "Mulan" at bounding box center [268, 122] width 18 height 9
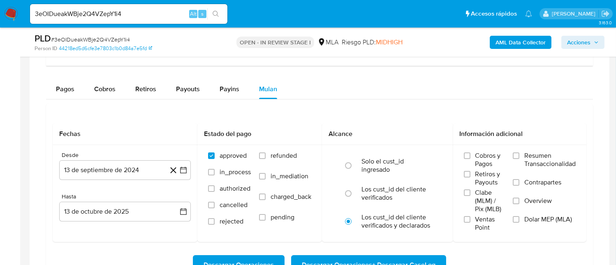
scroll to position [768, 0]
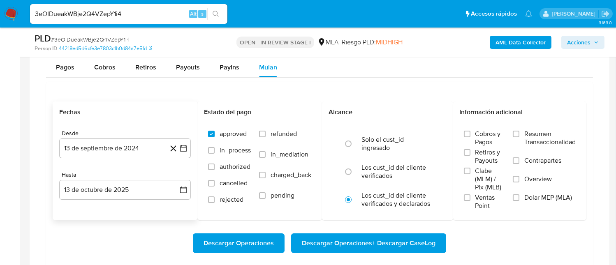
drag, startPoint x: 83, startPoint y: 141, endPoint x: 97, endPoint y: 130, distance: 18.4
click at [84, 141] on button "13 de septiembre de 2024" at bounding box center [125, 149] width 132 height 20
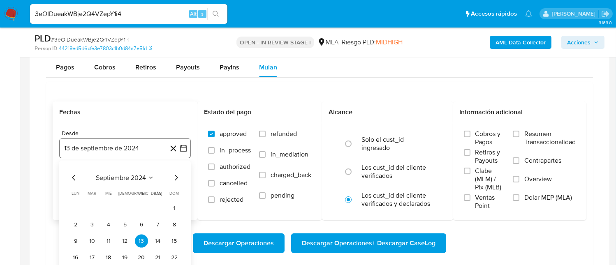
click at [130, 146] on button "13 de septiembre de 2024" at bounding box center [125, 149] width 132 height 20
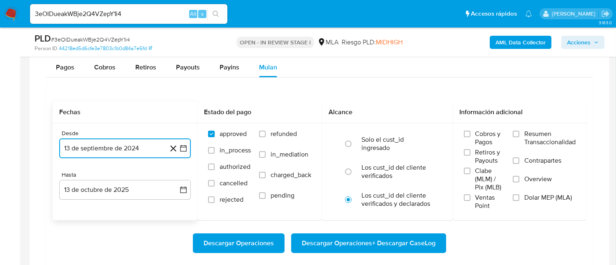
click at [134, 144] on button "13 de septiembre de 2024" at bounding box center [125, 149] width 132 height 20
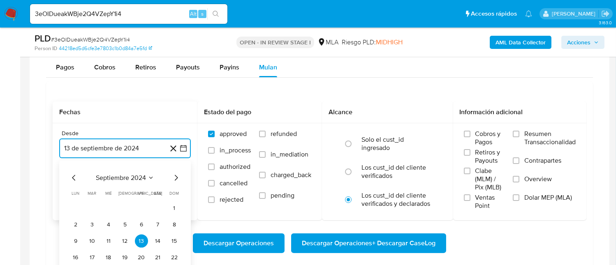
click at [137, 145] on button "13 de septiembre de 2024" at bounding box center [125, 149] width 132 height 20
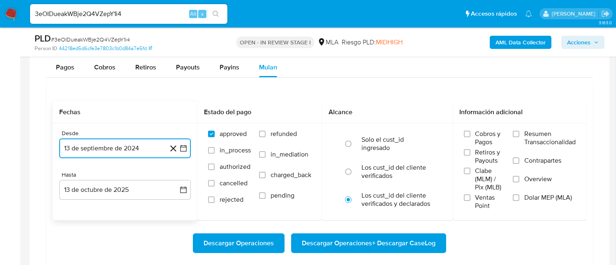
click at [137, 145] on button "13 de septiembre de 2024" at bounding box center [125, 149] width 132 height 20
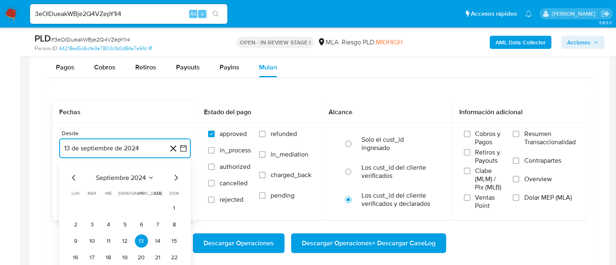
click at [177, 181] on icon "Mes siguiente" at bounding box center [176, 178] width 10 height 10
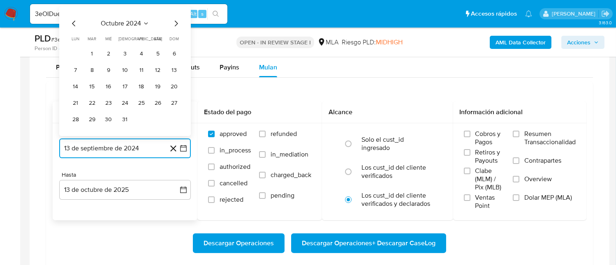
click at [174, 25] on icon "Mes siguiente" at bounding box center [176, 24] width 10 height 10
click at [152, 23] on icon "Seleccionar mes y año" at bounding box center [150, 23] width 7 height 7
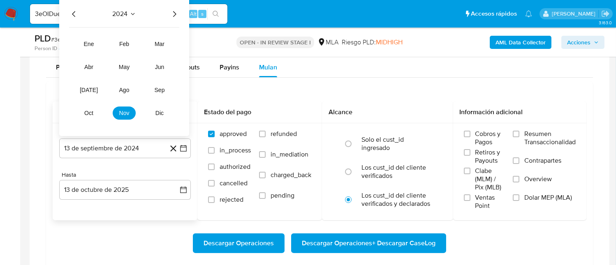
click at [172, 16] on icon "Año siguiente" at bounding box center [174, 14] width 10 height 10
click at [123, 91] on span "ago" at bounding box center [124, 90] width 10 height 7
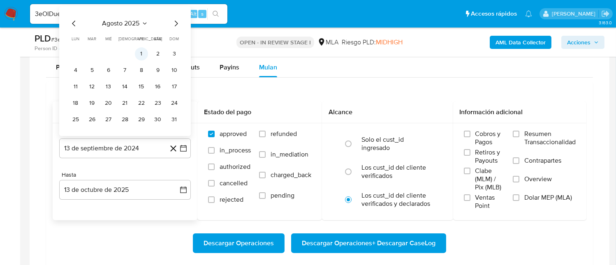
click at [141, 55] on button "1" at bounding box center [141, 53] width 13 height 13
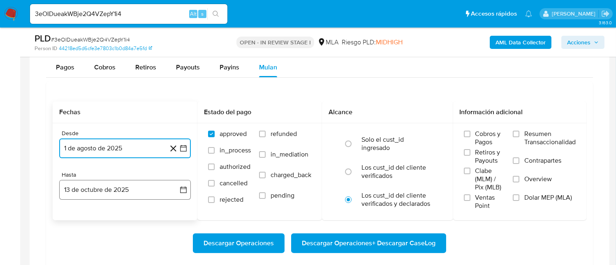
click at [121, 187] on button "13 de octubre de 2025" at bounding box center [125, 190] width 132 height 20
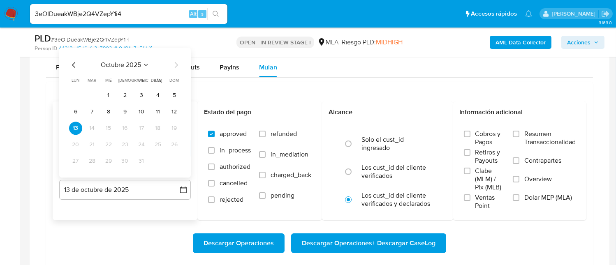
click at [71, 63] on icon "Mes anterior" at bounding box center [74, 65] width 10 height 10
click at [176, 160] on button "31" at bounding box center [174, 161] width 13 height 13
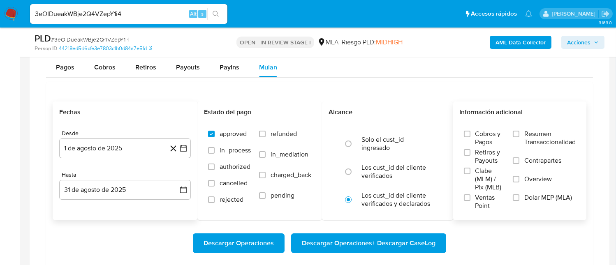
click at [539, 196] on span "Dolar MEP (MLA)" at bounding box center [548, 198] width 48 height 8
click at [519, 196] on input "Dolar MEP (MLA)" at bounding box center [516, 198] width 7 height 7
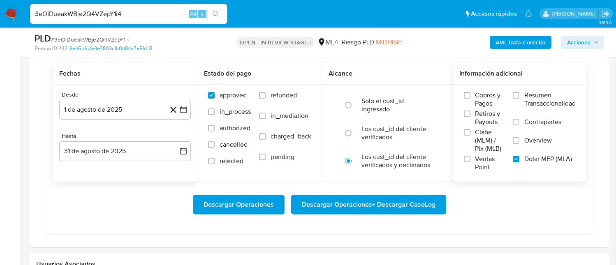
scroll to position [822, 0]
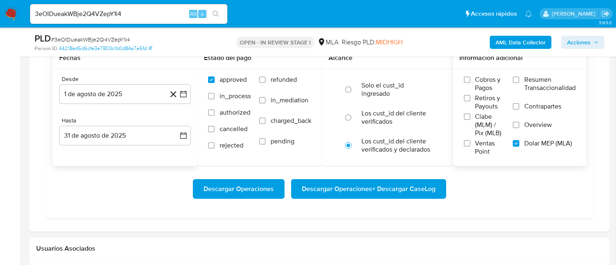
click at [422, 198] on span "Descargar Operaciones + Descargar CaseLog" at bounding box center [369, 189] width 134 height 18
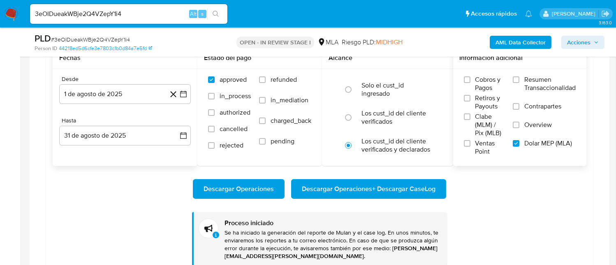
click at [147, 12] on input "3eOIDueakWBje2Q4VZepY1i4" at bounding box center [128, 14] width 197 height 11
paste input "fOXUd2ZGp2OLUZ7ZYhJr6vPA"
type input "fOXUd2ZGp2OLUZ7ZYhJr6vPA"
click at [215, 12] on icon "search-icon" at bounding box center [216, 14] width 7 height 7
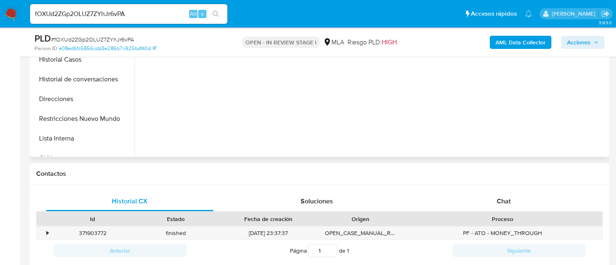
select select "10"
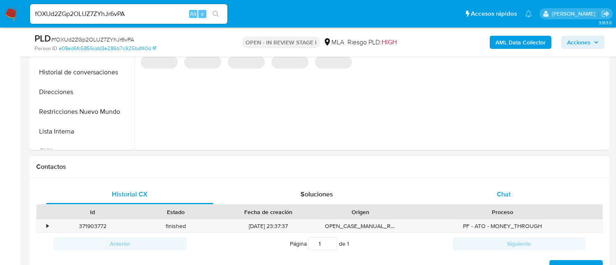
click at [496, 191] on div "Chat" at bounding box center [503, 195] width 167 height 20
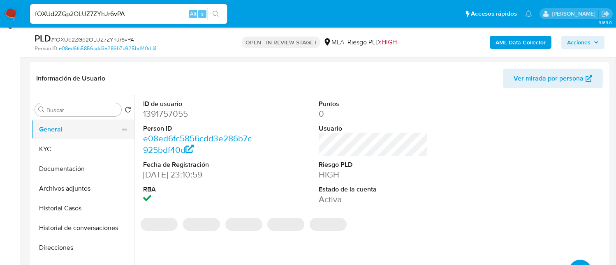
scroll to position [110, 0]
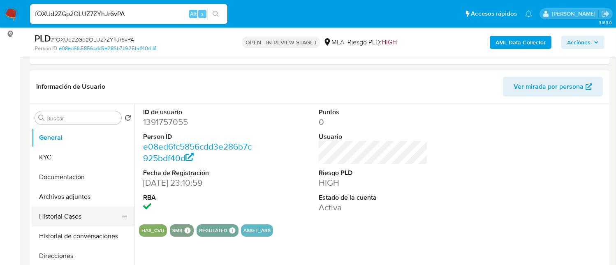
click at [69, 215] on button "Historial Casos" at bounding box center [80, 217] width 96 height 20
